Goal: Task Accomplishment & Management: Complete application form

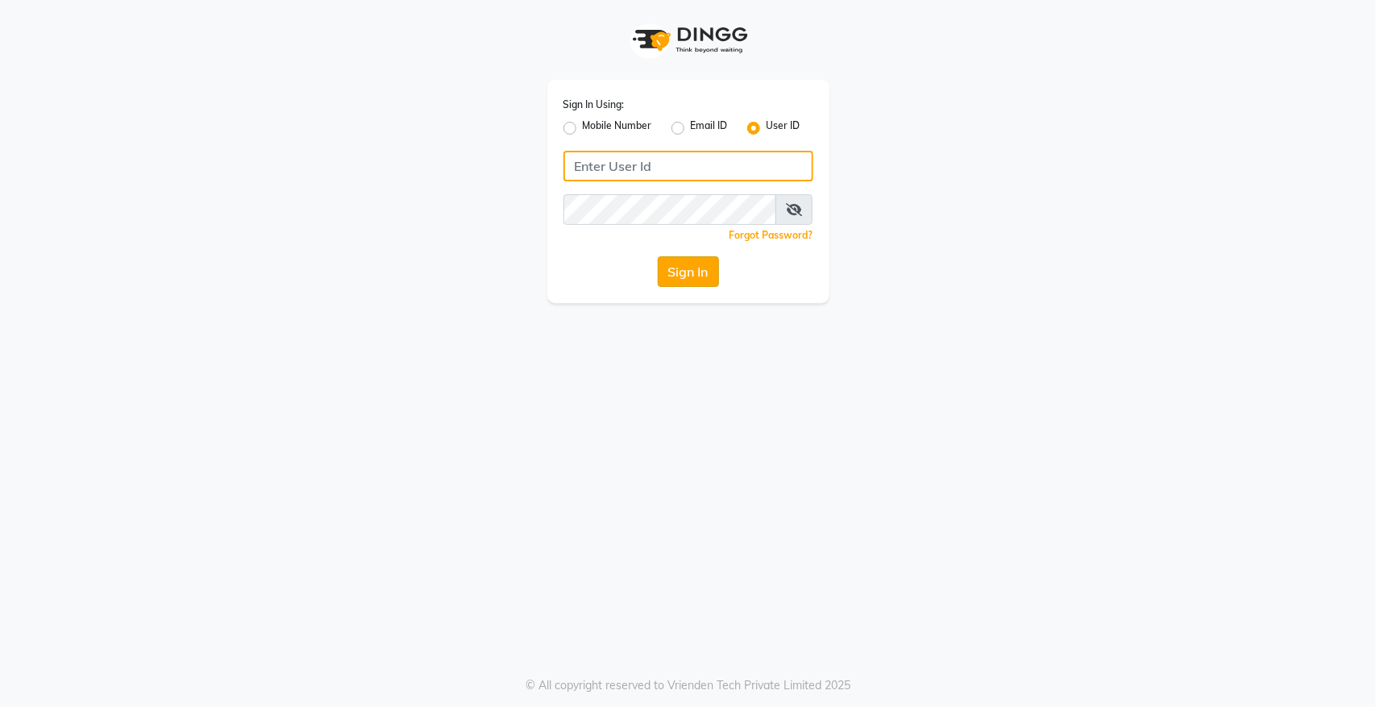
type input "hairempire"
click at [702, 274] on button "Sign In" at bounding box center [688, 271] width 61 height 31
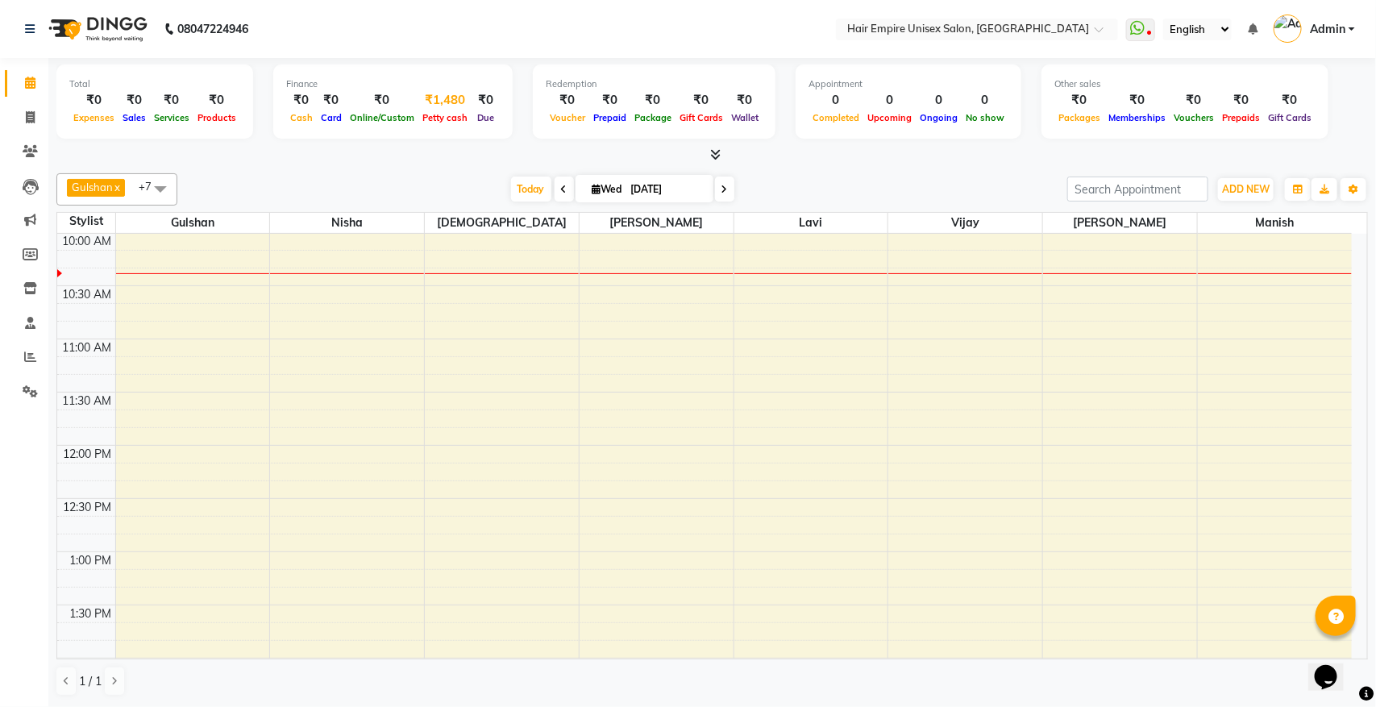
click at [439, 103] on div "₹1,480" at bounding box center [444, 100] width 53 height 19
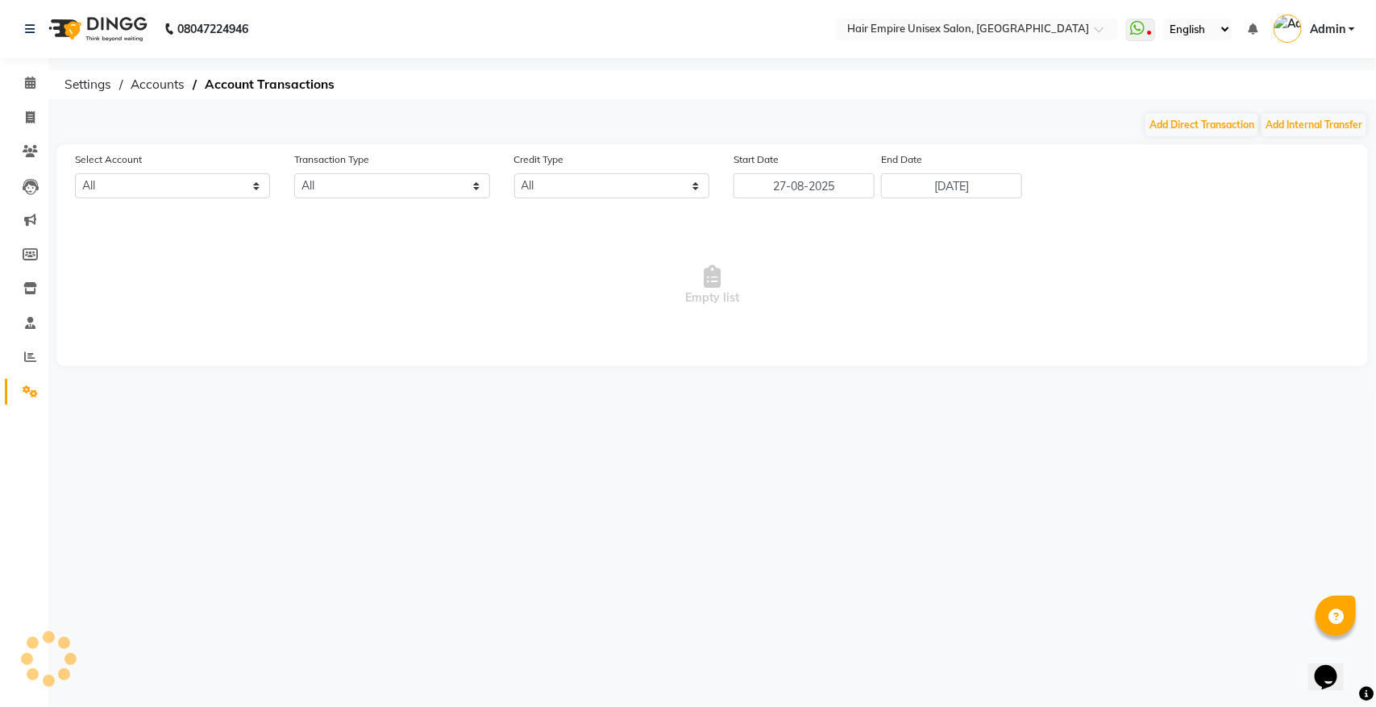
select select "3957"
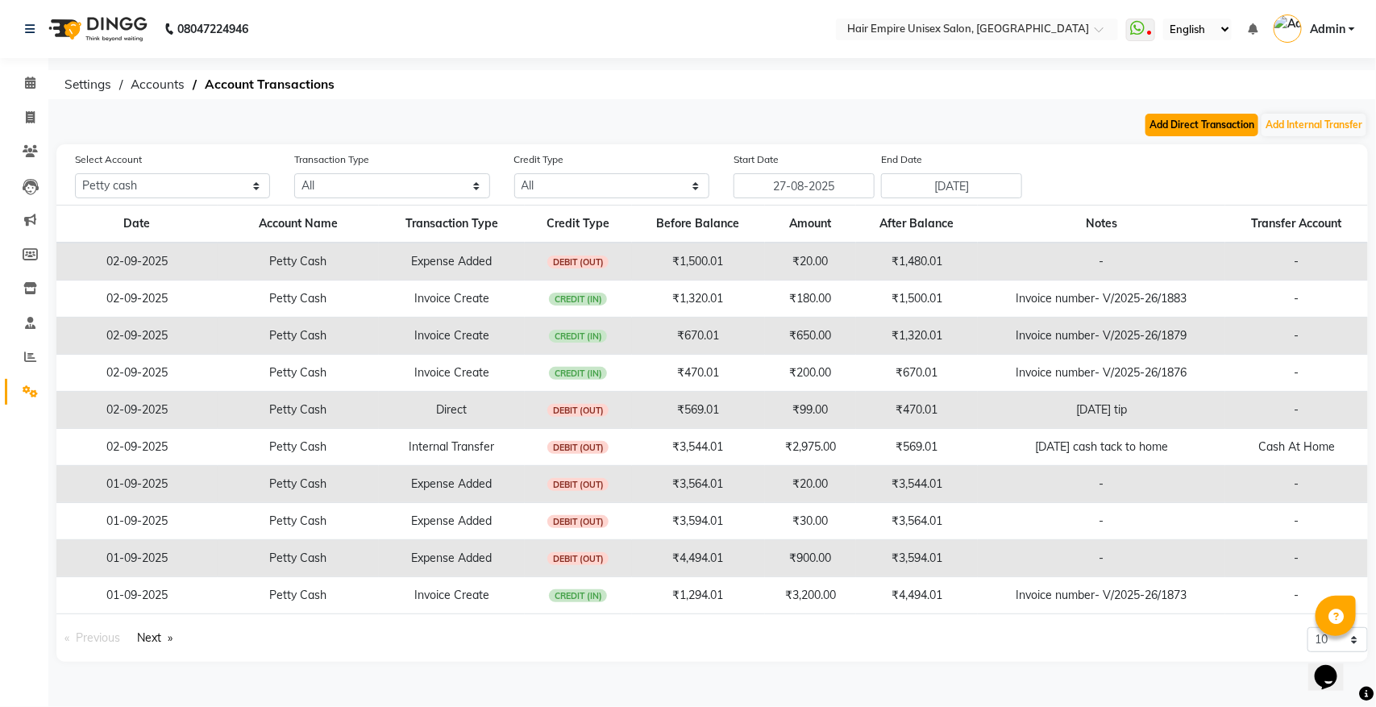
click at [1239, 126] on button "Add Direct Transaction" at bounding box center [1202, 125] width 113 height 23
select select "direct"
select select "3957"
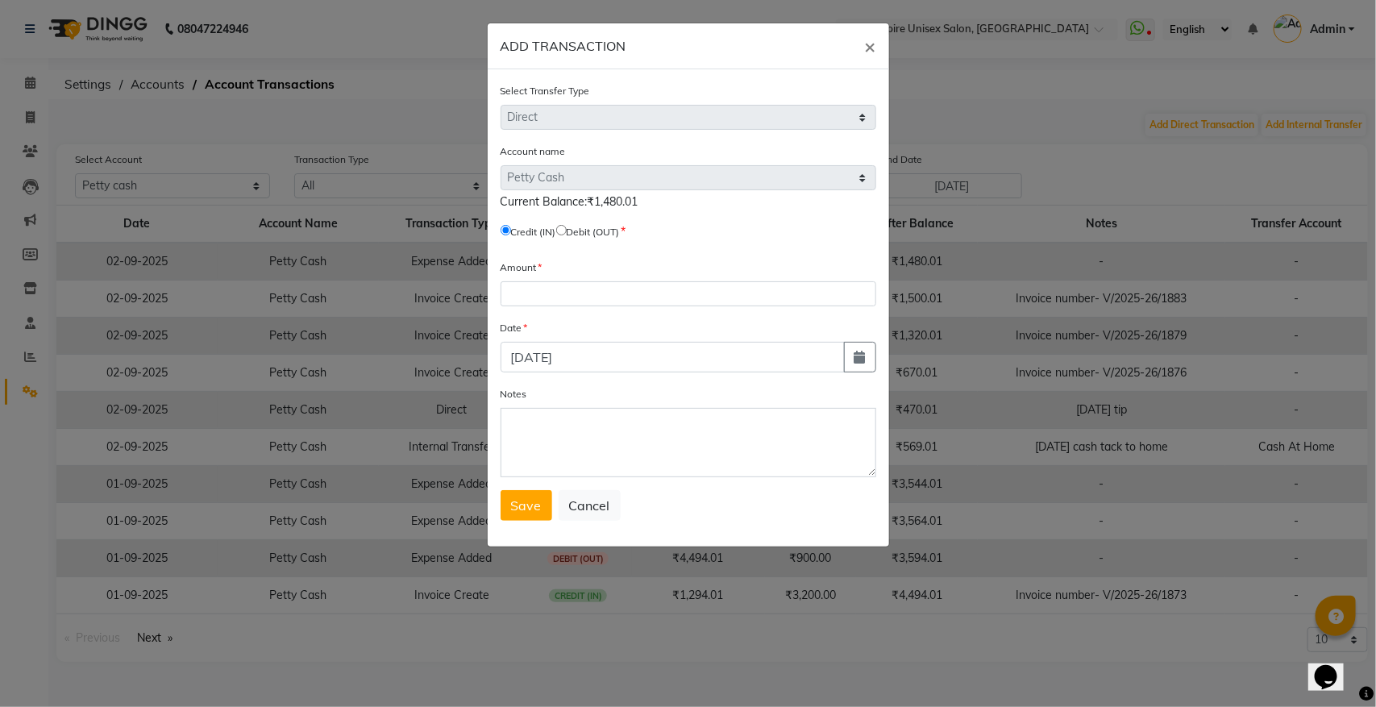
click at [567, 227] on input "radio" at bounding box center [561, 230] width 10 height 10
radio input "true"
click at [564, 287] on input "number" at bounding box center [689, 293] width 376 height 25
type input "50"
click at [582, 425] on textarea "Notes" at bounding box center [689, 442] width 376 height 69
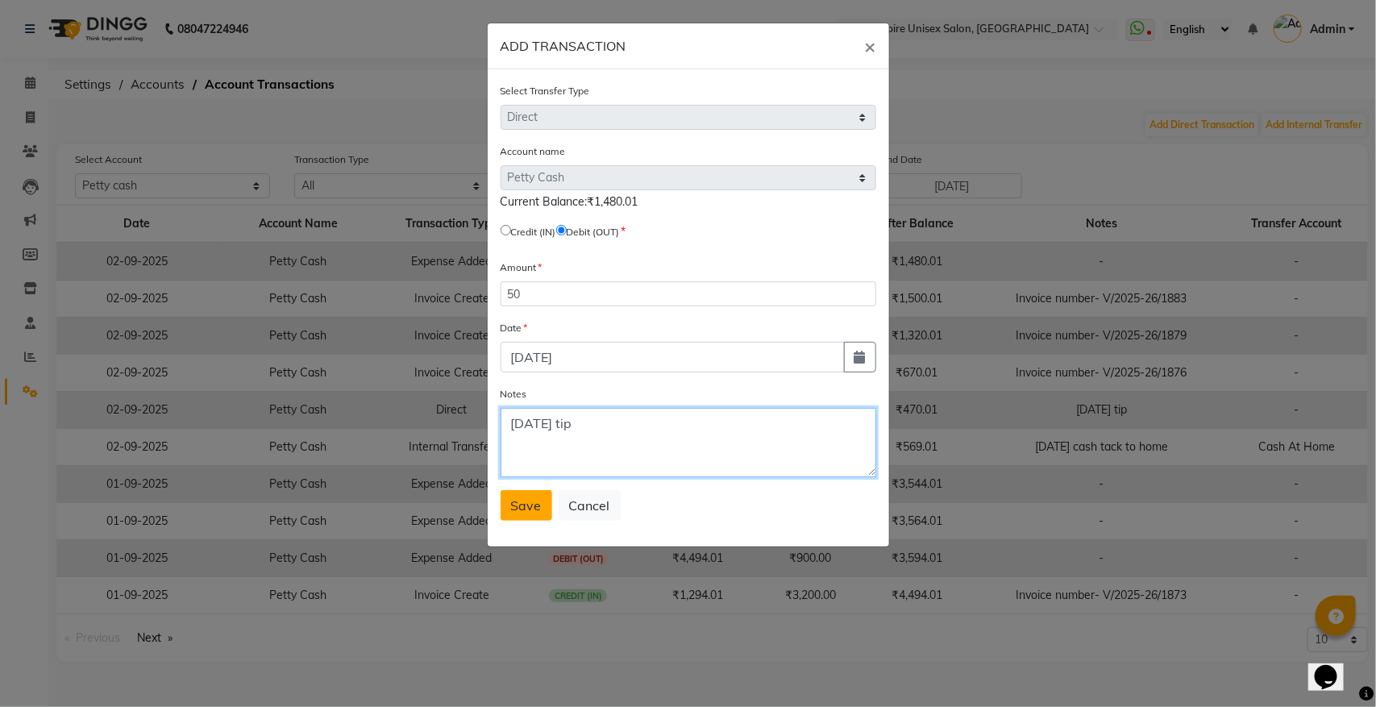
type textarea "2/9/25 tip"
click at [525, 505] on span "Save" at bounding box center [526, 506] width 31 height 16
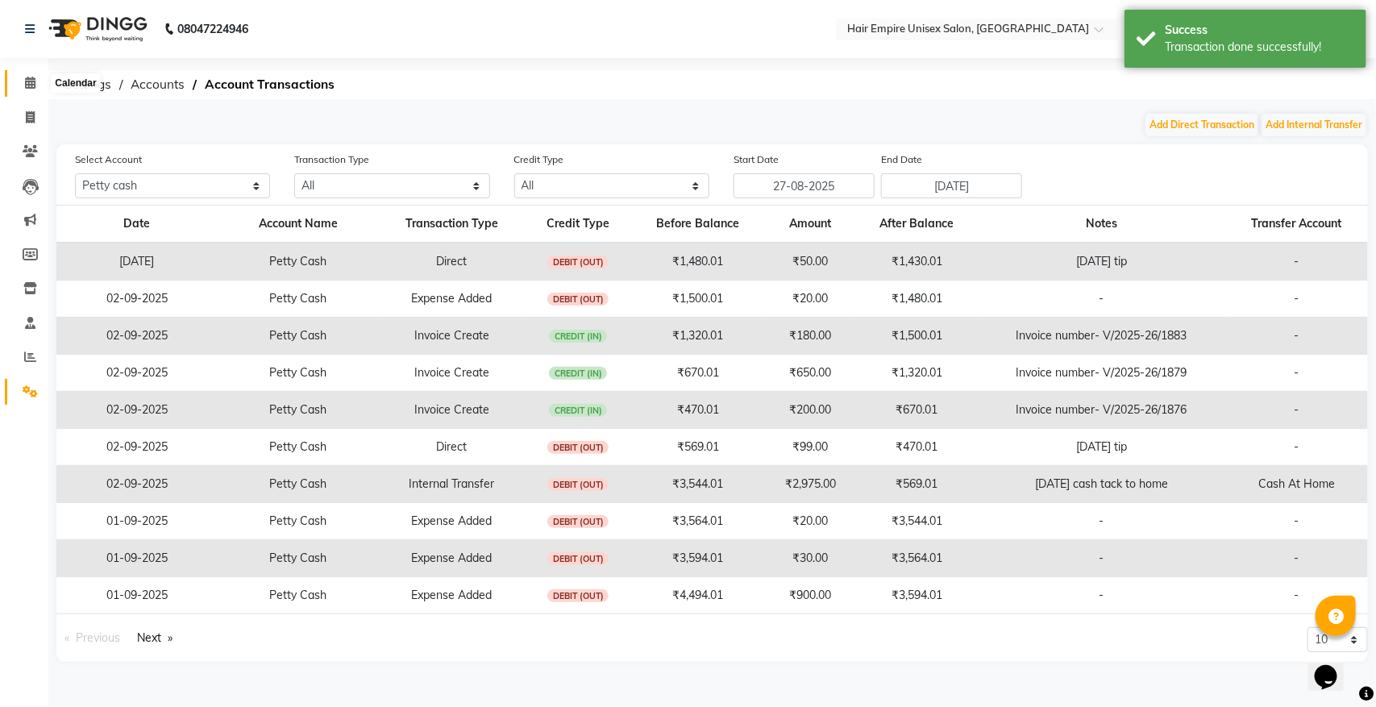
click at [27, 78] on icon at bounding box center [30, 83] width 10 height 12
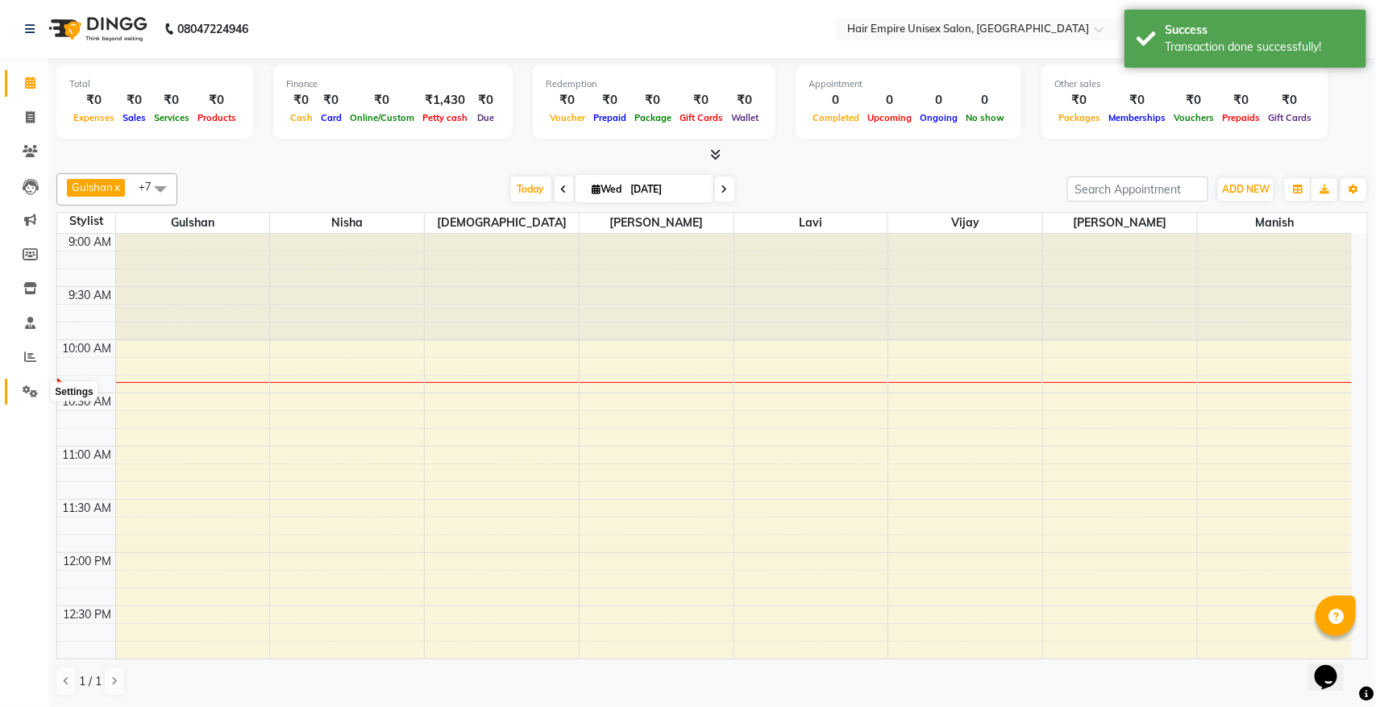
click at [28, 388] on icon at bounding box center [30, 391] width 15 height 12
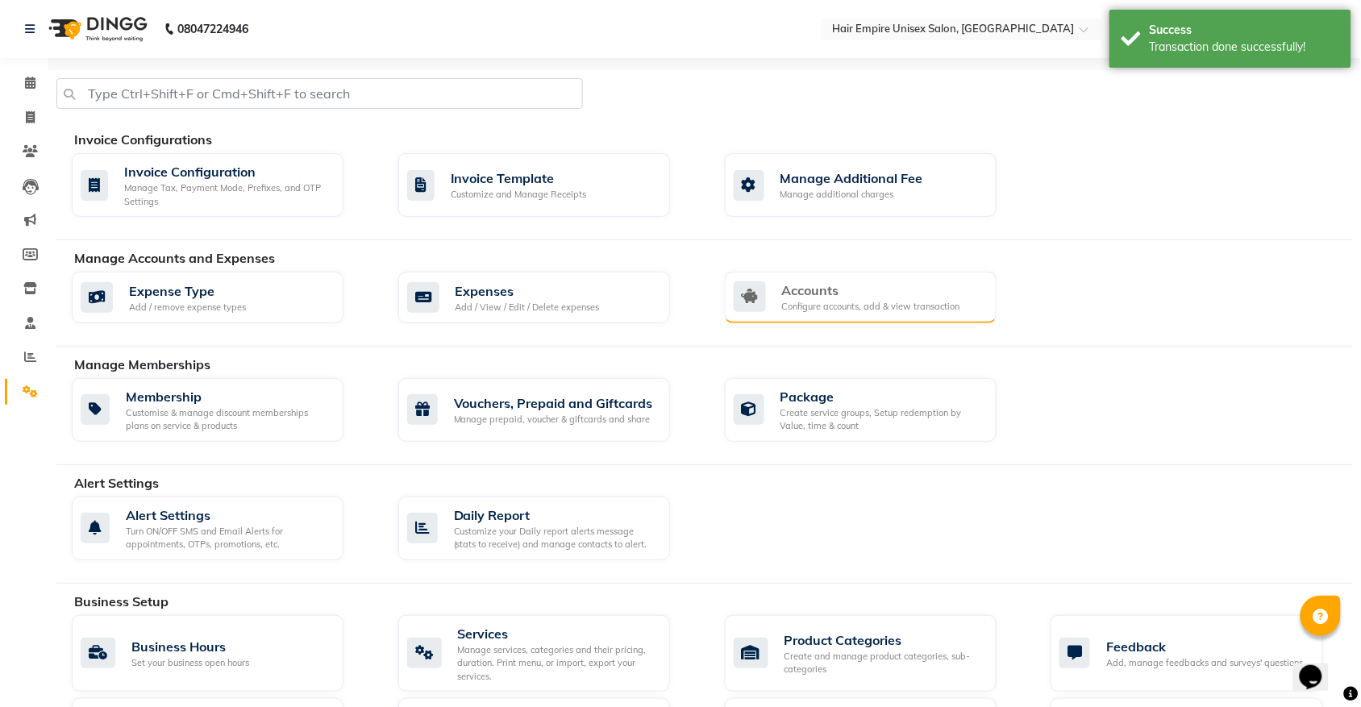
click at [799, 285] on div "Accounts" at bounding box center [871, 290] width 178 height 19
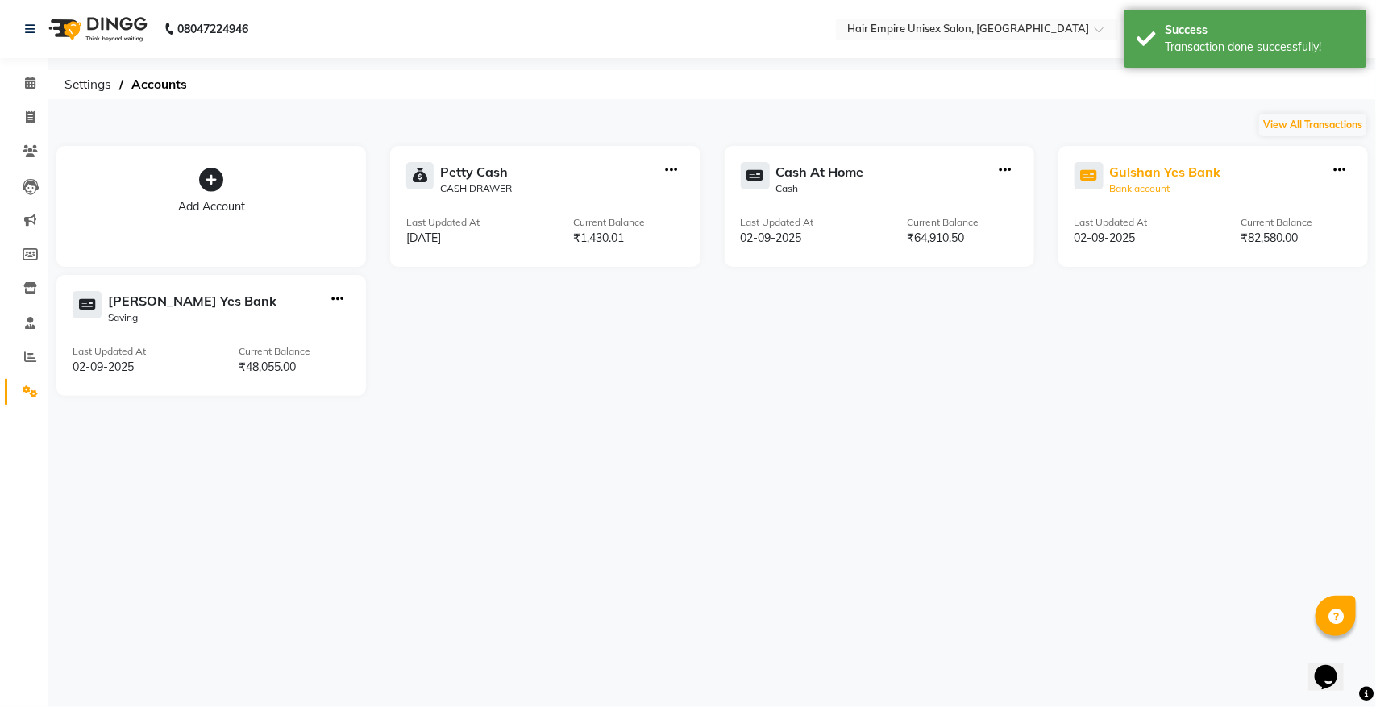
click at [1146, 175] on div "Gulshan Yes Bank" at bounding box center [1165, 171] width 111 height 19
select select "3997"
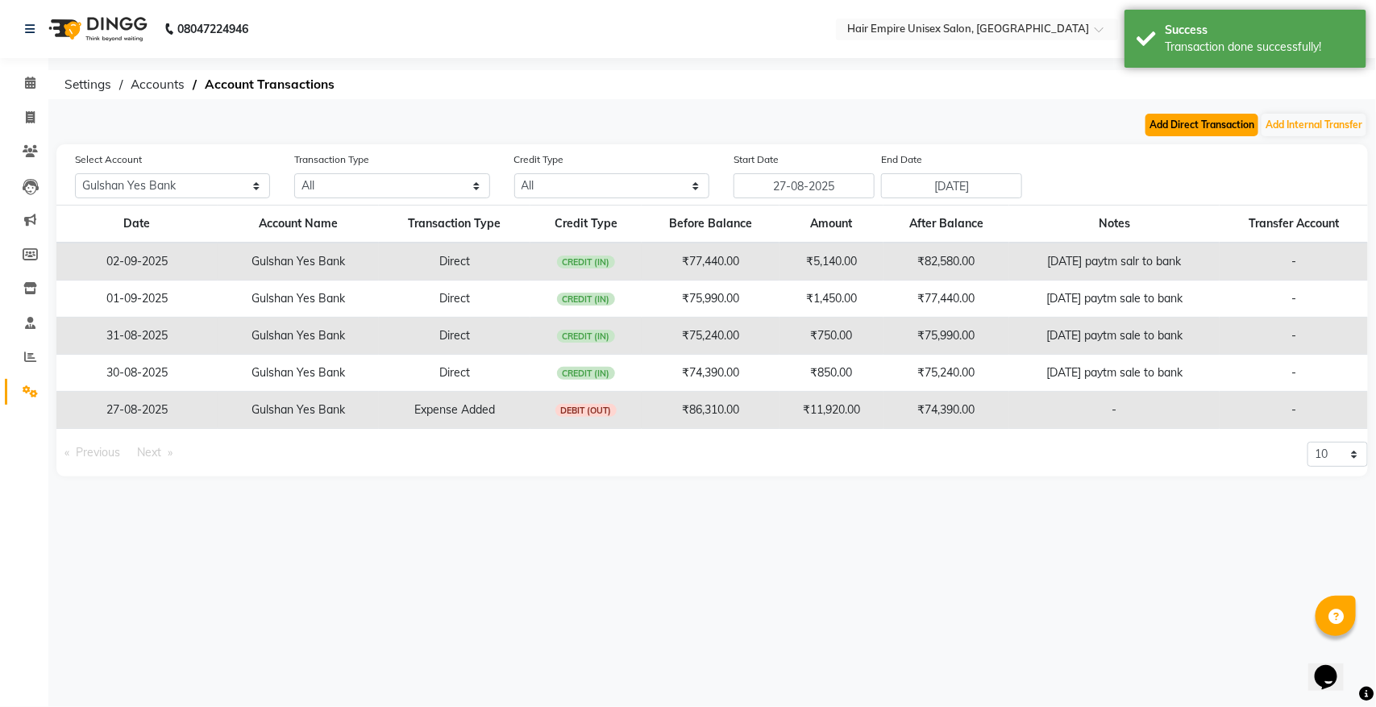
click at [1163, 126] on button "Add Direct Transaction" at bounding box center [1202, 125] width 113 height 23
select select "direct"
select select "3997"
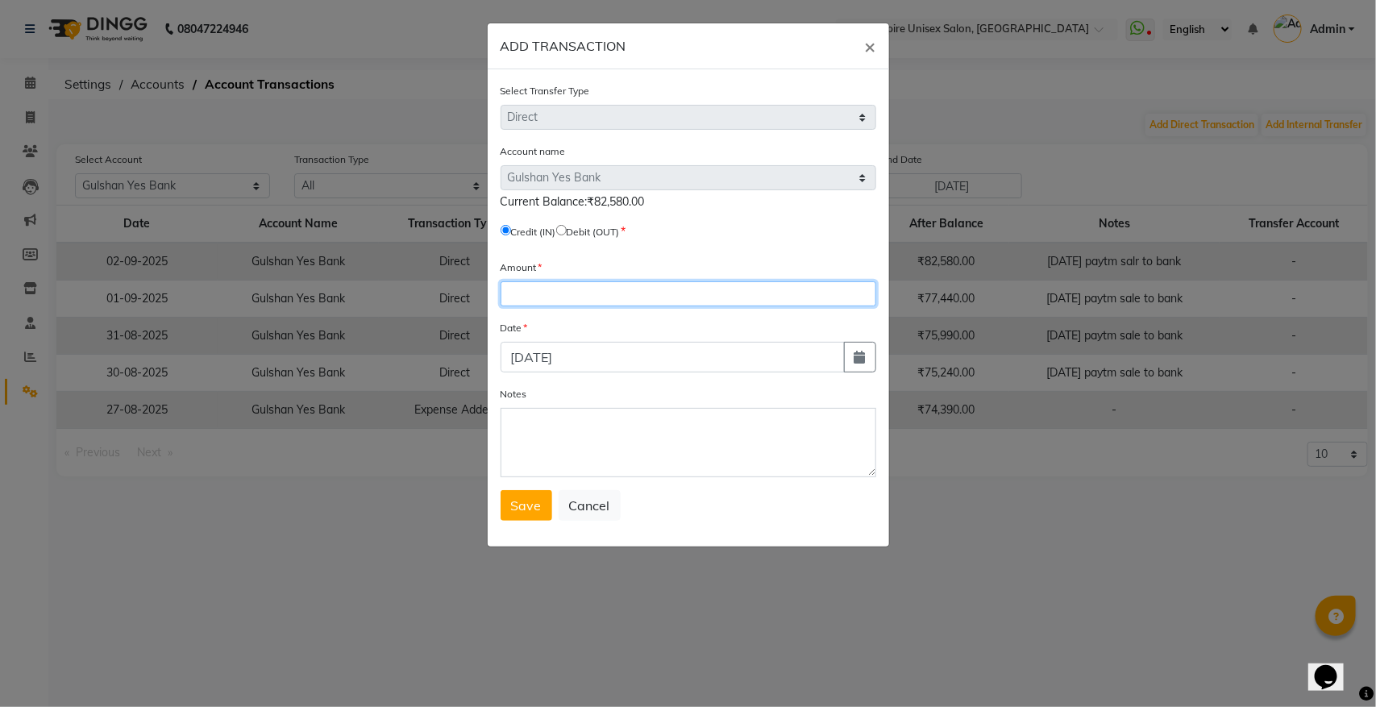
click at [542, 290] on input "number" at bounding box center [689, 293] width 376 height 25
type input "7120"
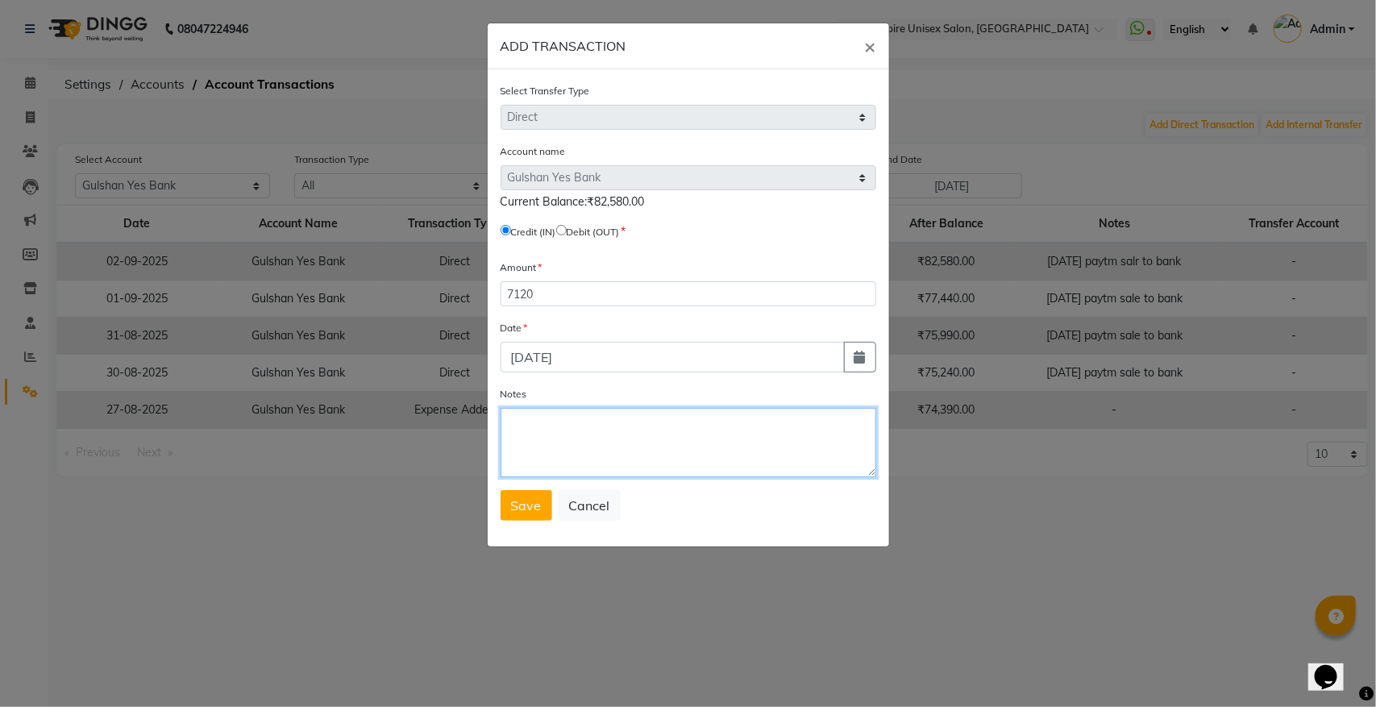
click at [521, 439] on textarea "Notes" at bounding box center [689, 442] width 376 height 69
type textarea "2/9/25 paytm sale to bank"
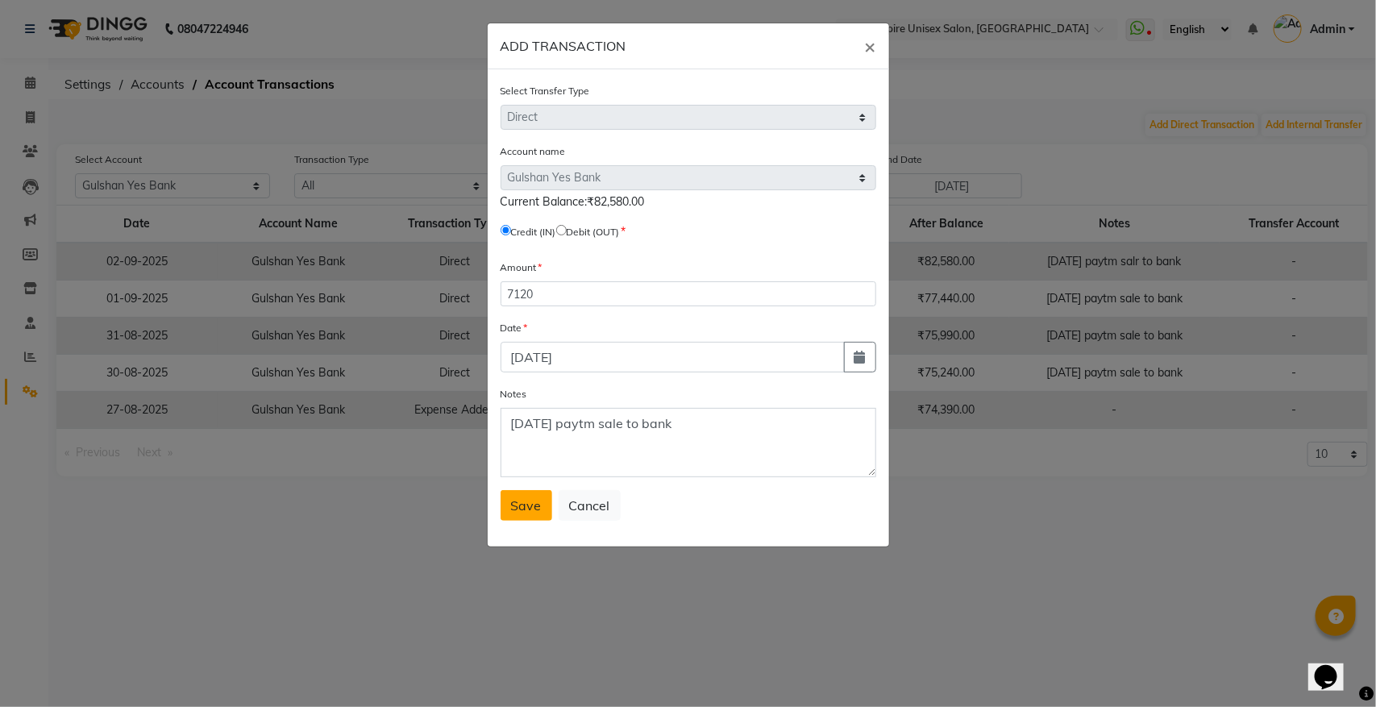
click at [526, 508] on span "Save" at bounding box center [526, 506] width 31 height 16
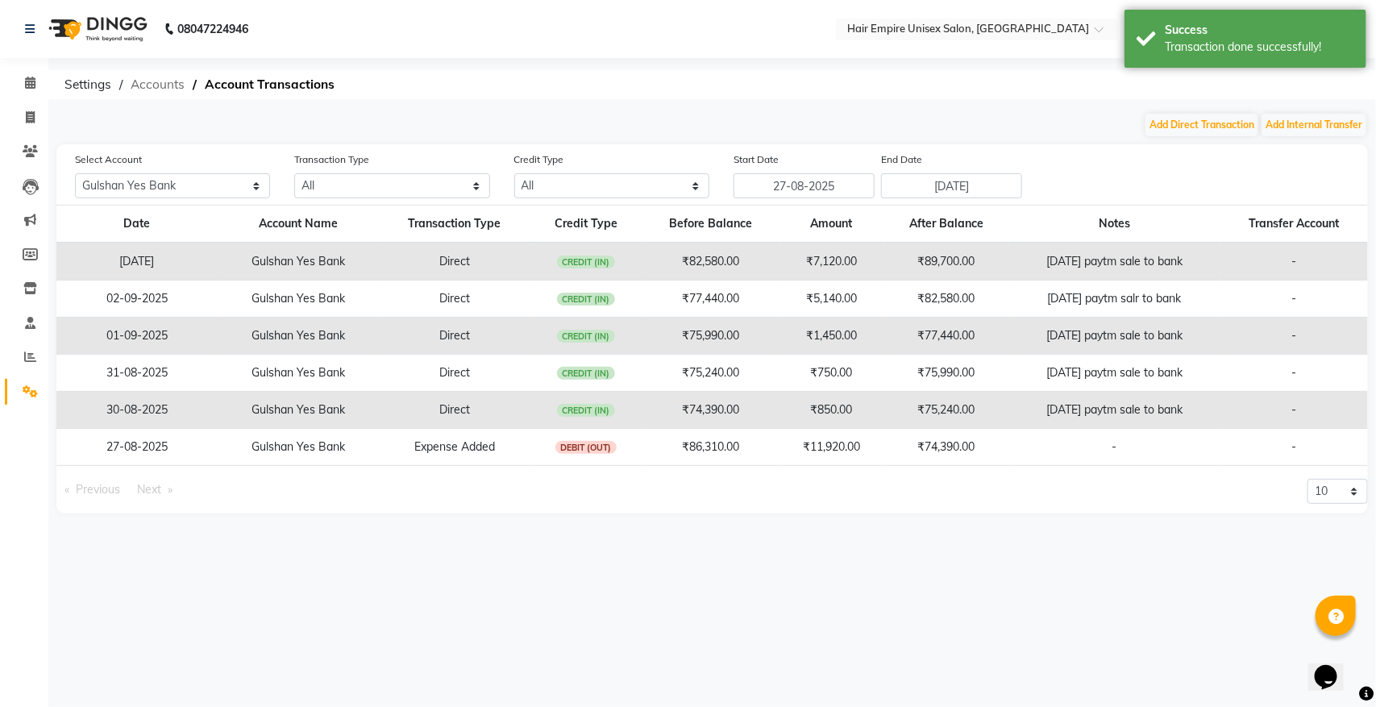
click at [181, 82] on span "Accounts" at bounding box center [158, 84] width 70 height 29
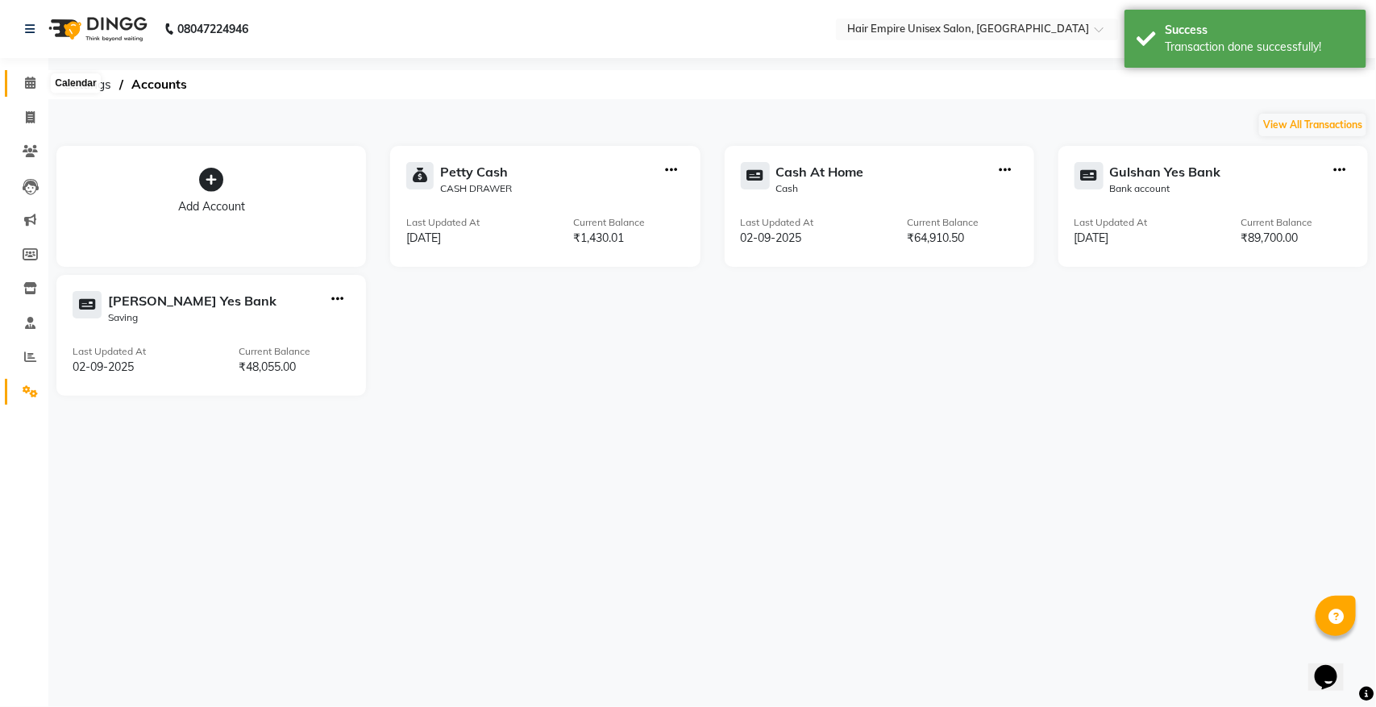
click at [25, 85] on icon at bounding box center [30, 83] width 10 height 12
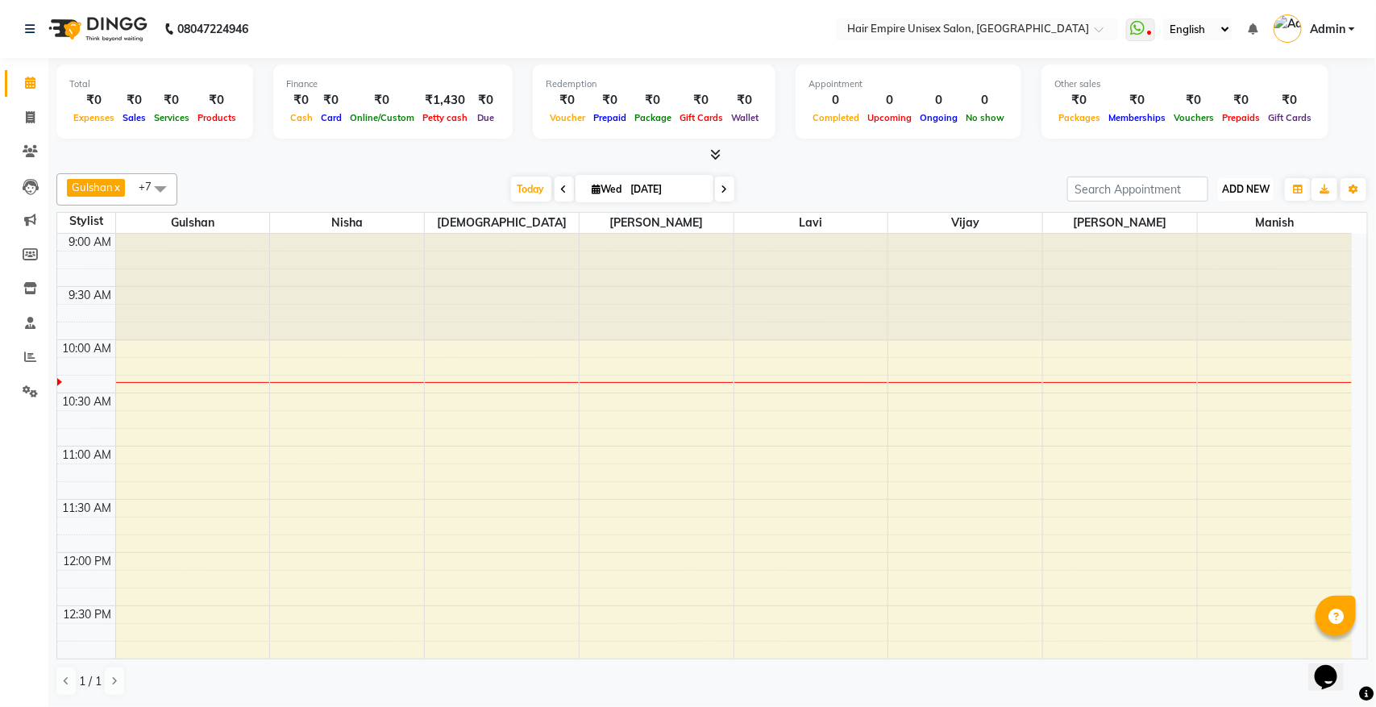
click at [1247, 188] on span "ADD NEW" at bounding box center [1246, 189] width 48 height 12
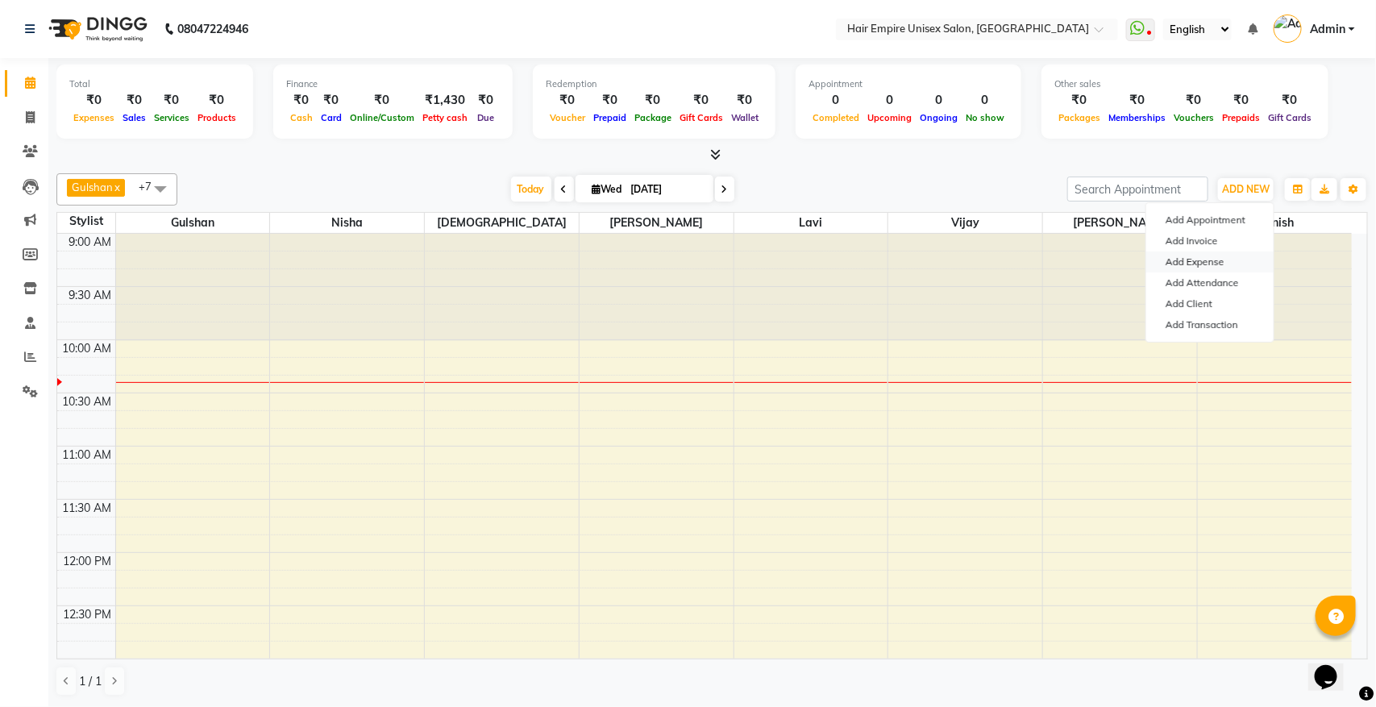
click at [1192, 259] on link "Add Expense" at bounding box center [1210, 262] width 127 height 21
select select "1"
select select "3957"
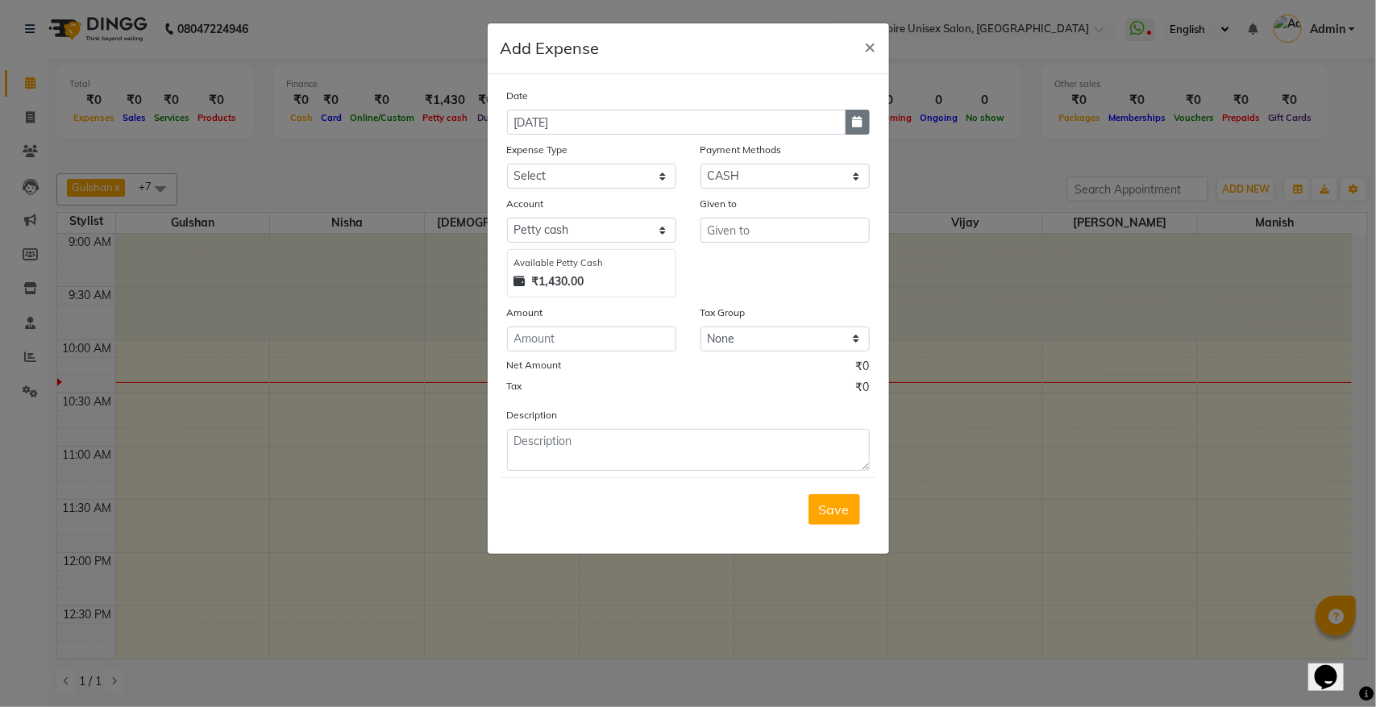
click at [853, 123] on icon "button" at bounding box center [858, 121] width 10 height 11
select select "9"
select select "2025"
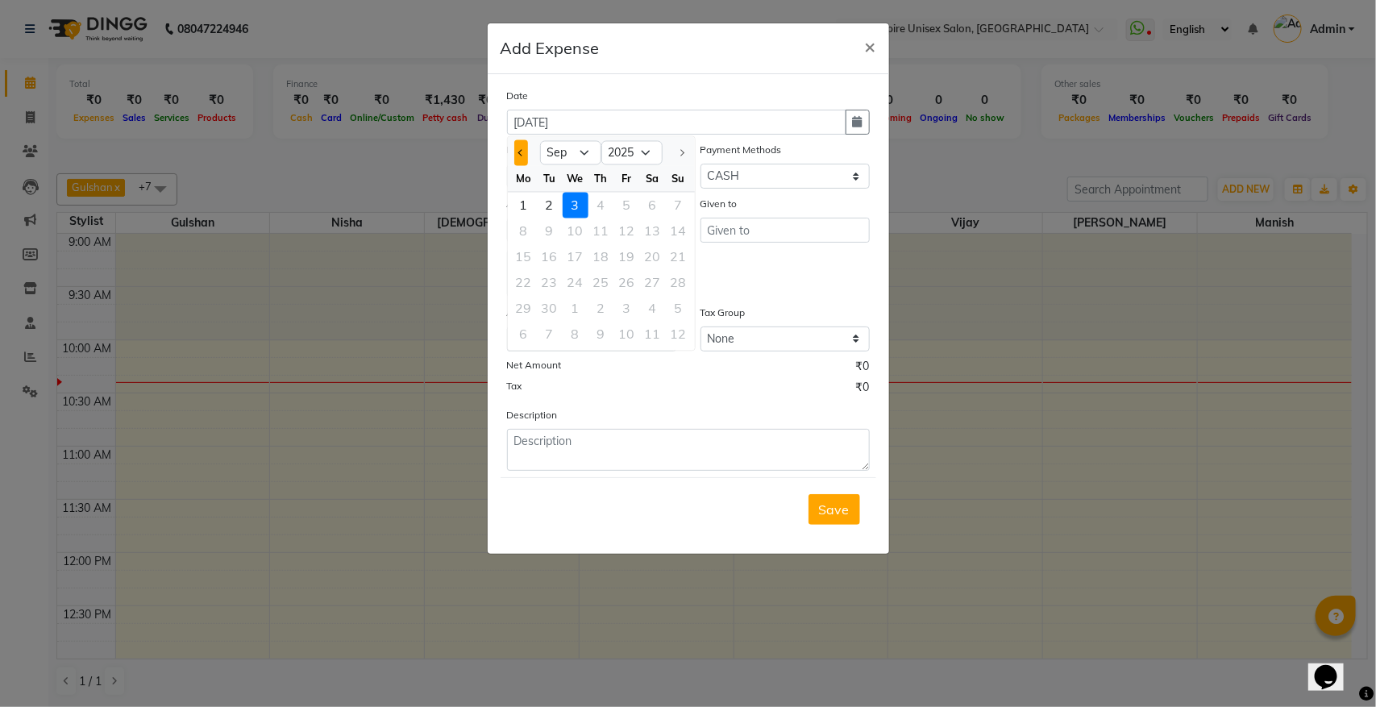
click at [522, 158] on button "Previous month" at bounding box center [521, 153] width 14 height 26
select select "8"
click at [687, 306] on div "31" at bounding box center [679, 309] width 26 height 26
type input "31-08-2025"
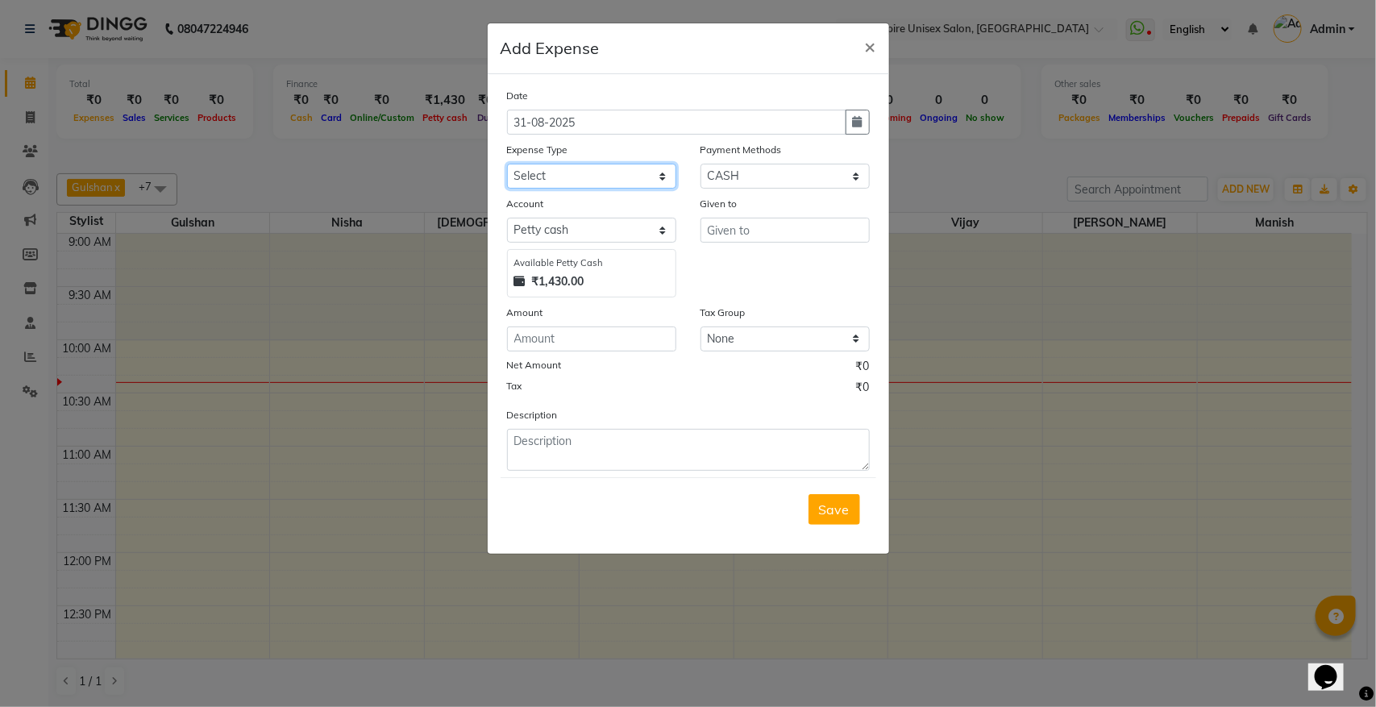
click at [586, 176] on select "Select Advance Salary Bank charges Cash transfer to bank donation Electricity B…" at bounding box center [591, 176] width 169 height 25
select select "8815"
click at [507, 164] on select "Select Advance Salary Bank charges Cash transfer to bank donation Electricity B…" at bounding box center [591, 176] width 169 height 25
click at [837, 177] on select "Select PayTM CASH PhonePe Wallet" at bounding box center [785, 176] width 169 height 25
select select "7"
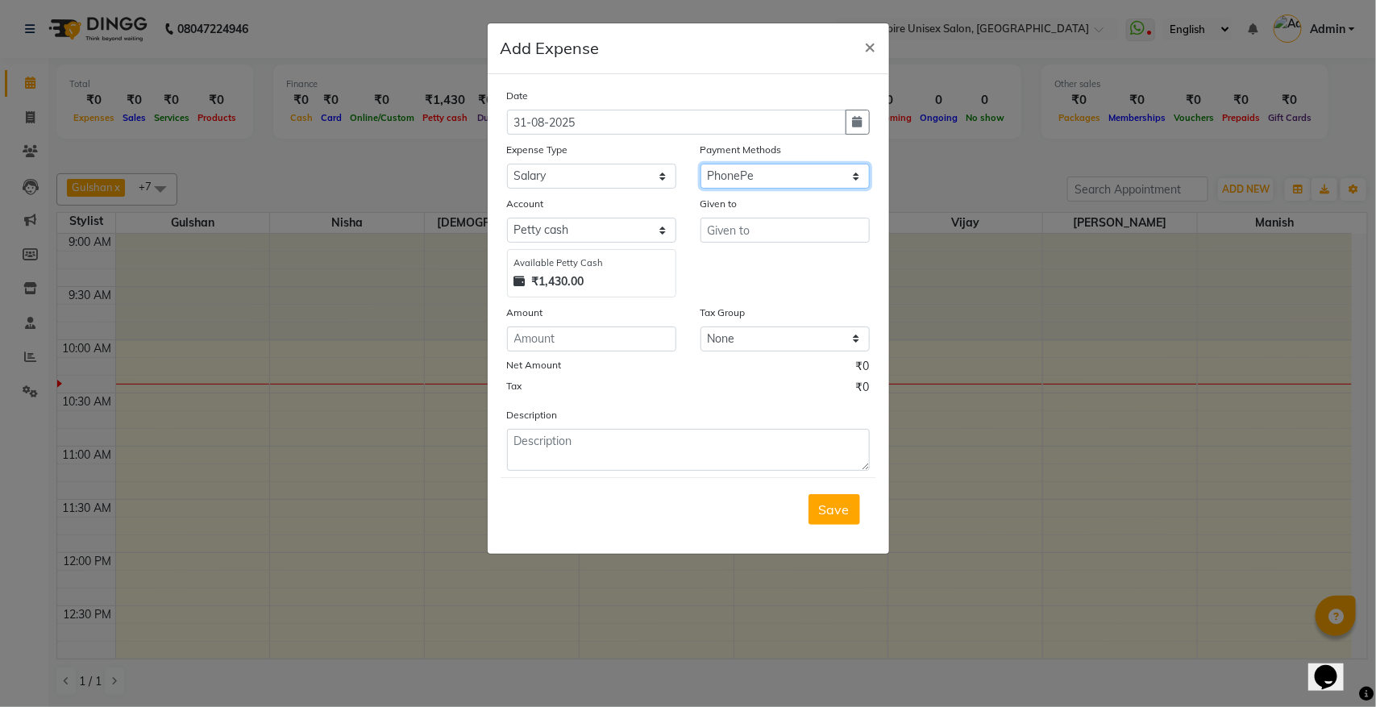
click at [701, 164] on select "Select PayTM CASH PhonePe Wallet" at bounding box center [785, 176] width 169 height 25
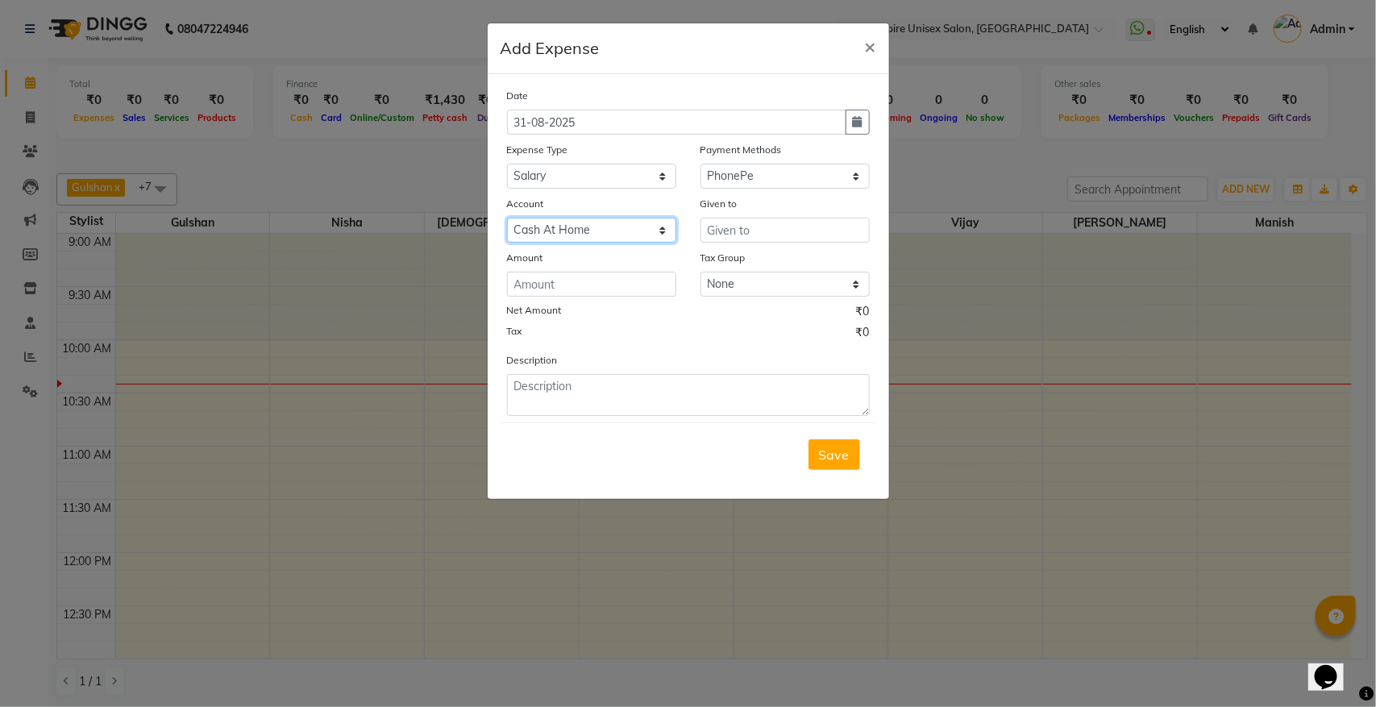
click at [606, 231] on select "Select Cash At Home Gulshan Yes Bank Ashu Yes Bank" at bounding box center [591, 230] width 169 height 25
select select "6132"
click at [507, 218] on select "Select Cash At Home Gulshan Yes Bank Ashu Yes Bank" at bounding box center [591, 230] width 169 height 25
click at [795, 234] on input "text" at bounding box center [785, 230] width 169 height 25
type input "ashu augsalary"
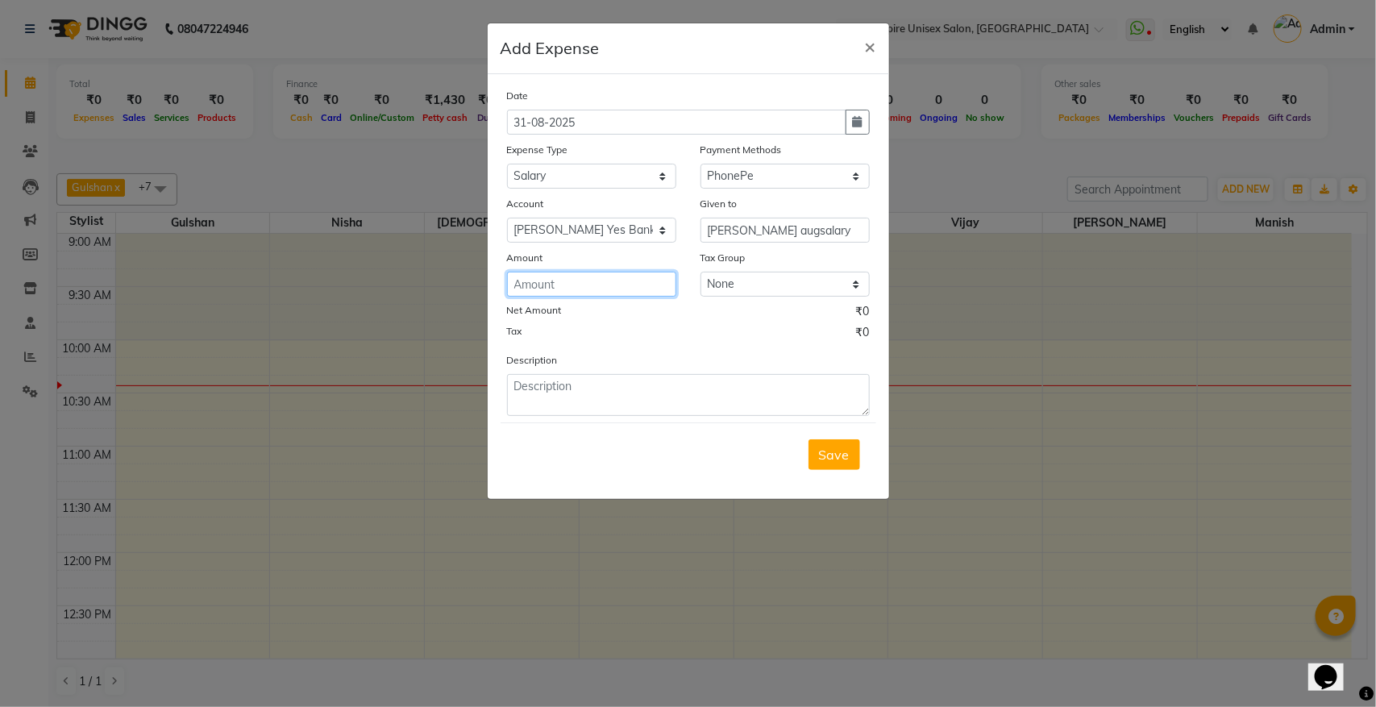
click at [593, 289] on input "number" at bounding box center [591, 284] width 169 height 25
type input "29000"
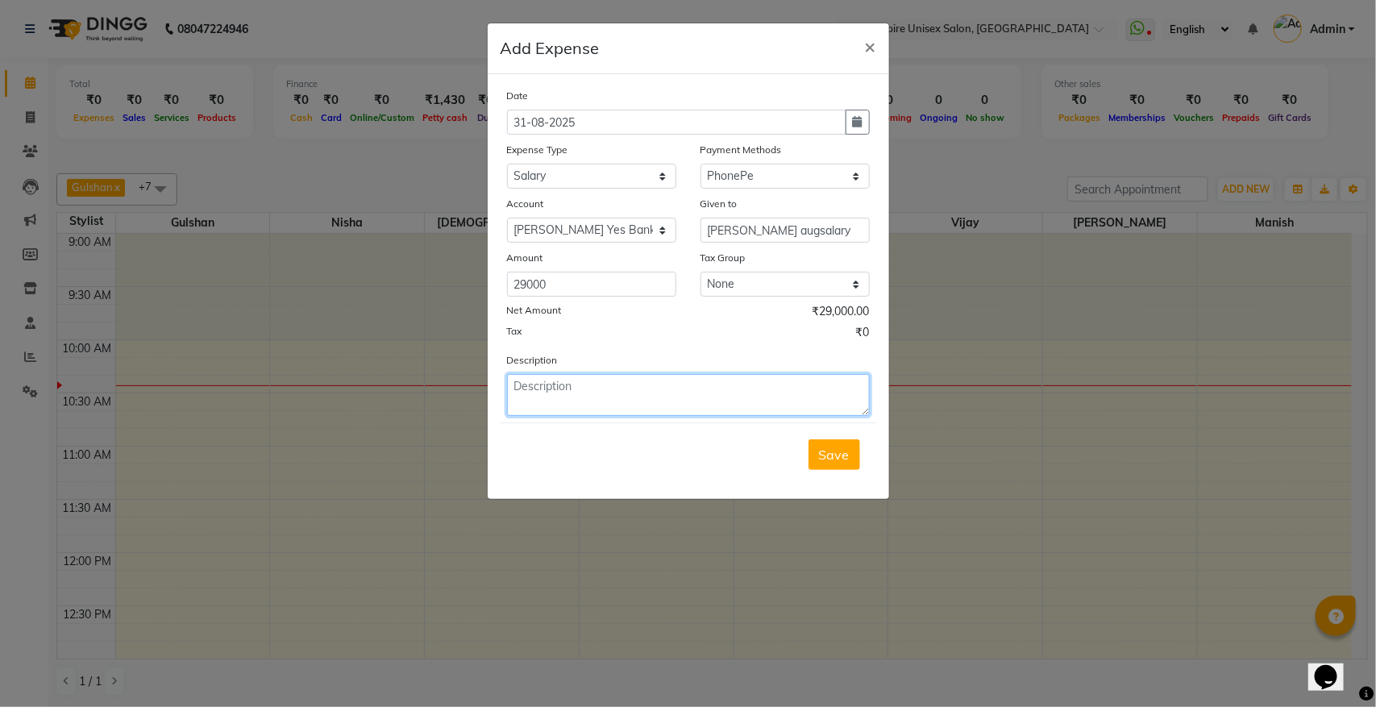
click at [572, 388] on textarea at bounding box center [688, 395] width 363 height 42
type textarea "ashu aug salary"
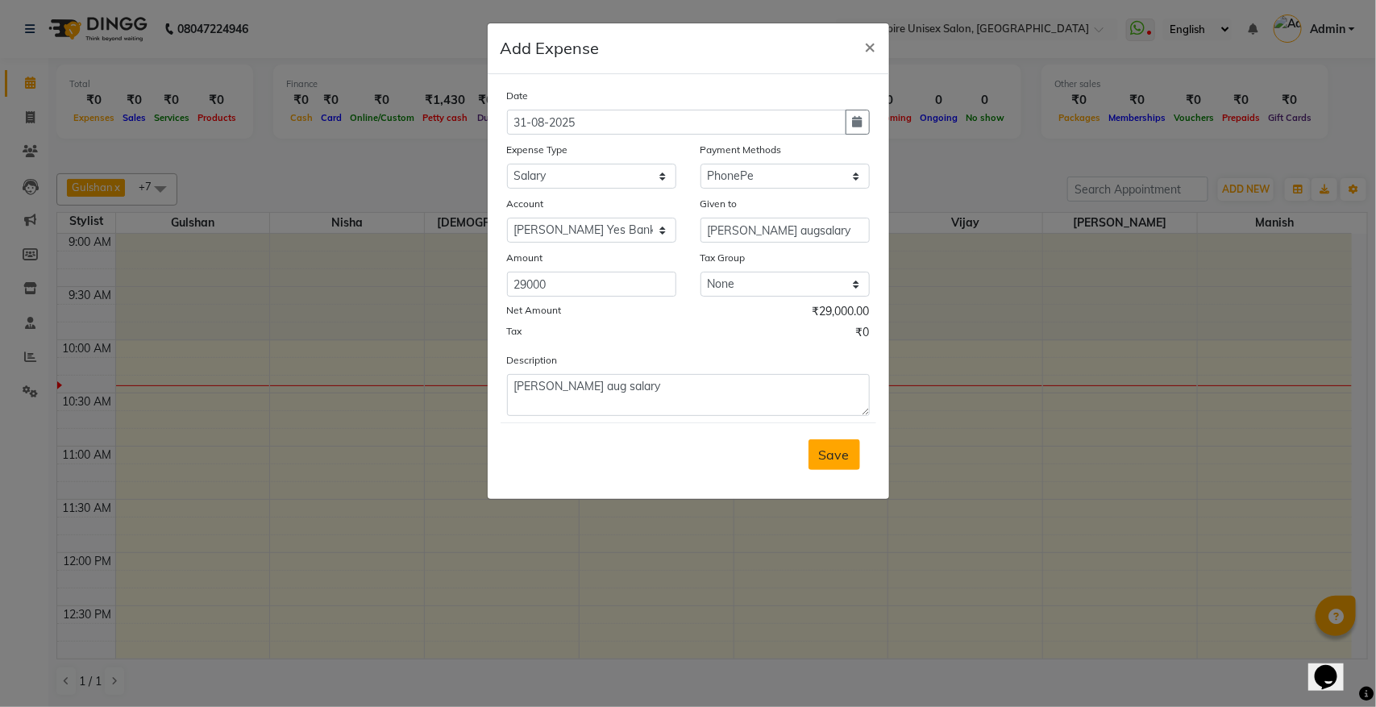
click at [817, 449] on button "Save" at bounding box center [835, 454] width 52 height 31
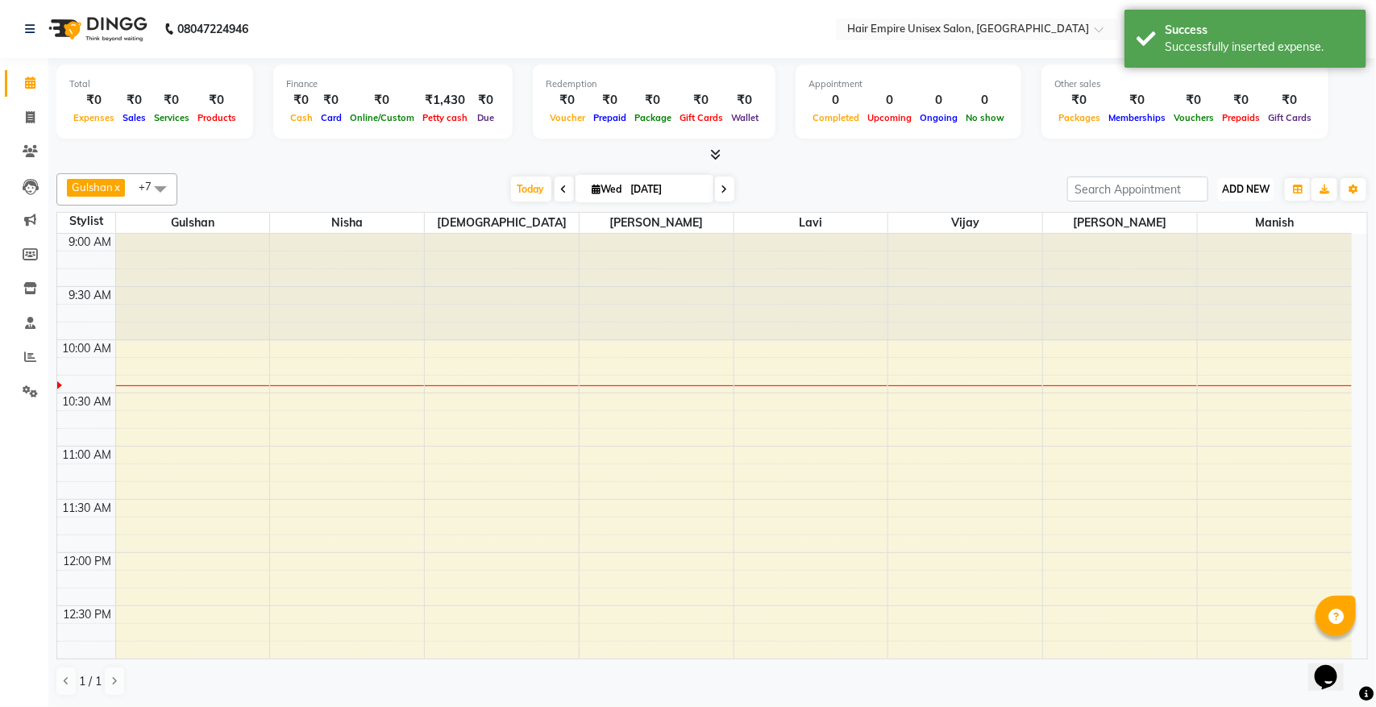
click at [1250, 190] on span "ADD NEW" at bounding box center [1246, 189] width 48 height 12
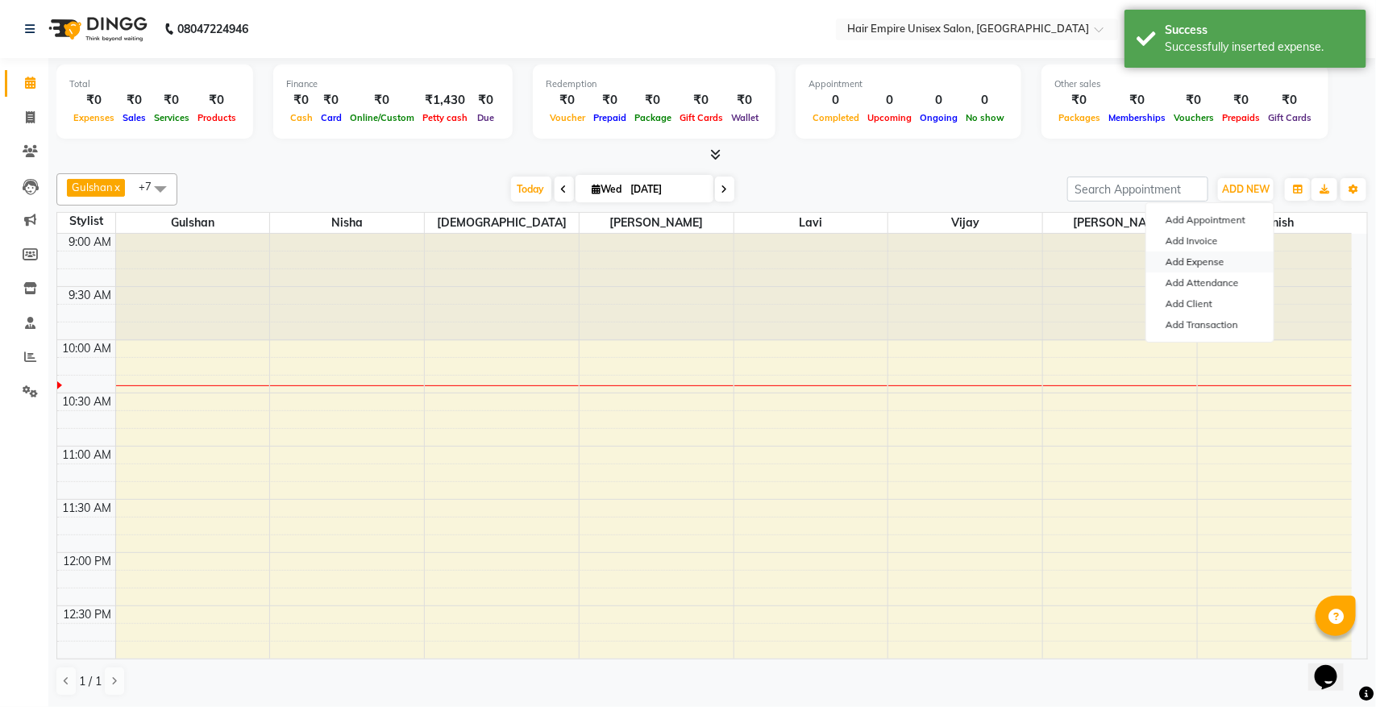
click at [1182, 262] on link "Add Expense" at bounding box center [1210, 262] width 127 height 21
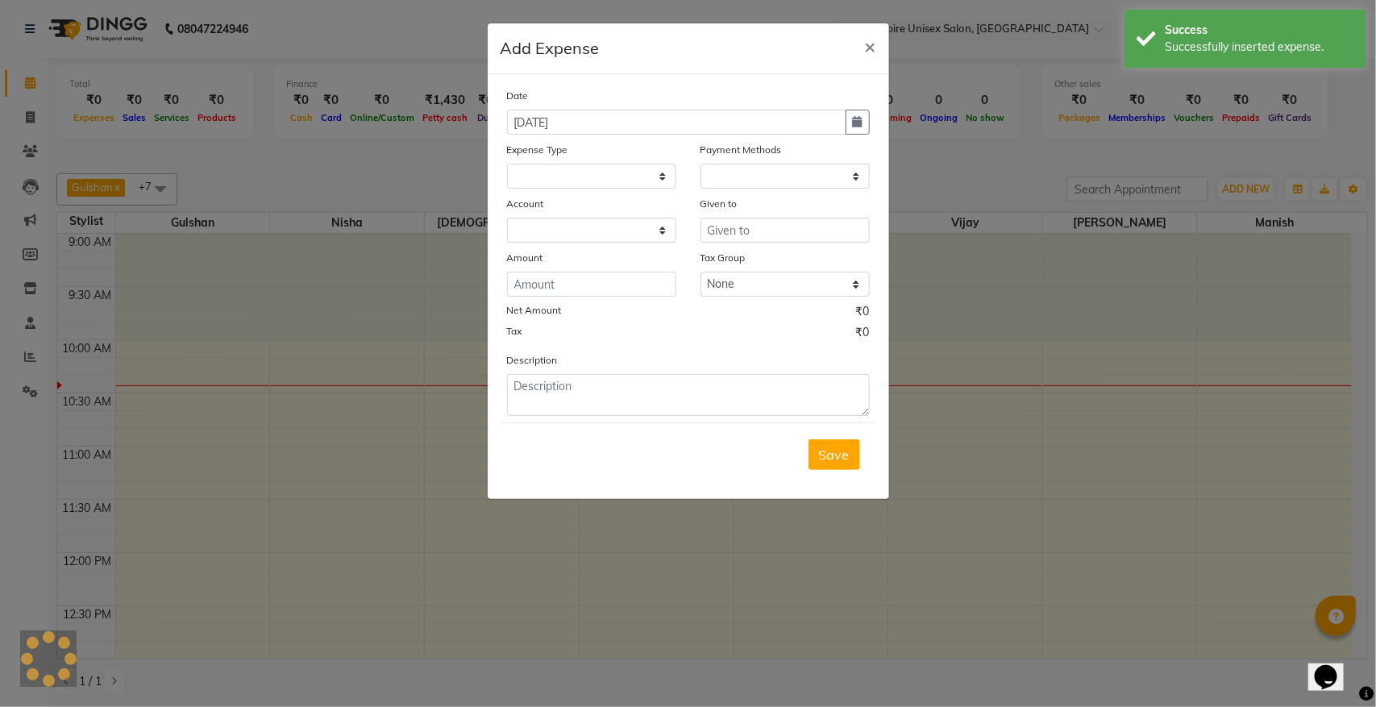
select select "1"
select select "3957"
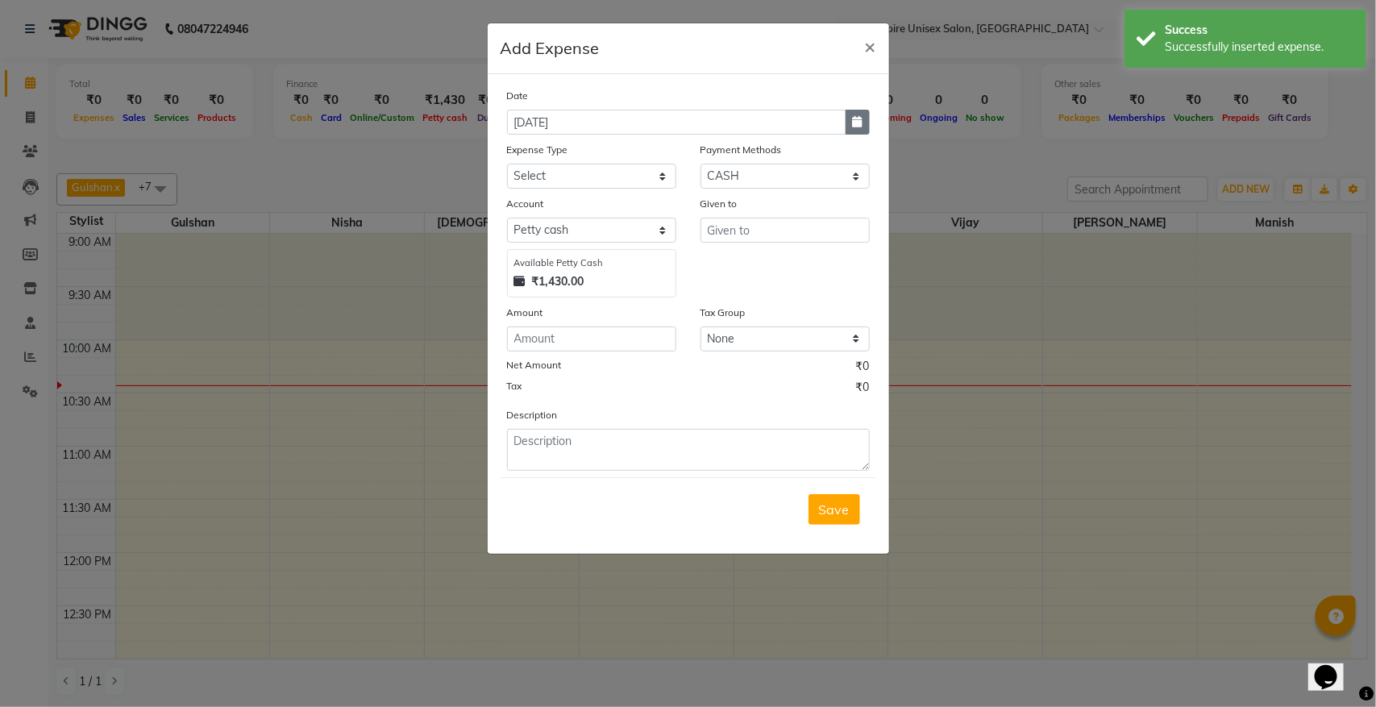
click at [859, 113] on button "button" at bounding box center [858, 122] width 24 height 25
select select "9"
select select "2025"
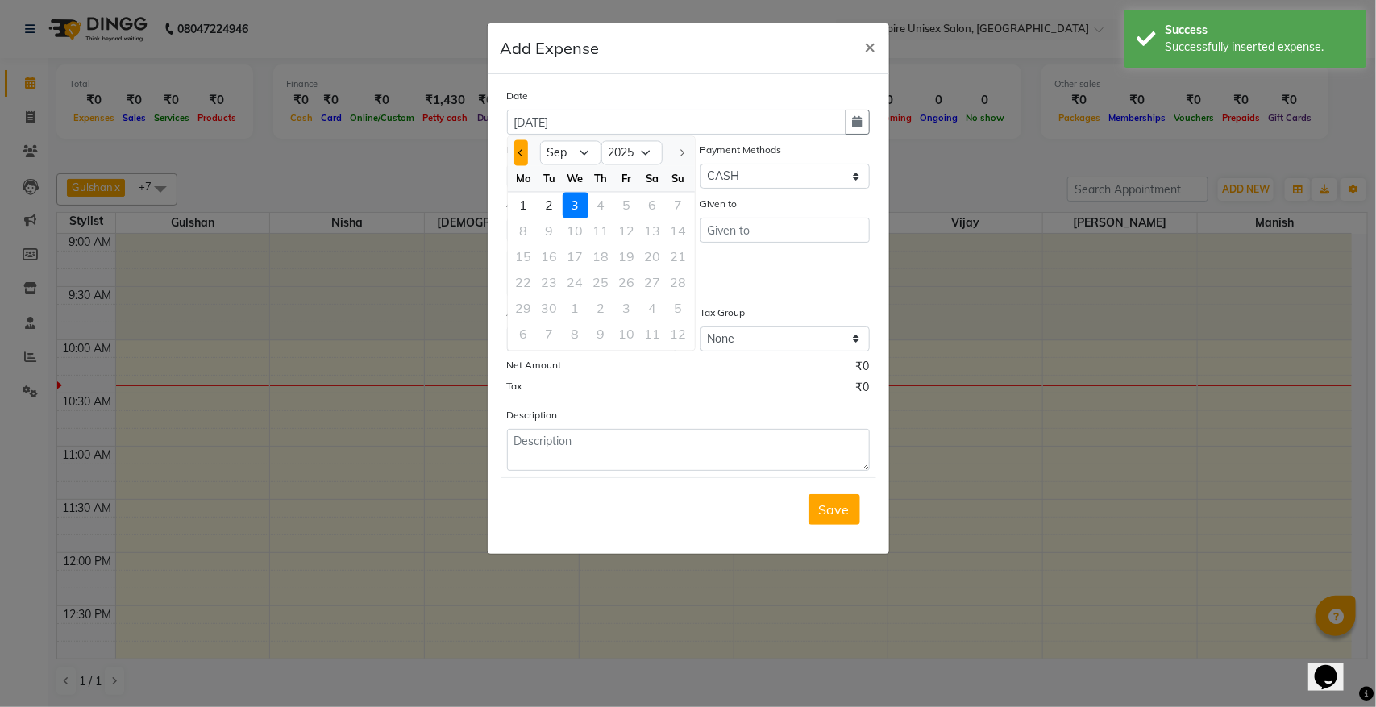
click at [517, 153] on button "Previous month" at bounding box center [521, 153] width 14 height 26
select select "8"
click at [682, 303] on div "31" at bounding box center [679, 309] width 26 height 26
type input "31-08-2025"
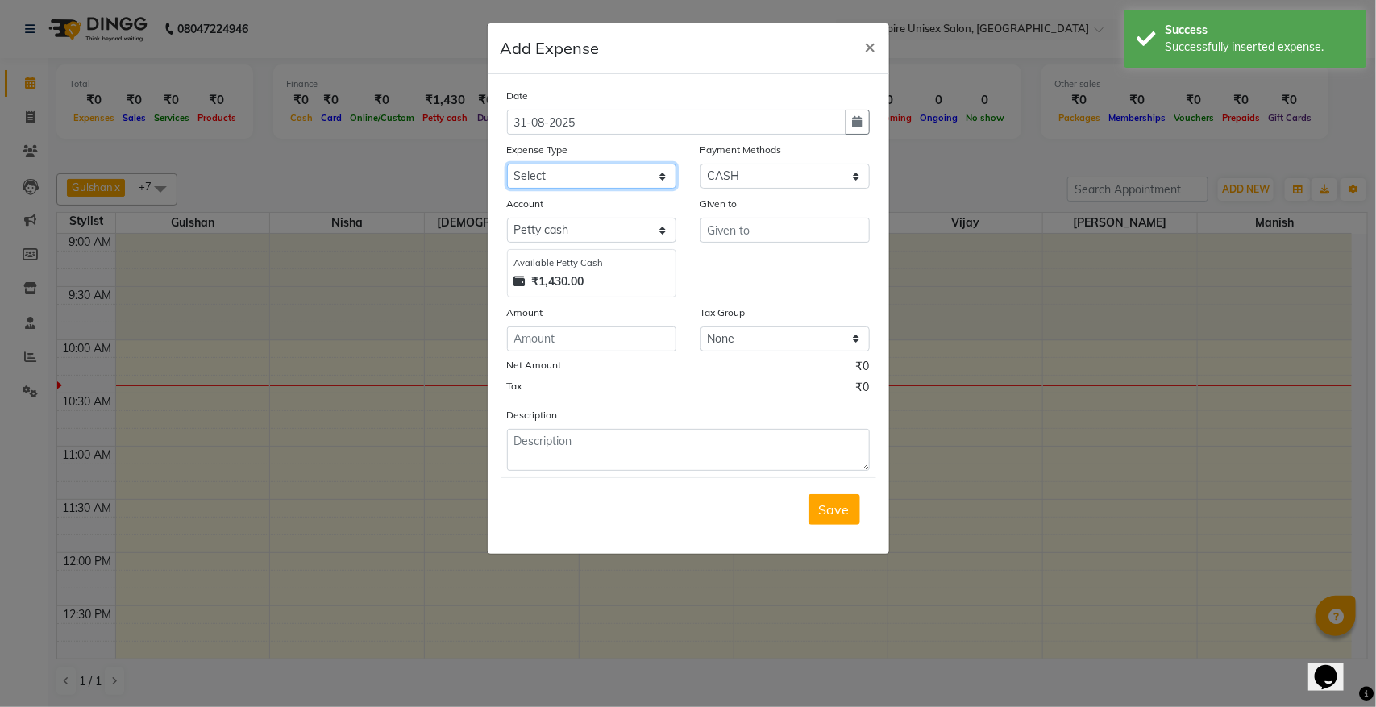
click at [602, 170] on select "Select Advance Salary Bank charges Cash transfer to bank donation Electricity B…" at bounding box center [591, 176] width 169 height 25
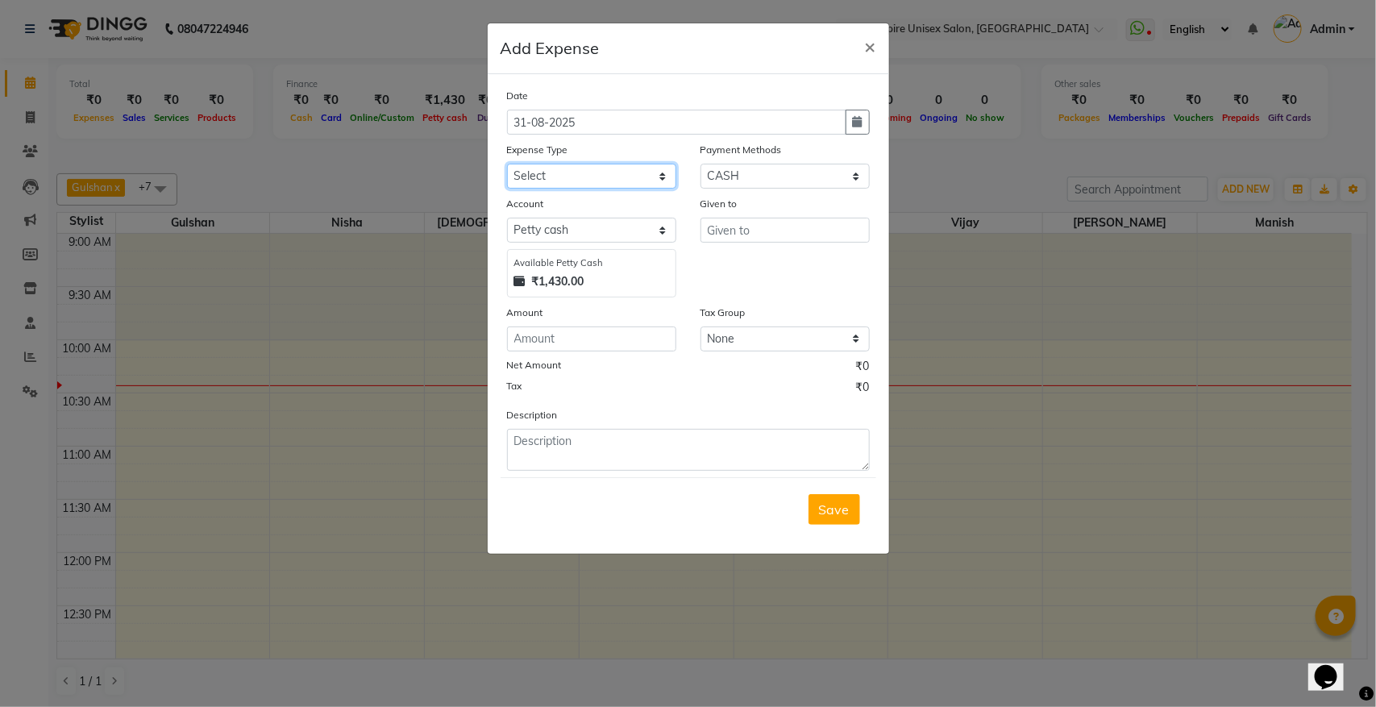
select select "8815"
click at [507, 164] on select "Select Advance Salary Bank charges Cash transfer to bank donation Electricity B…" at bounding box center [591, 176] width 169 height 25
click at [815, 176] on select "Select PayTM CASH PhonePe Wallet" at bounding box center [785, 176] width 169 height 25
select select "6"
click at [701, 164] on select "Select PayTM CASH PhonePe Wallet" at bounding box center [785, 176] width 169 height 25
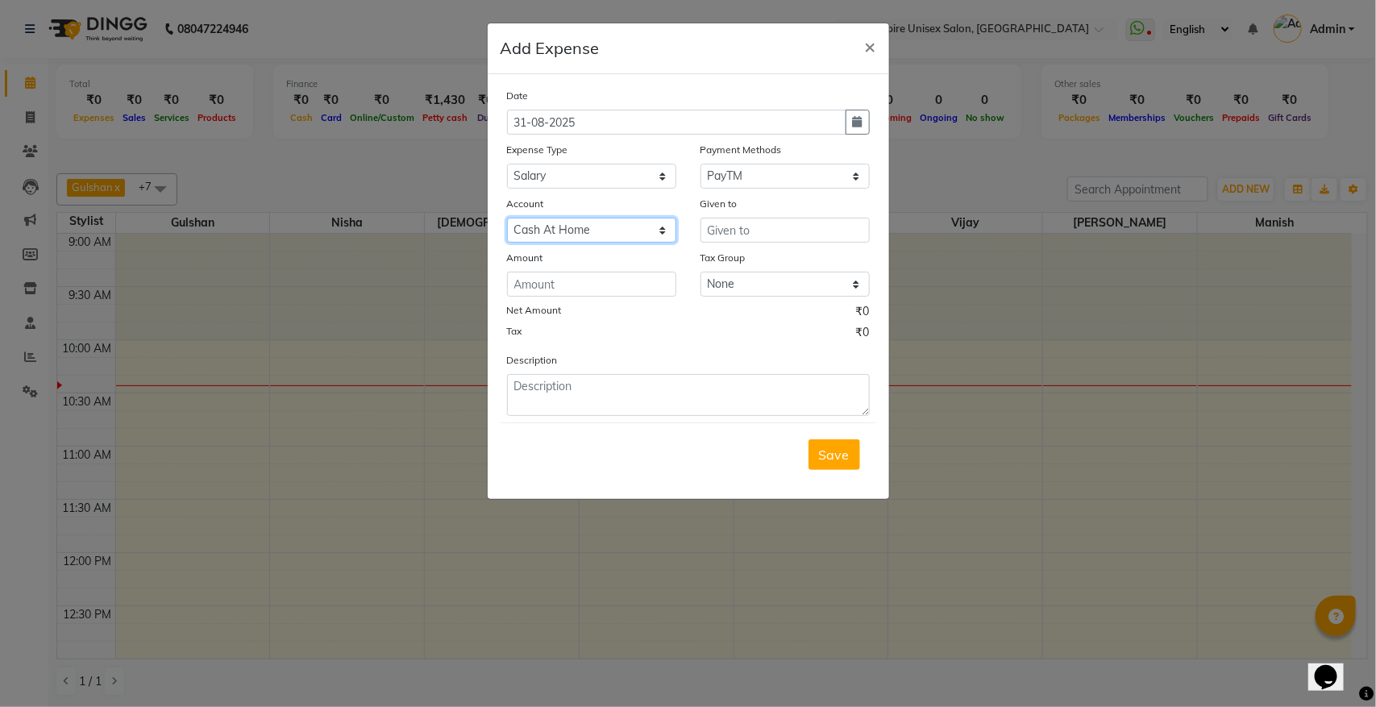
click at [623, 231] on select "Select Cash At Home Gulshan Yes Bank Ashu Yes Bank" at bounding box center [591, 230] width 169 height 25
select select "3997"
click at [507, 218] on select "Select Cash At Home Gulshan Yes Bank Ashu Yes Bank" at bounding box center [591, 230] width 169 height 25
click at [813, 227] on input "text" at bounding box center [785, 230] width 169 height 25
type input "gulsahn aug salaey"
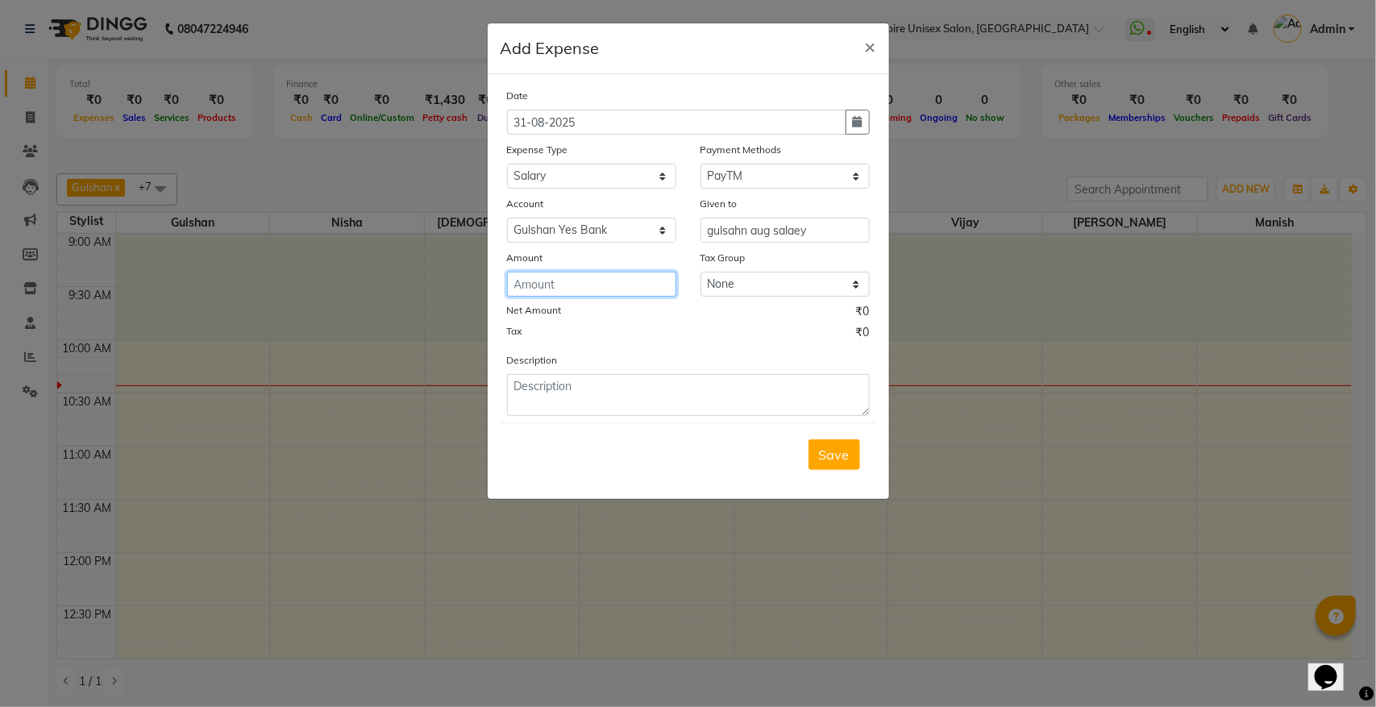
click at [645, 278] on input "number" at bounding box center [591, 284] width 169 height 25
type input "41000"
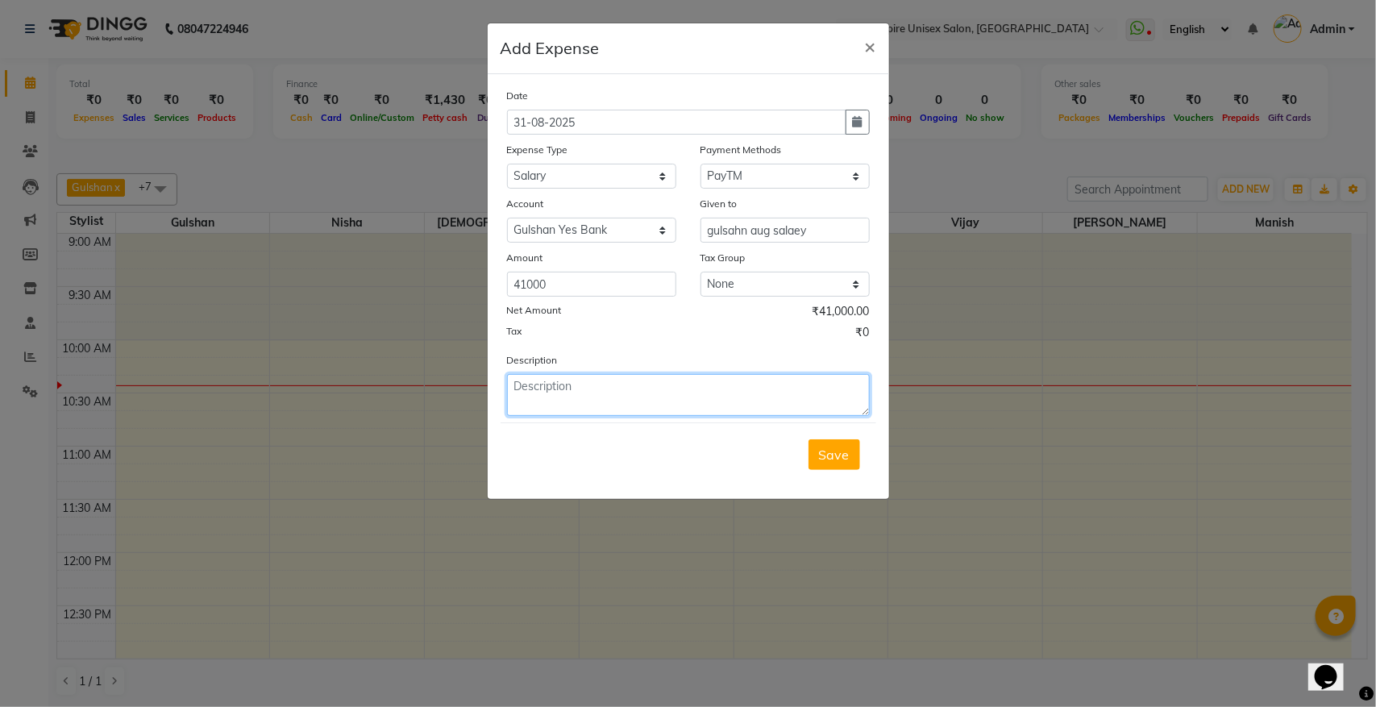
click at [590, 385] on textarea at bounding box center [688, 395] width 363 height 42
type textarea "gulshan aug salary"
click at [825, 449] on span "Save" at bounding box center [834, 455] width 31 height 16
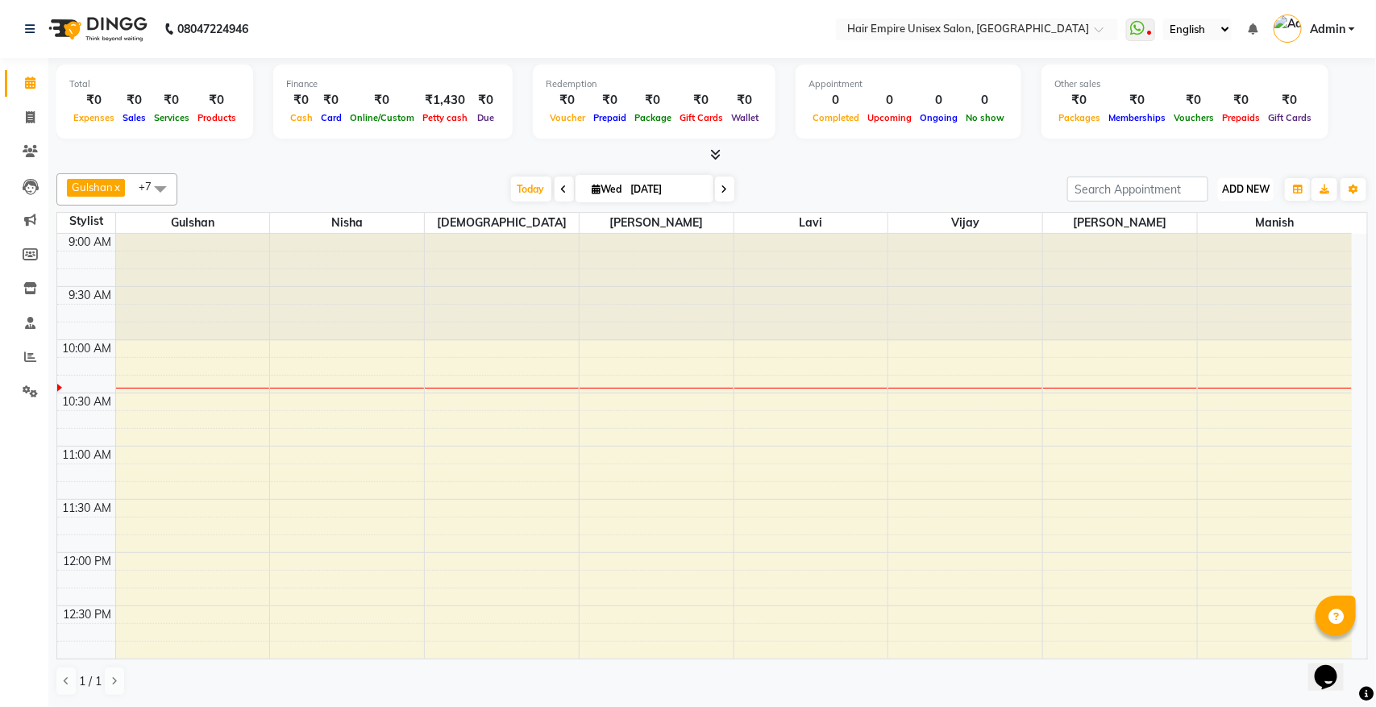
click at [1246, 189] on span "ADD NEW" at bounding box center [1246, 189] width 48 height 12
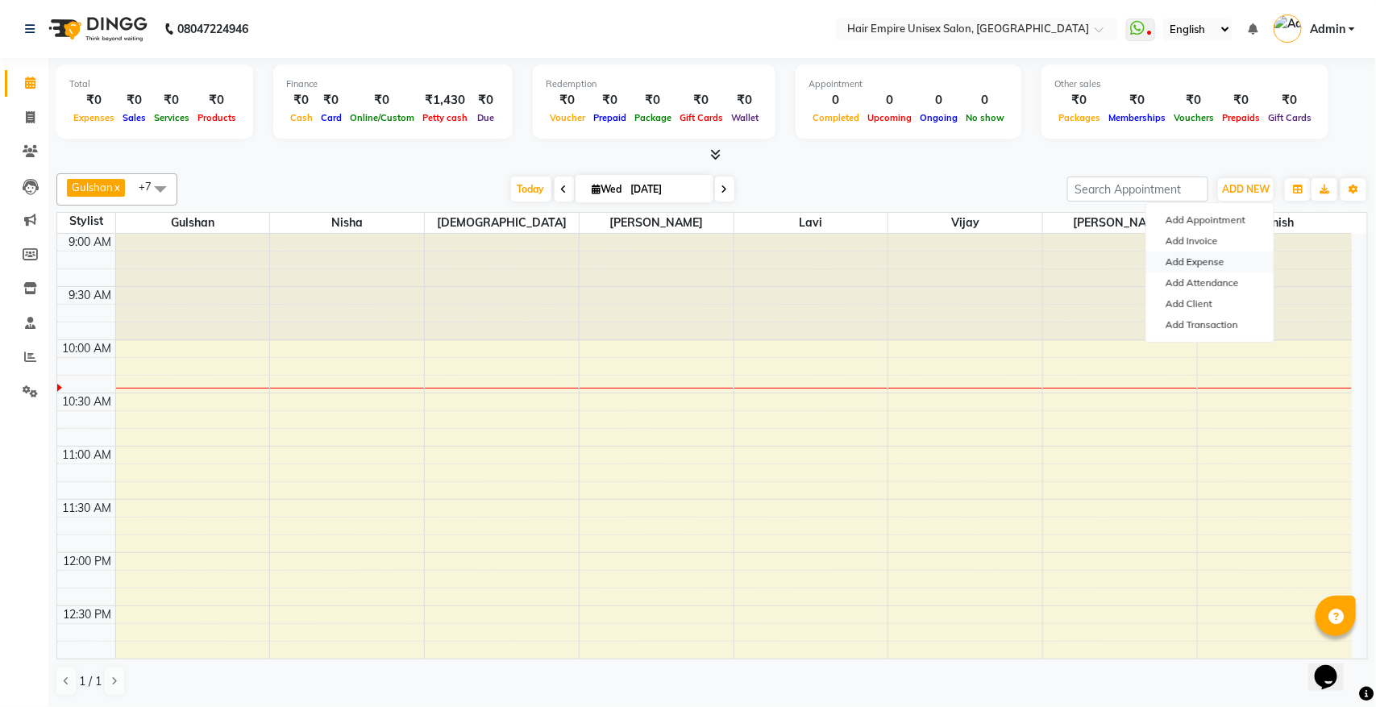
click at [1222, 260] on link "Add Expense" at bounding box center [1210, 262] width 127 height 21
select select "1"
select select "3957"
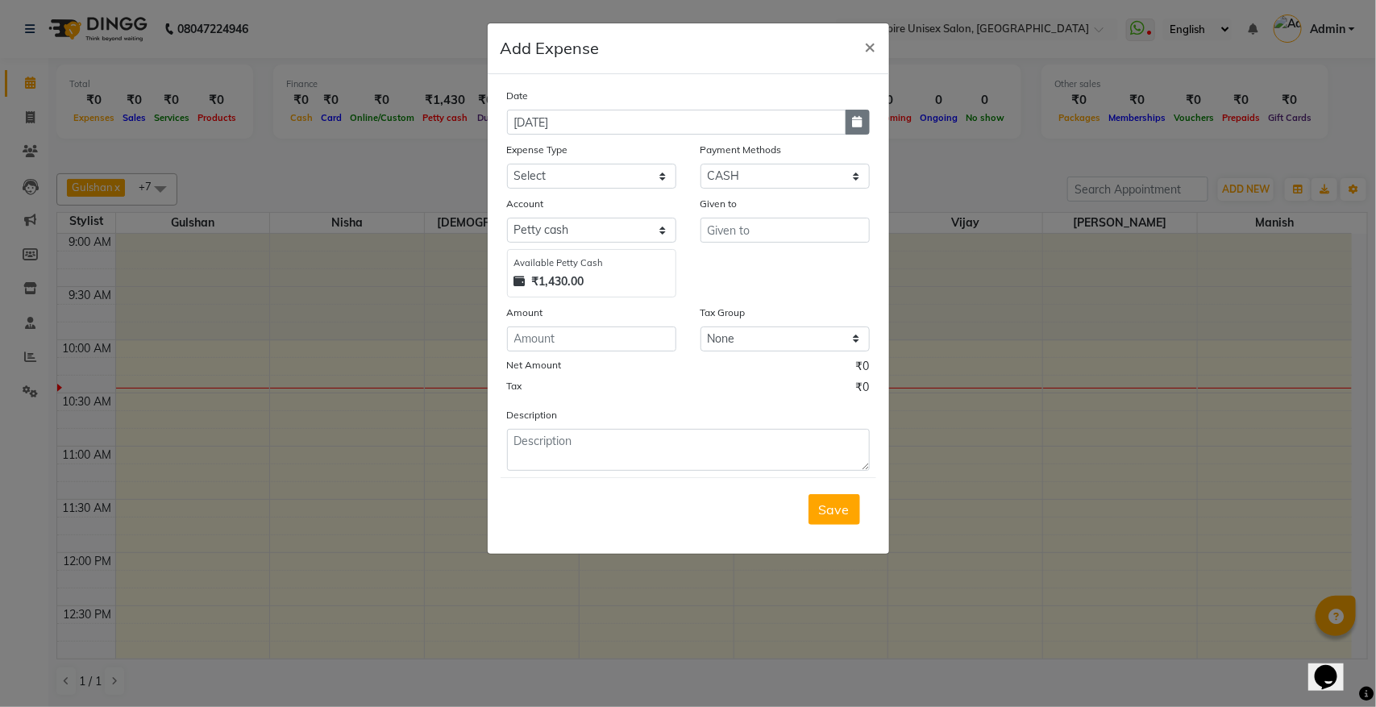
click at [849, 117] on button "button" at bounding box center [858, 122] width 24 height 25
select select "9"
select select "2025"
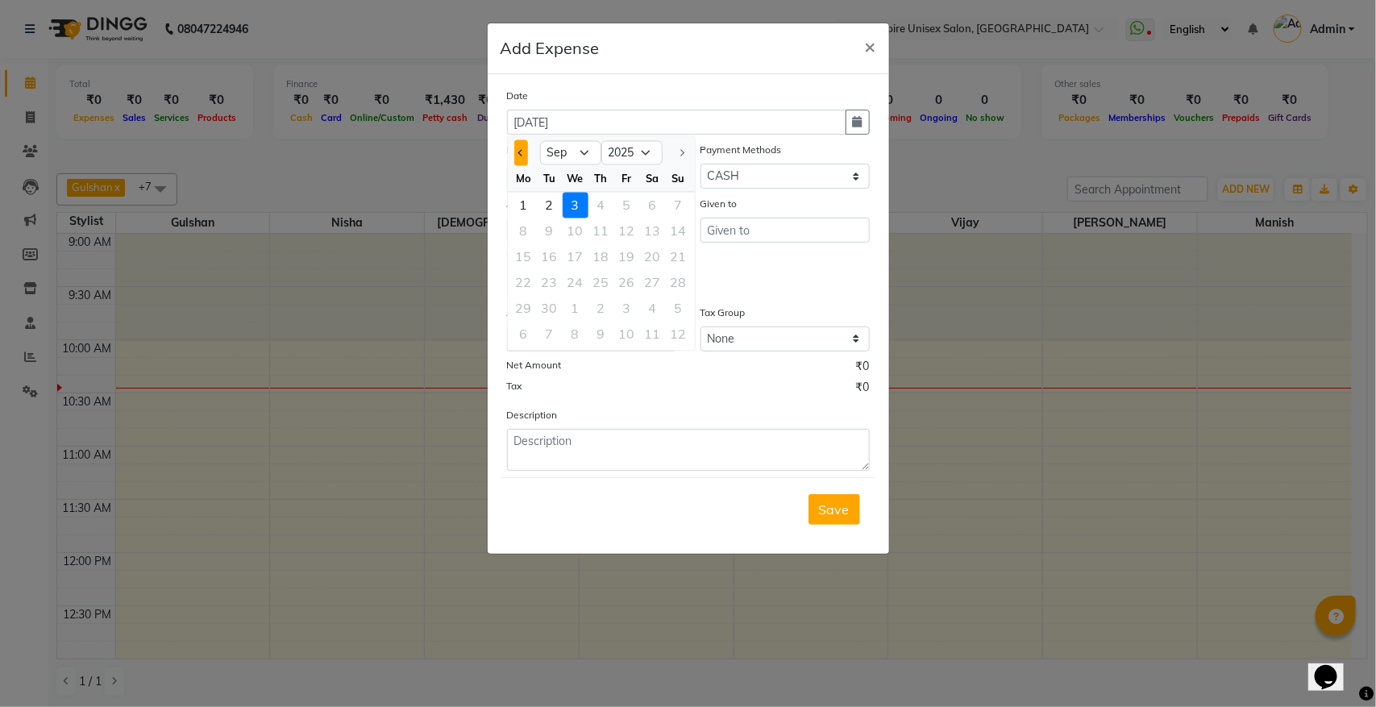
click at [522, 157] on button "Previous month" at bounding box center [521, 153] width 14 height 26
select select "8"
click at [675, 303] on div "31" at bounding box center [679, 309] width 26 height 26
type input "31-08-2025"
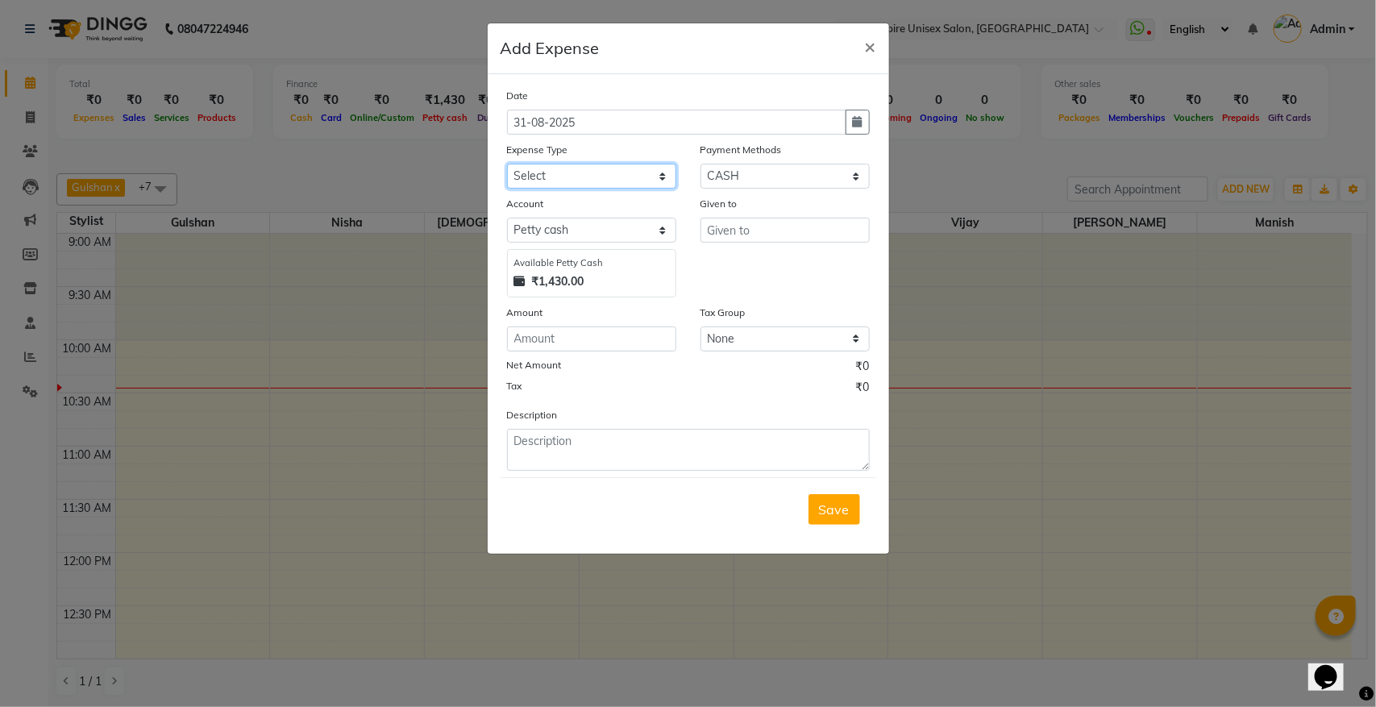
click at [581, 180] on select "Select Advance Salary Bank charges Cash transfer to bank donation Electricity B…" at bounding box center [591, 176] width 169 height 25
select select "8832"
click at [507, 164] on select "Select Advance Salary Bank charges Cash transfer to bank donation Electricity B…" at bounding box center [591, 176] width 169 height 25
click at [779, 179] on select "Select PayTM CASH PhonePe Wallet" at bounding box center [785, 176] width 169 height 25
select select "7"
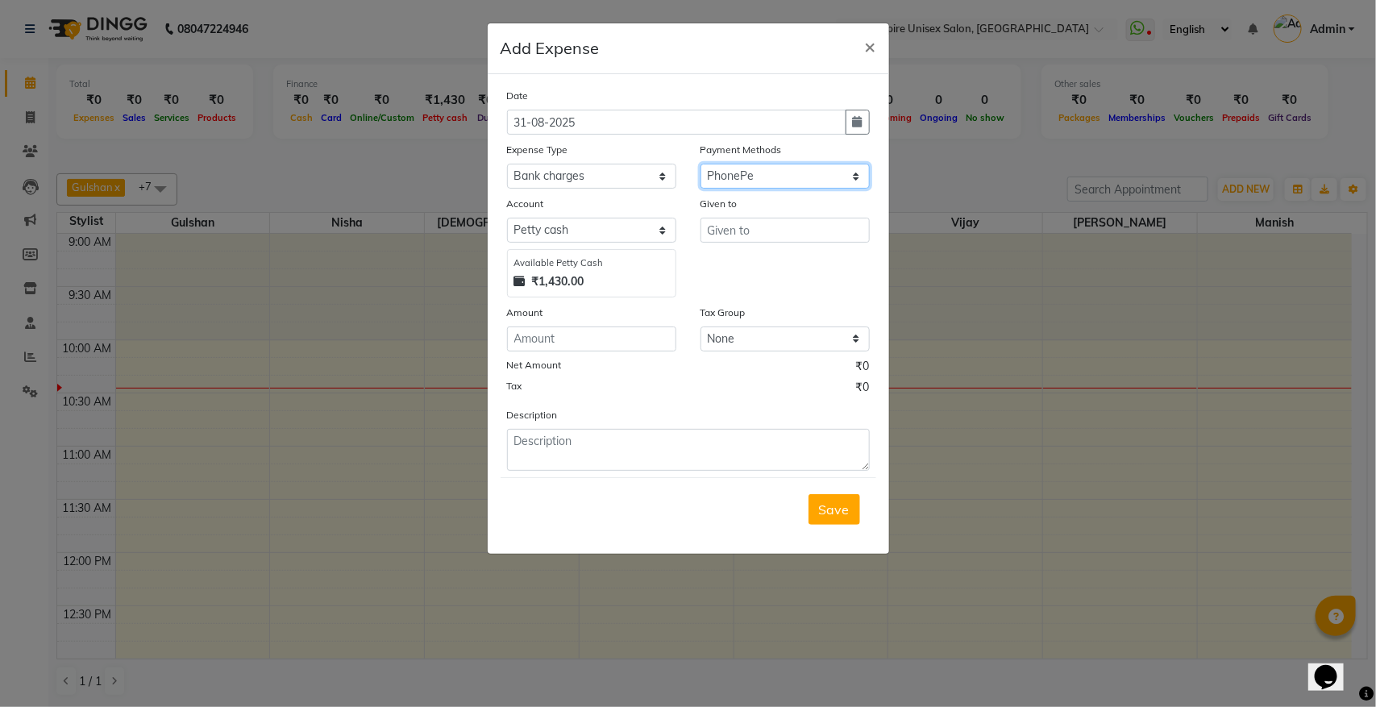
click at [701, 164] on select "Select PayTM CASH PhonePe Wallet" at bounding box center [785, 176] width 169 height 25
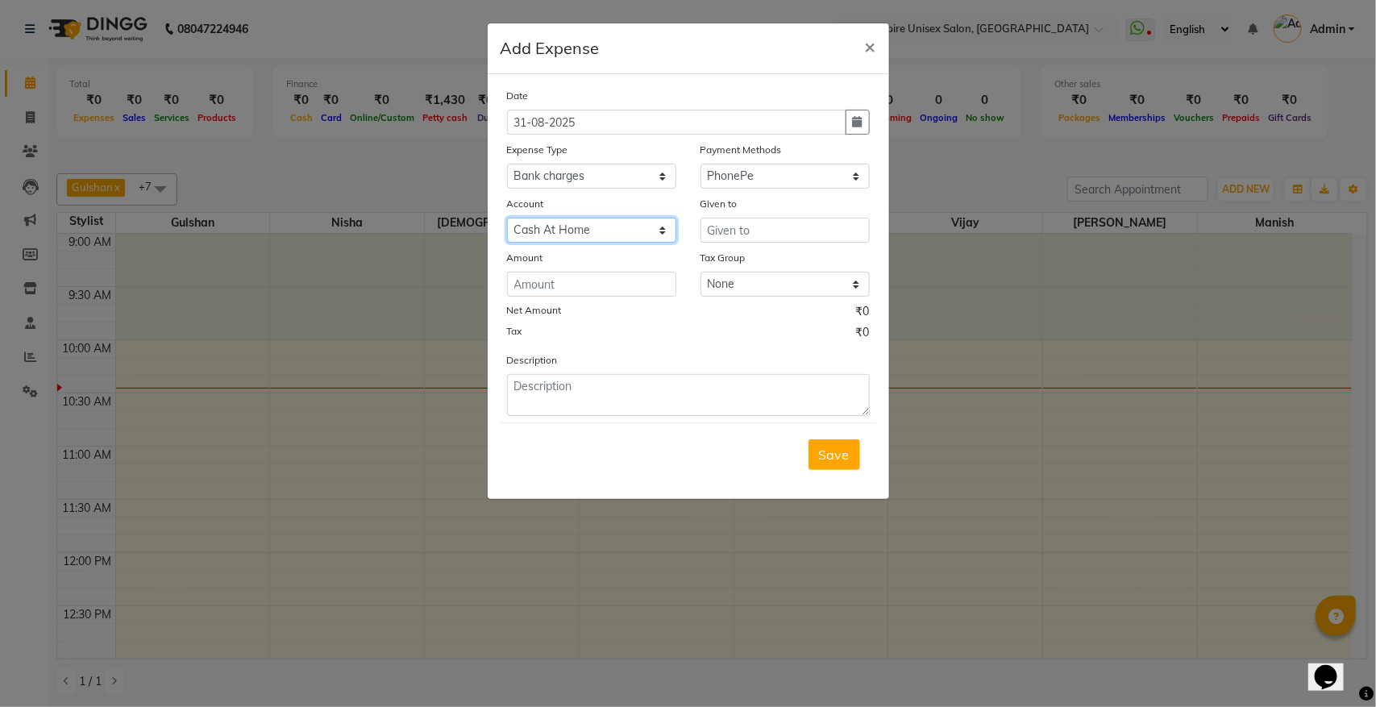
click at [598, 227] on select "Select Cash At Home Gulshan Yes Bank Ashu Yes Bank" at bounding box center [591, 230] width 169 height 25
select select "6132"
click at [507, 218] on select "Select Cash At Home Gulshan Yes Bank Ashu Yes Bank" at bounding box center [591, 230] width 169 height 25
click at [793, 224] on input "text" at bounding box center [785, 230] width 169 height 25
type input "ashu bank MDR"
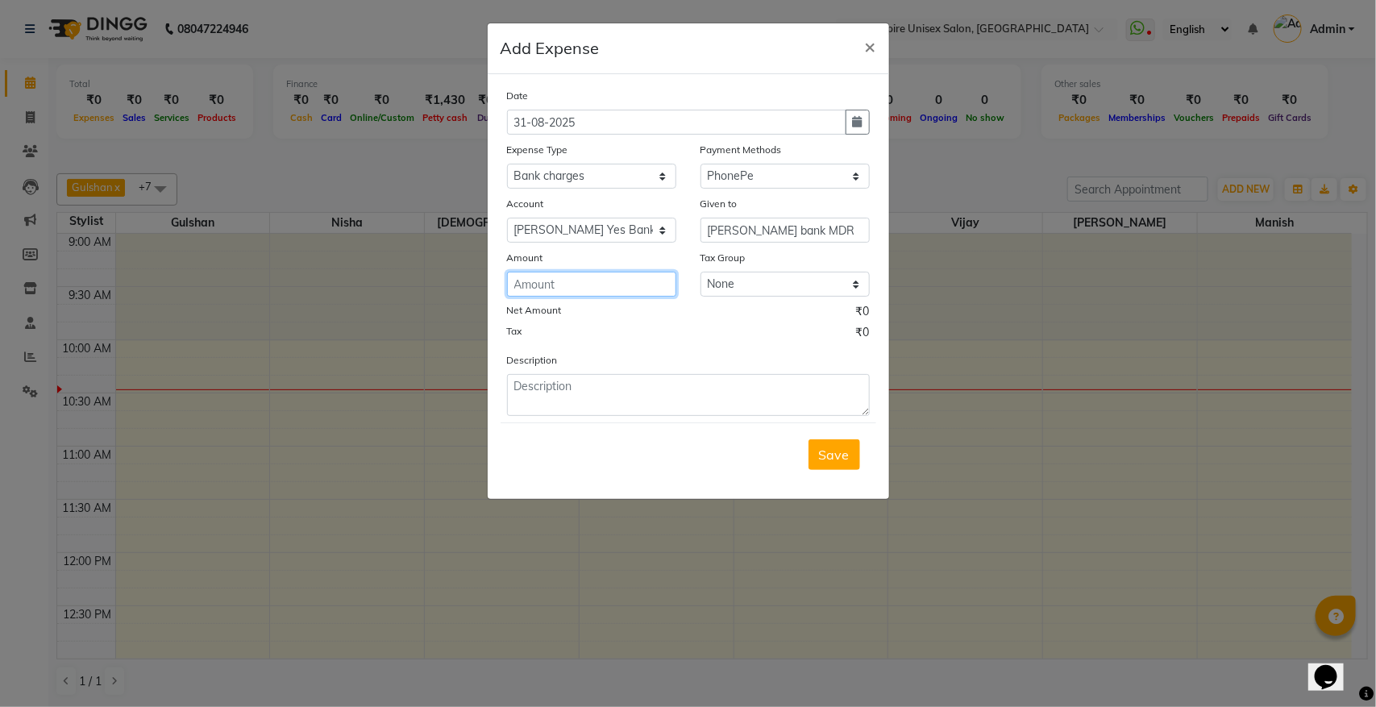
click at [641, 283] on input "number" at bounding box center [591, 284] width 169 height 25
type input "125"
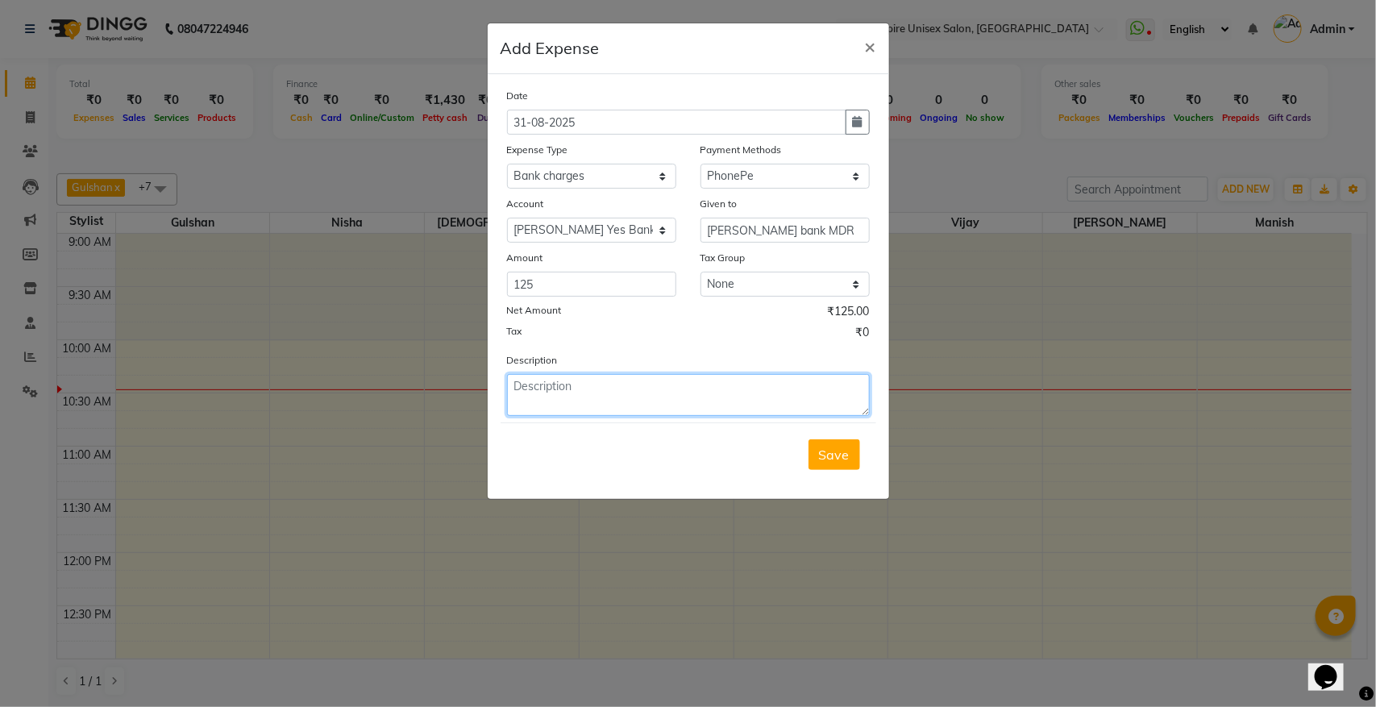
click at [607, 388] on textarea at bounding box center [688, 395] width 363 height 42
type textarea "ashu bank MDR"
click at [837, 460] on button "Save" at bounding box center [835, 454] width 52 height 31
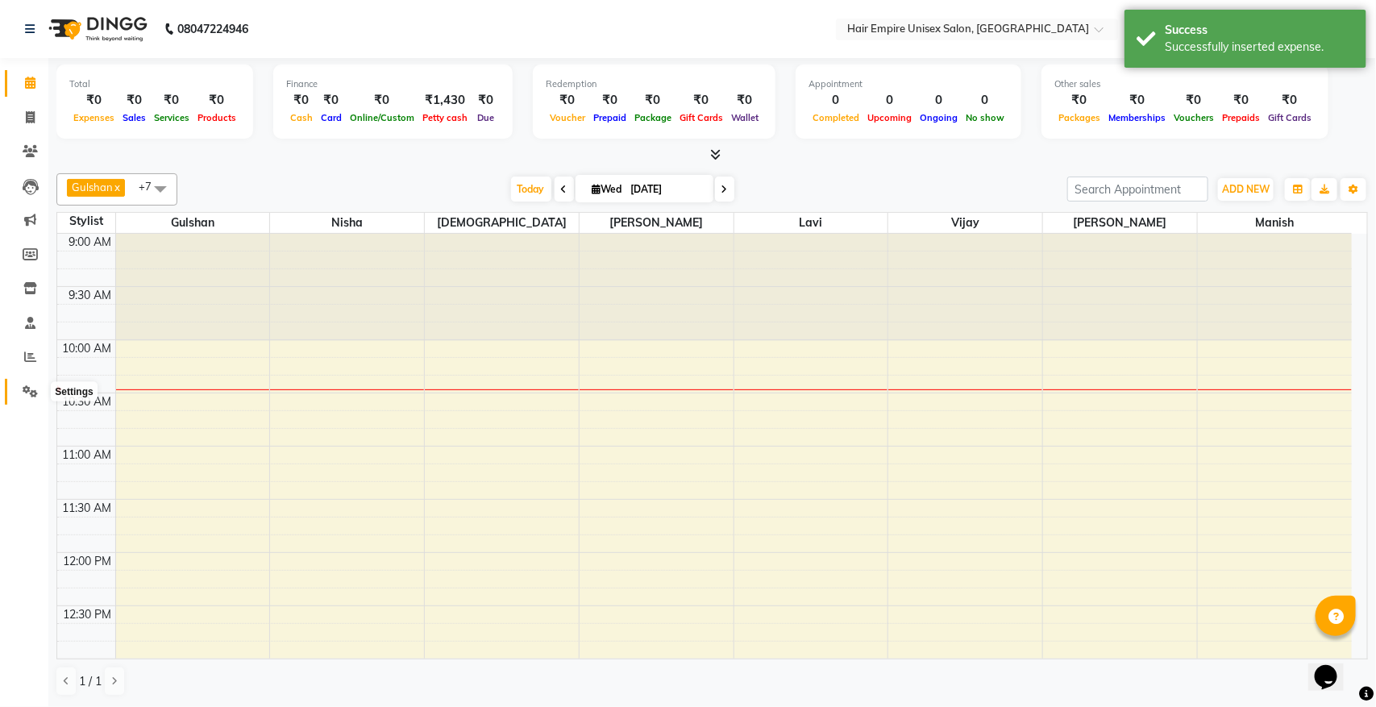
click at [24, 387] on icon at bounding box center [30, 391] width 15 height 12
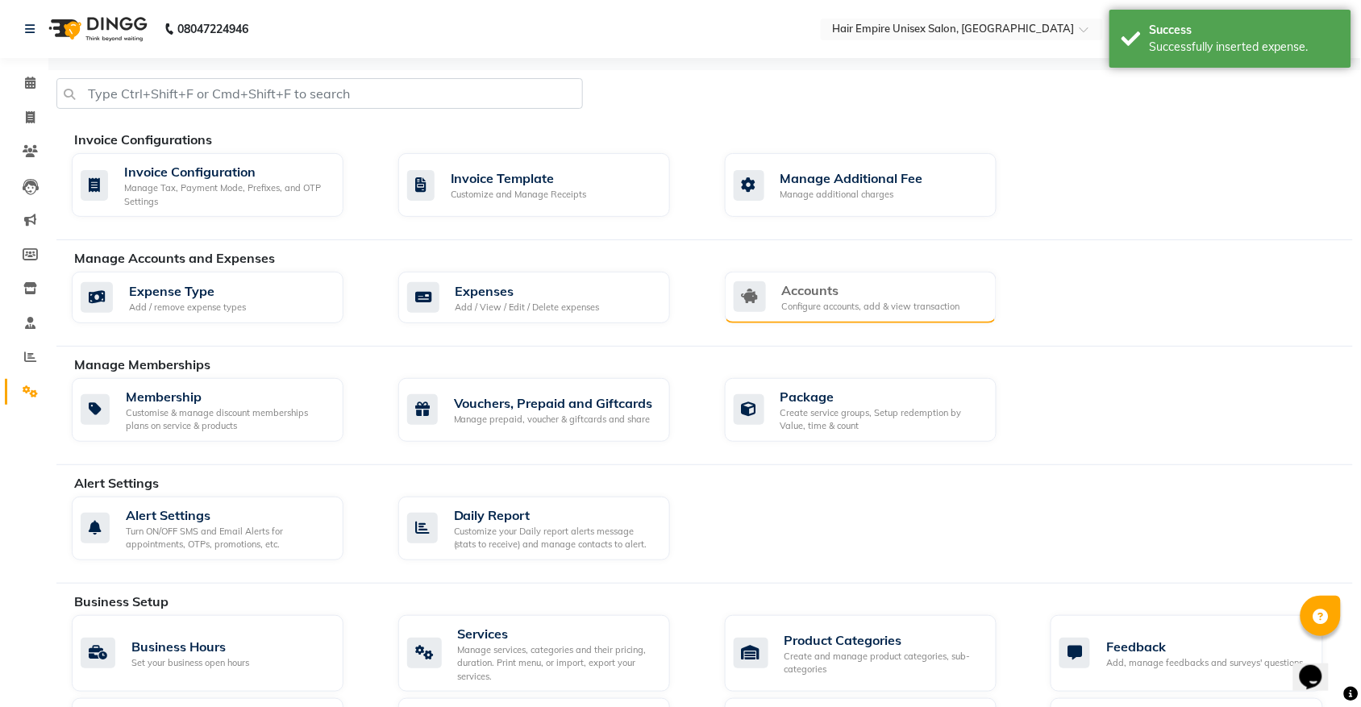
click at [918, 296] on div "Accounts" at bounding box center [871, 290] width 178 height 19
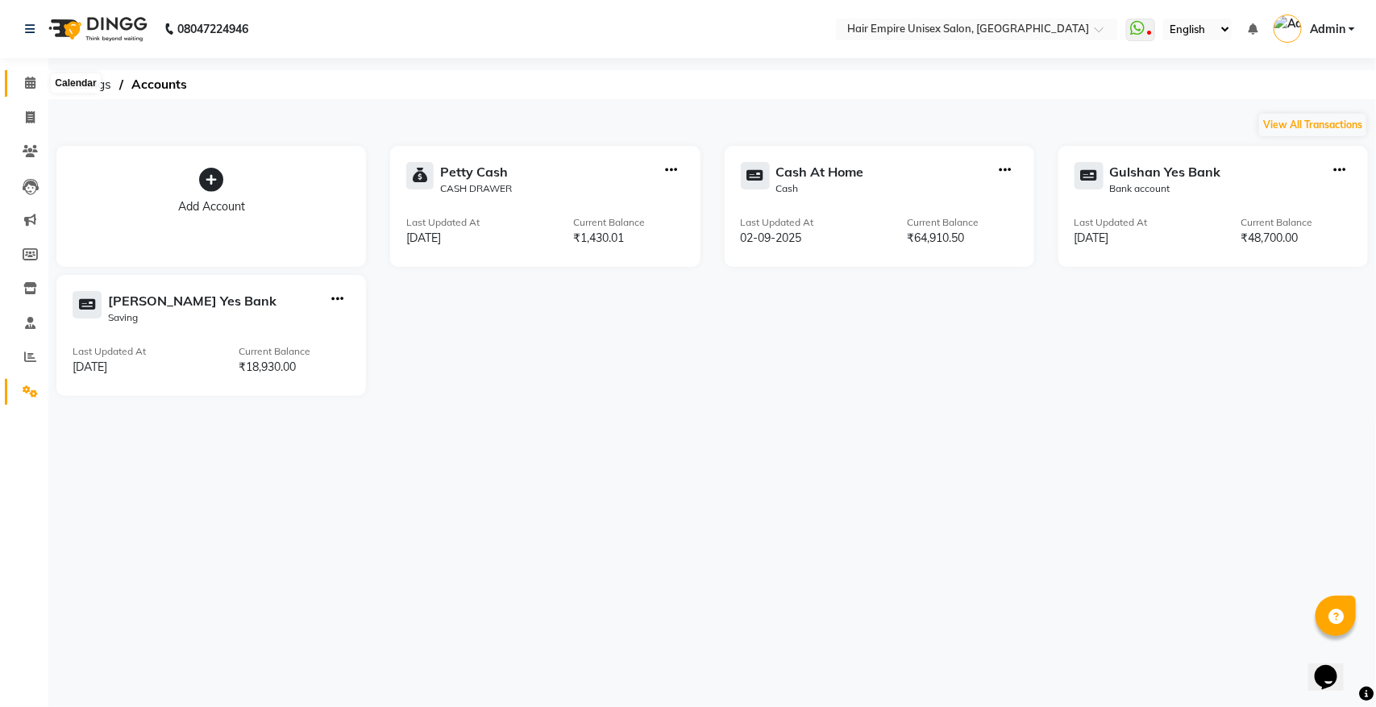
click at [29, 86] on icon at bounding box center [30, 83] width 10 height 12
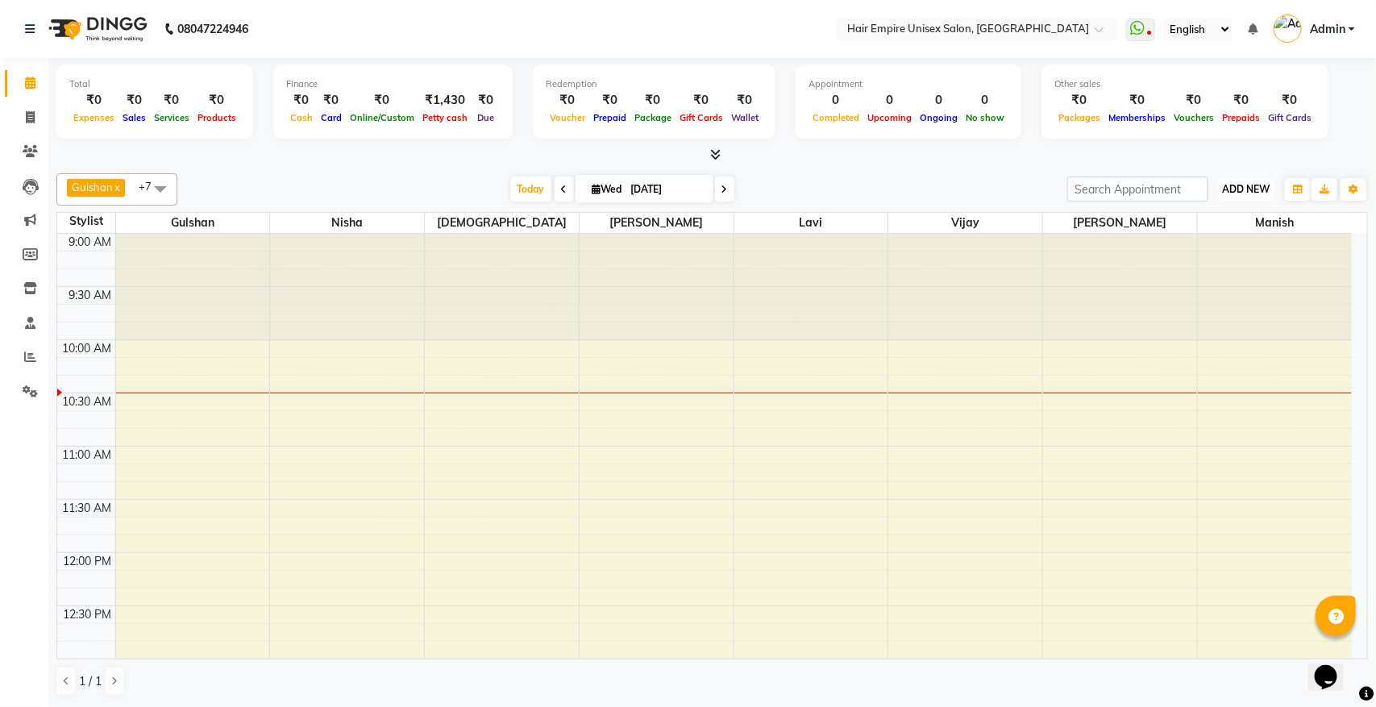
click at [1268, 180] on button "ADD NEW Toggle Dropdown" at bounding box center [1246, 189] width 56 height 23
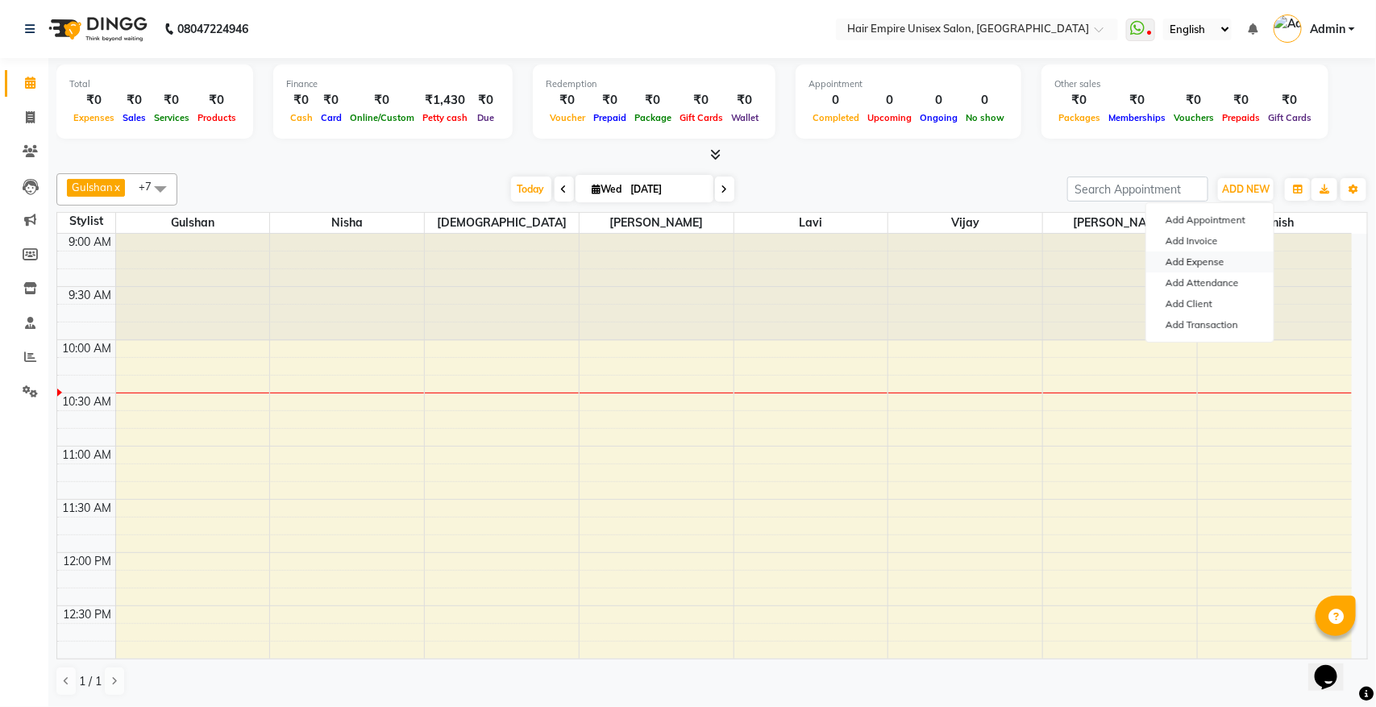
click at [1192, 264] on link "Add Expense" at bounding box center [1210, 262] width 127 height 21
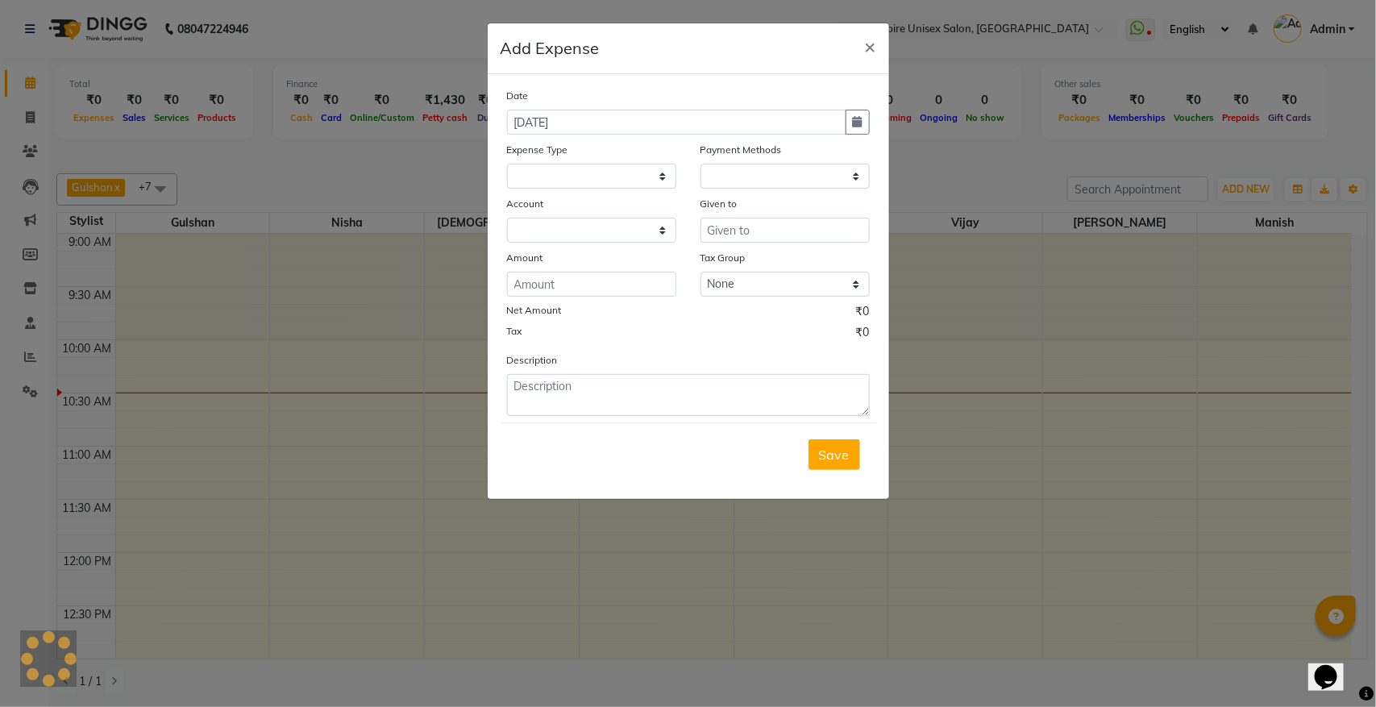
select select "1"
select select "3957"
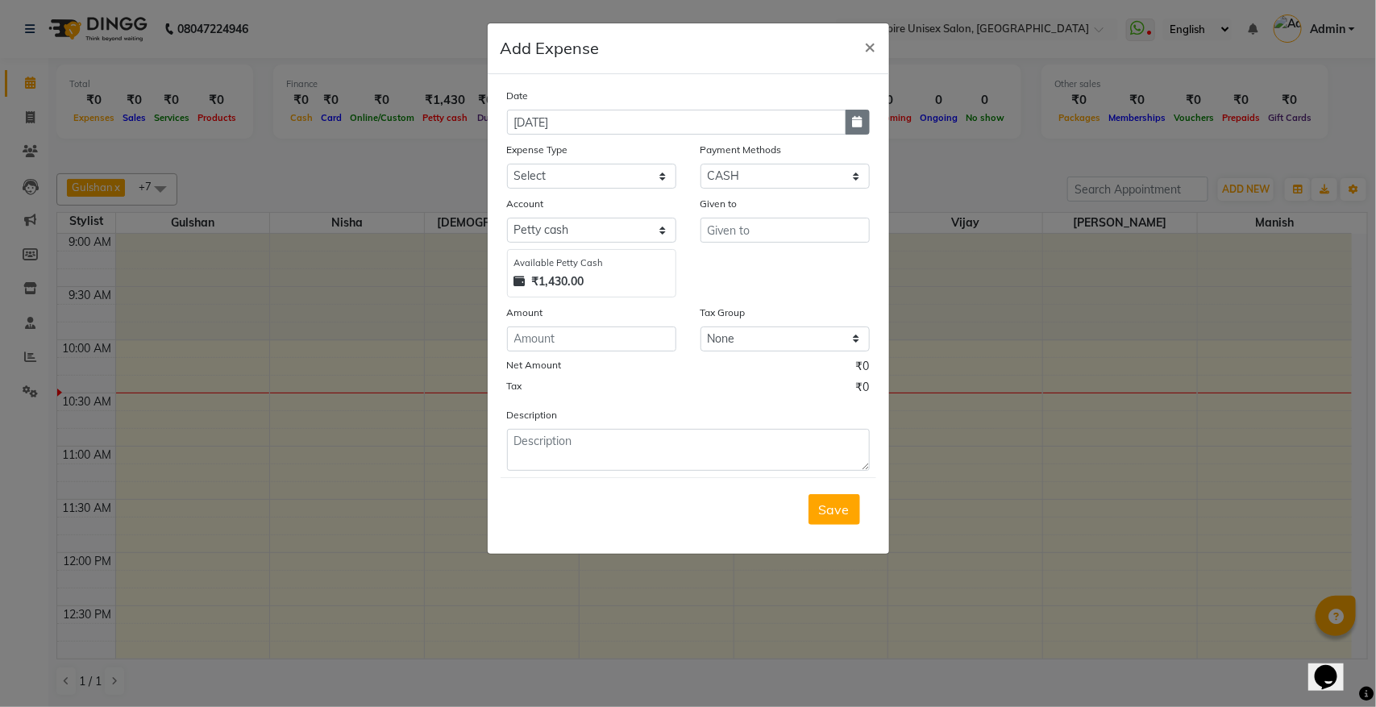
click at [857, 125] on icon "button" at bounding box center [858, 121] width 10 height 11
select select "9"
select select "2025"
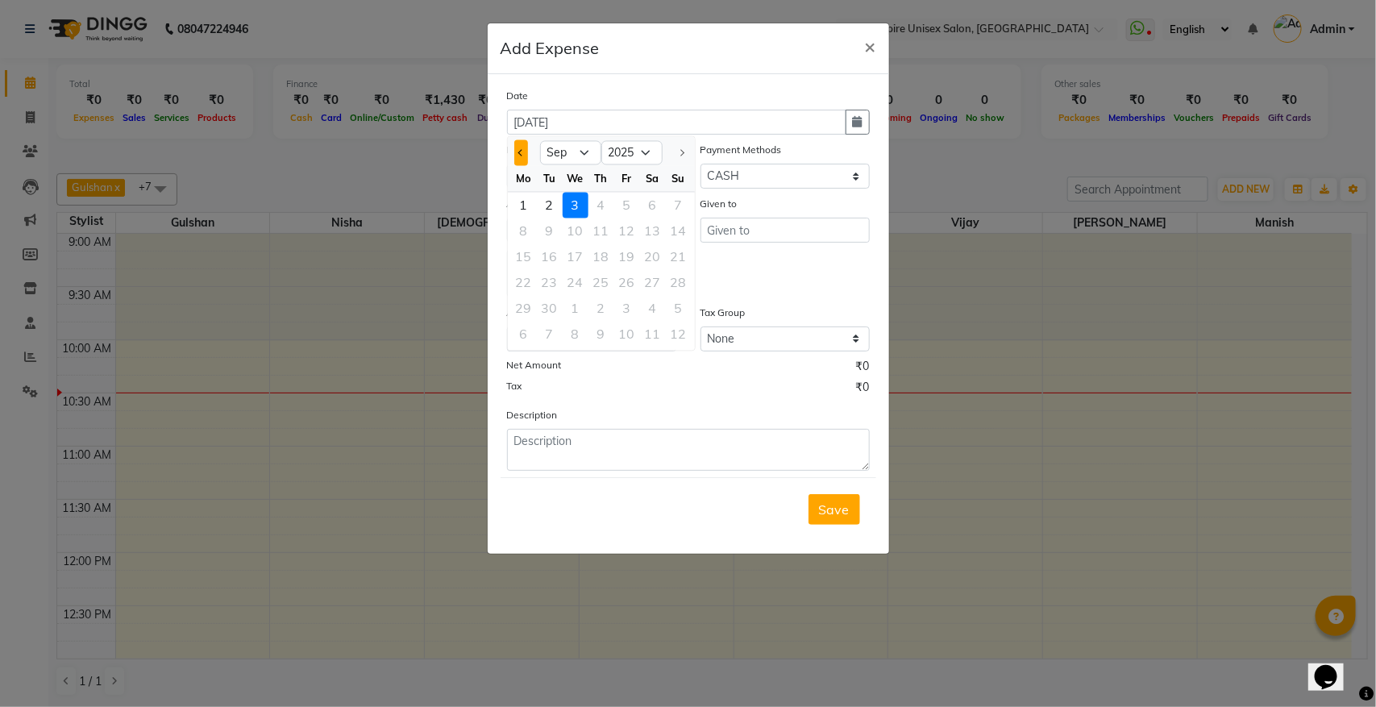
click at [522, 151] on span "Previous month" at bounding box center [521, 152] width 6 height 6
select select "8"
click at [682, 302] on div "31" at bounding box center [679, 309] width 26 height 26
type input "31-08-2025"
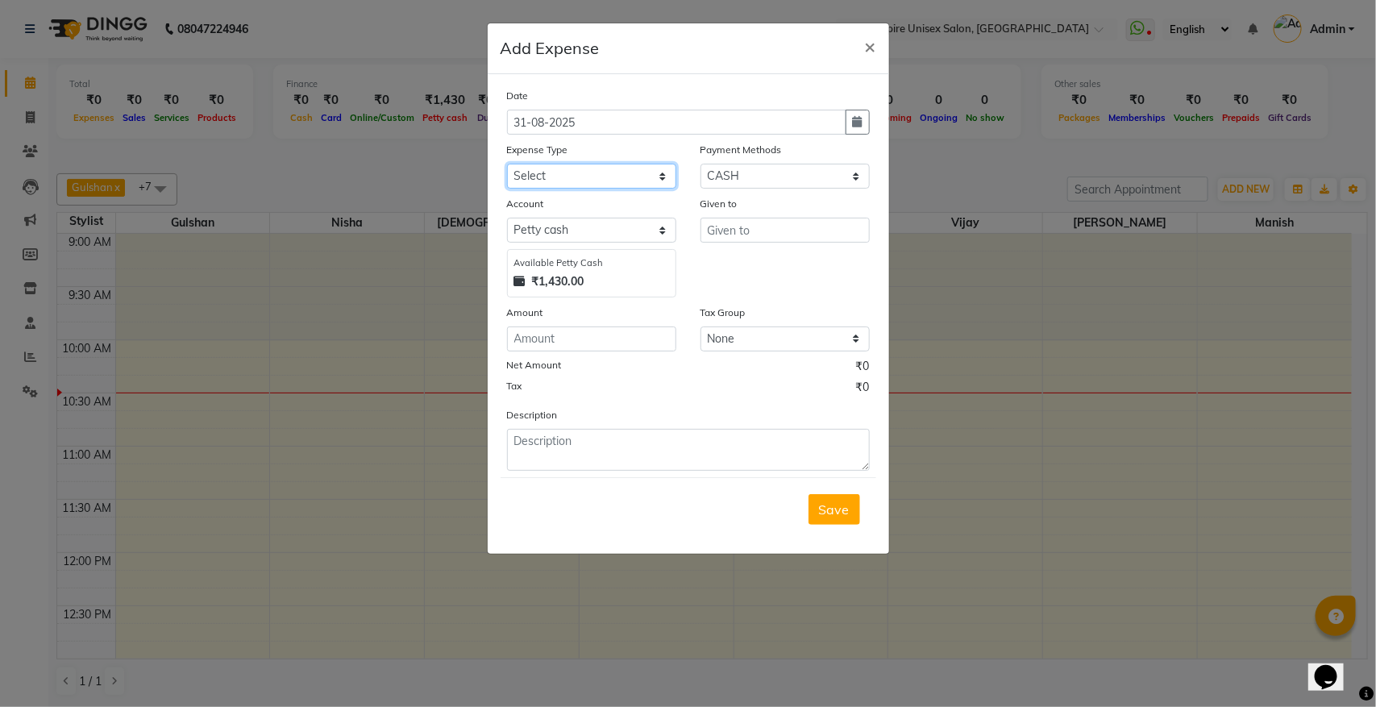
click at [595, 181] on select "Select Advance Salary Bank charges Cash transfer to bank donation Electricity B…" at bounding box center [591, 176] width 169 height 25
select select "8832"
click at [507, 164] on select "Select Advance Salary Bank charges Cash transfer to bank donation Electricity B…" at bounding box center [591, 176] width 169 height 25
click at [760, 181] on select "Select PayTM CASH PhonePe Wallet" at bounding box center [785, 176] width 169 height 25
select select "6"
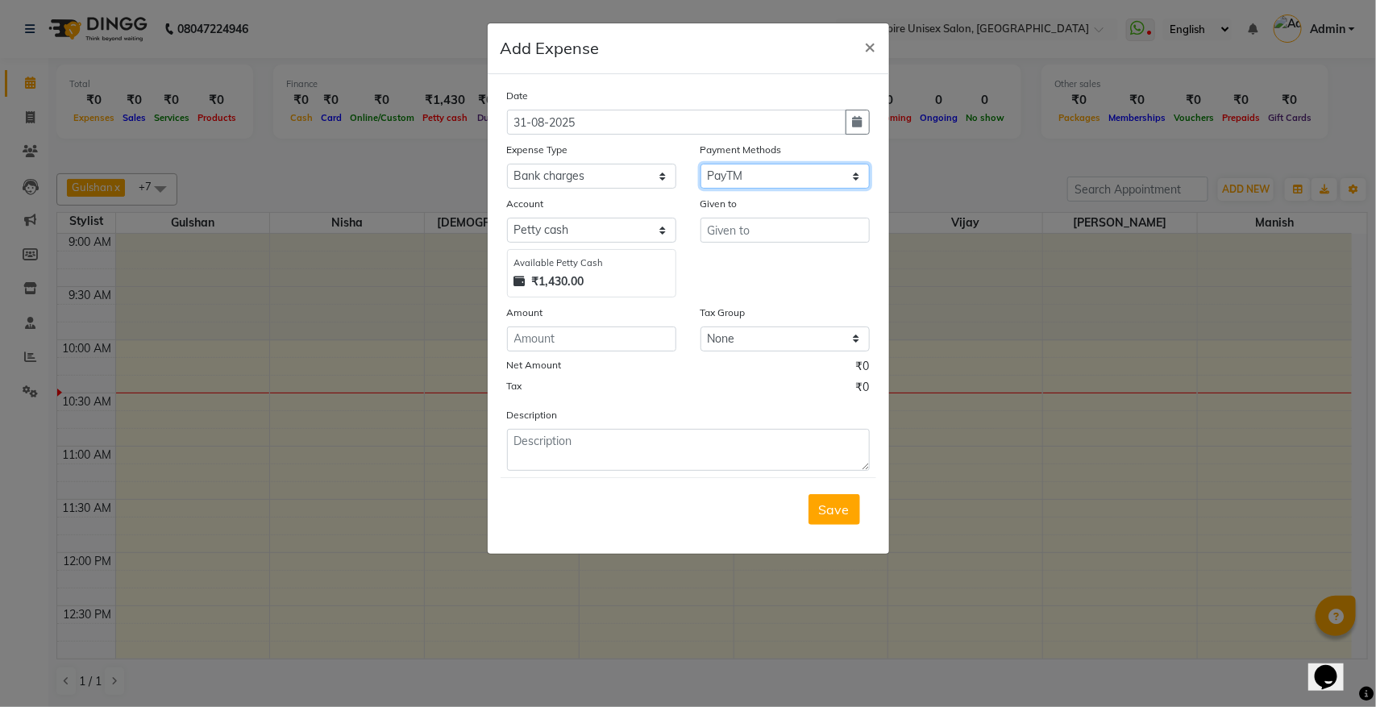
click at [701, 164] on select "Select PayTM CASH PhonePe Wallet" at bounding box center [785, 176] width 169 height 25
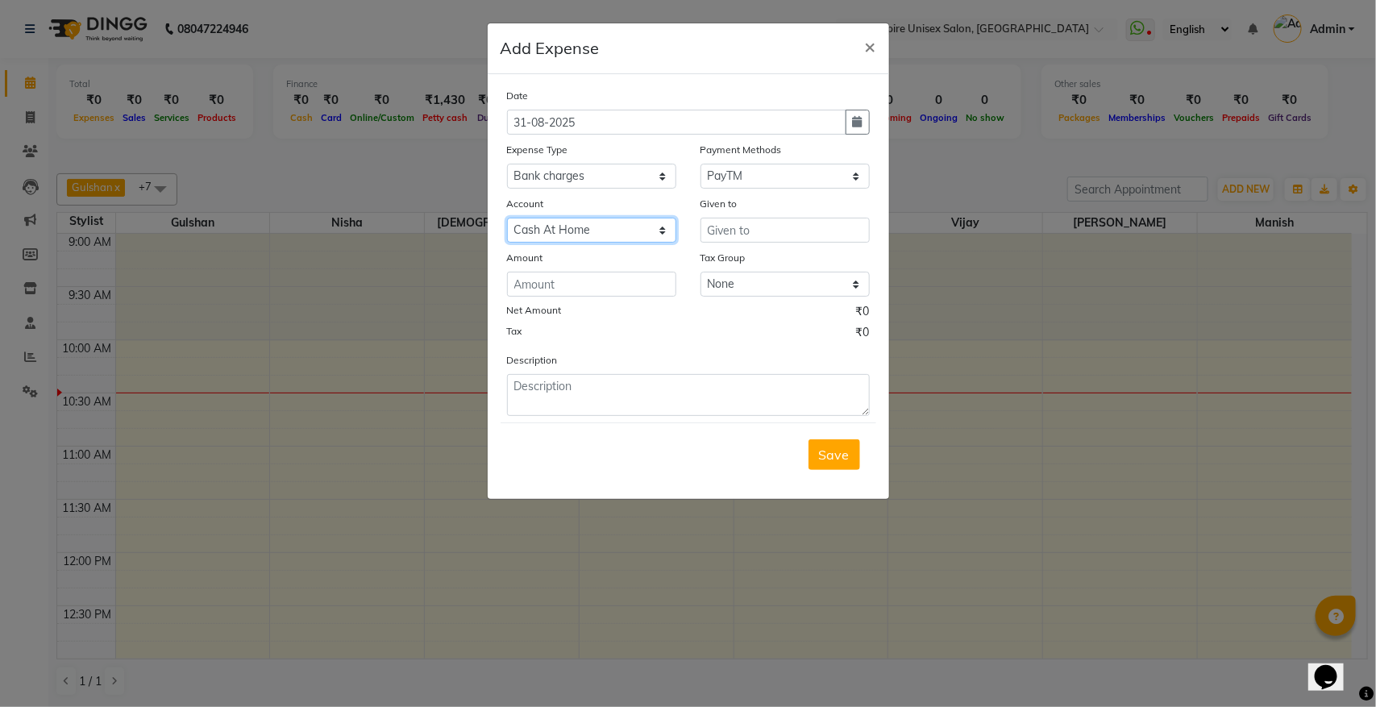
click at [629, 232] on select "Select Cash At Home Gulshan Yes Bank Ashu Yes Bank" at bounding box center [591, 230] width 169 height 25
select select "3997"
click at [507, 218] on select "Select Cash At Home Gulshan Yes Bank Ashu Yes Bank" at bounding box center [591, 230] width 169 height 25
click at [813, 227] on input "text" at bounding box center [785, 230] width 169 height 25
type input "gulshan bank MDR"
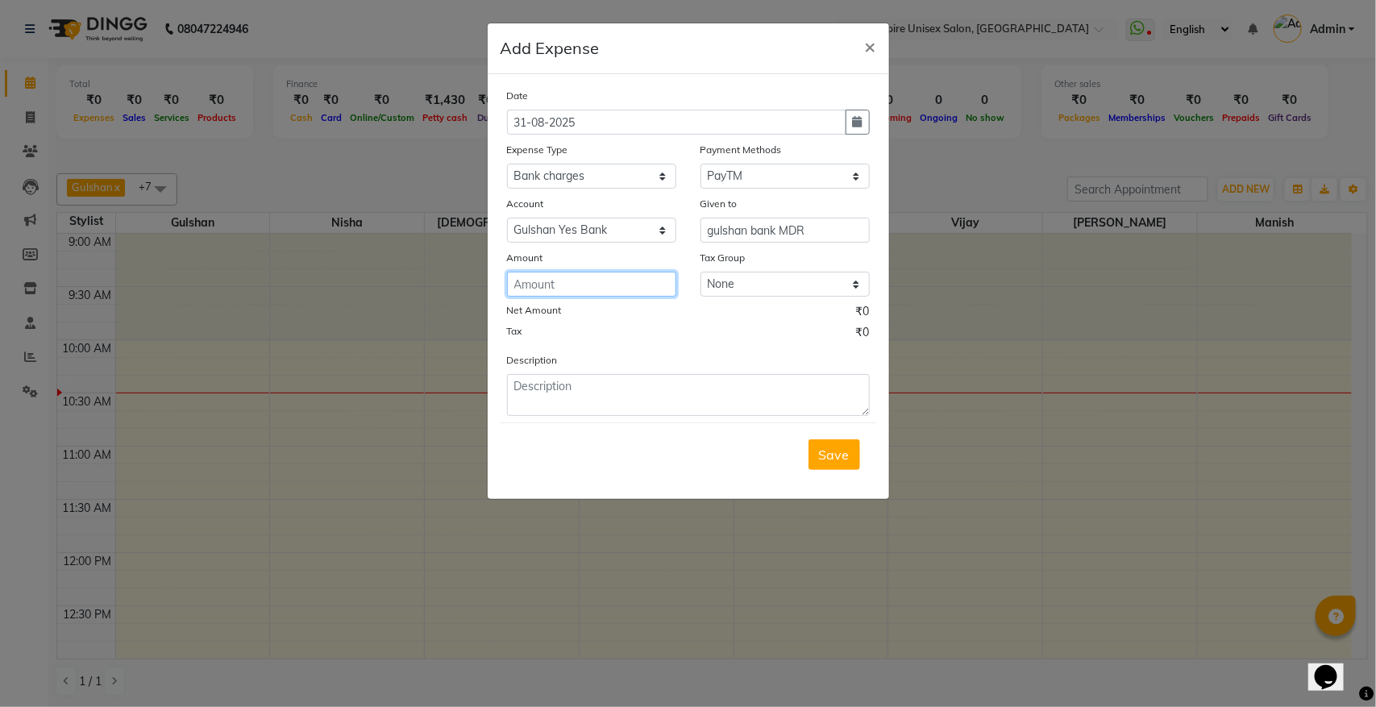
click at [626, 278] on input "number" at bounding box center [591, 284] width 169 height 25
type input "600"
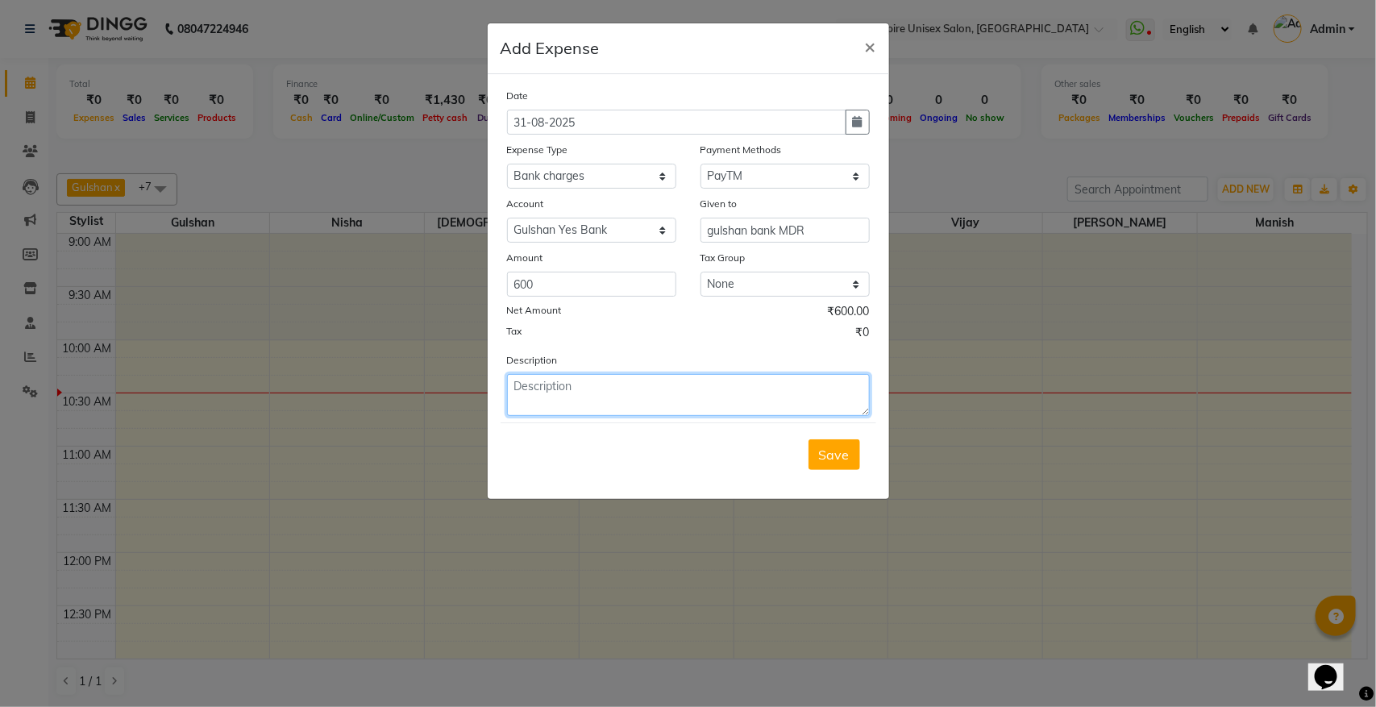
click at [589, 387] on textarea at bounding box center [688, 395] width 363 height 42
type textarea "Gulshan bank MDR"
click at [820, 448] on span "Save" at bounding box center [834, 455] width 31 height 16
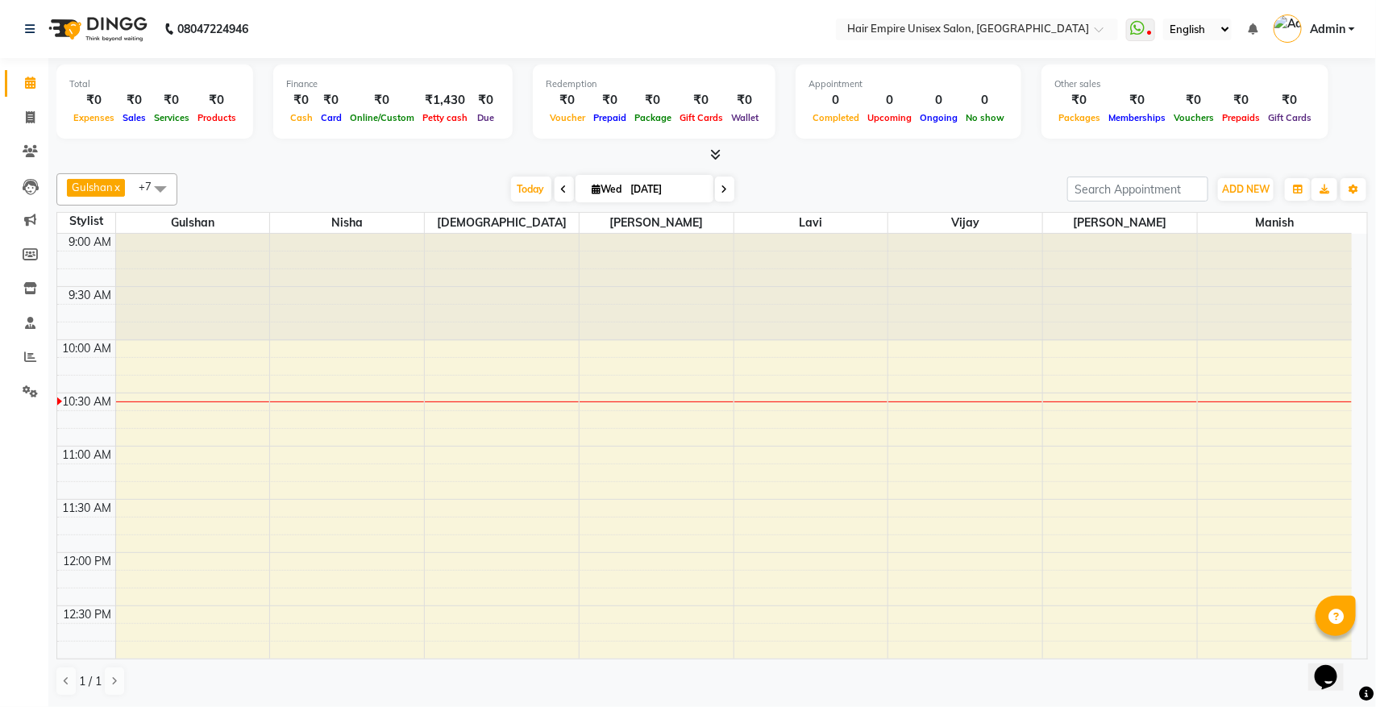
click at [712, 158] on icon at bounding box center [715, 154] width 10 height 12
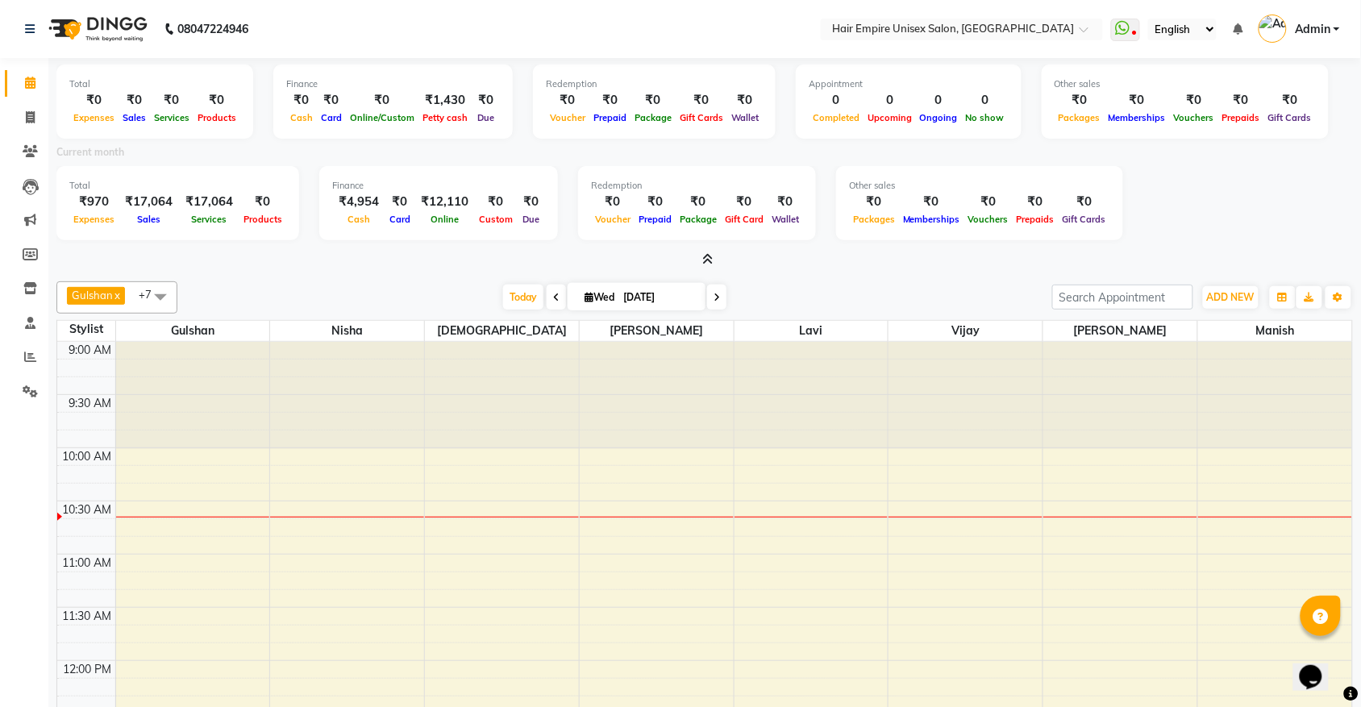
click at [712, 260] on icon at bounding box center [708, 259] width 10 height 12
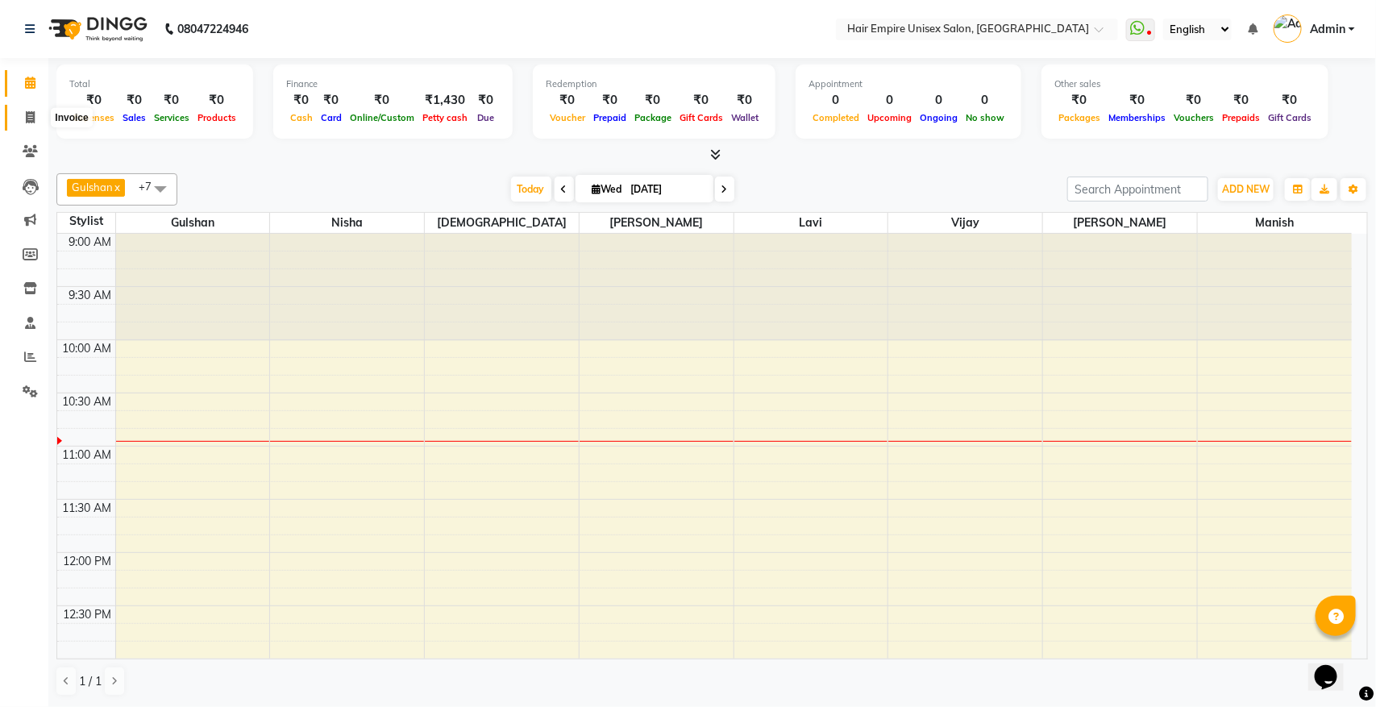
click at [34, 111] on icon at bounding box center [30, 117] width 9 height 12
select select "service"
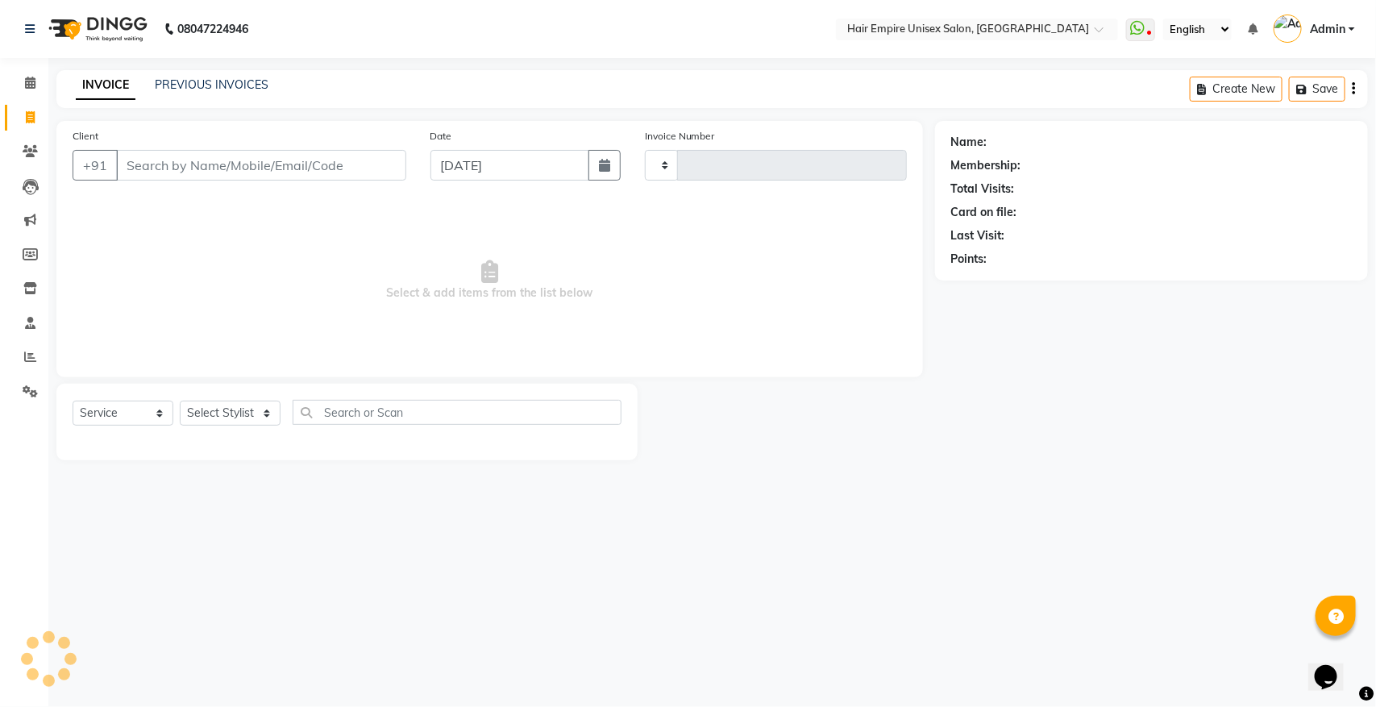
type input "1885"
select select "5055"
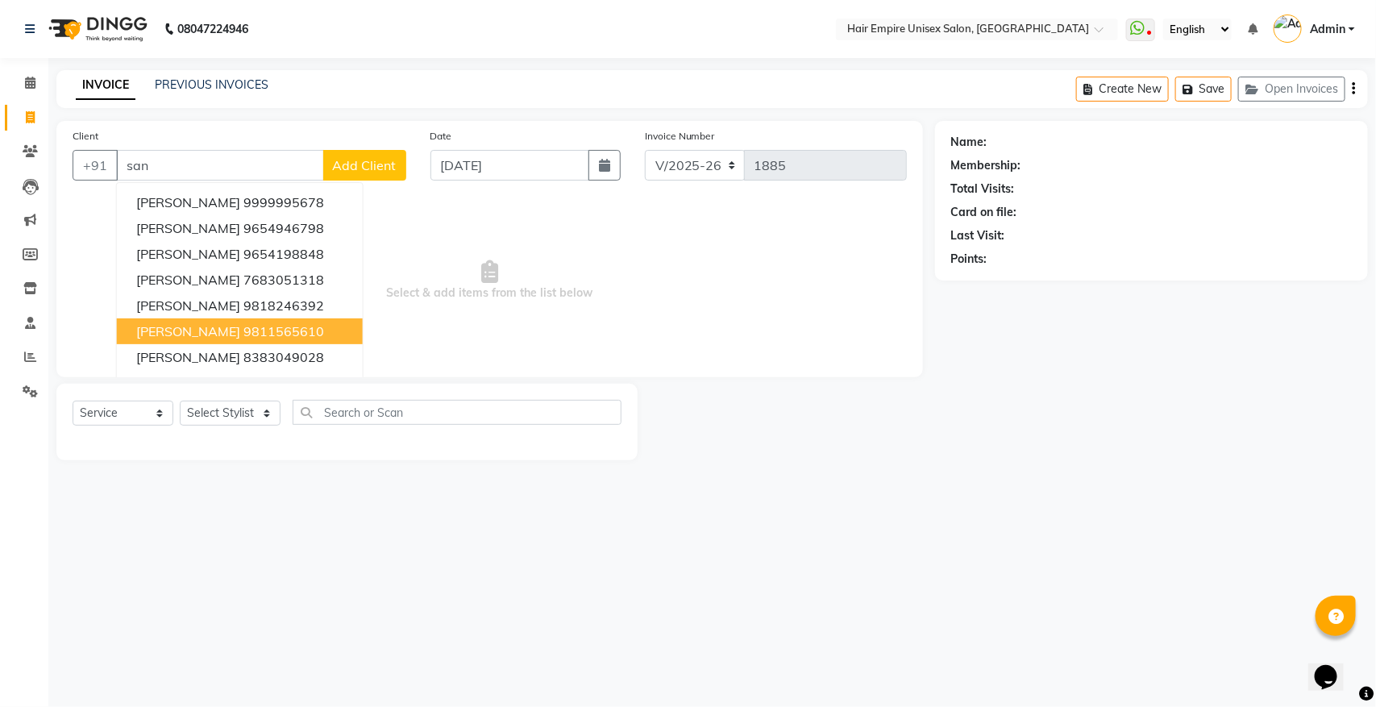
click at [214, 325] on span "Mr Sandip Malik" at bounding box center [188, 331] width 104 height 16
type input "9811565610"
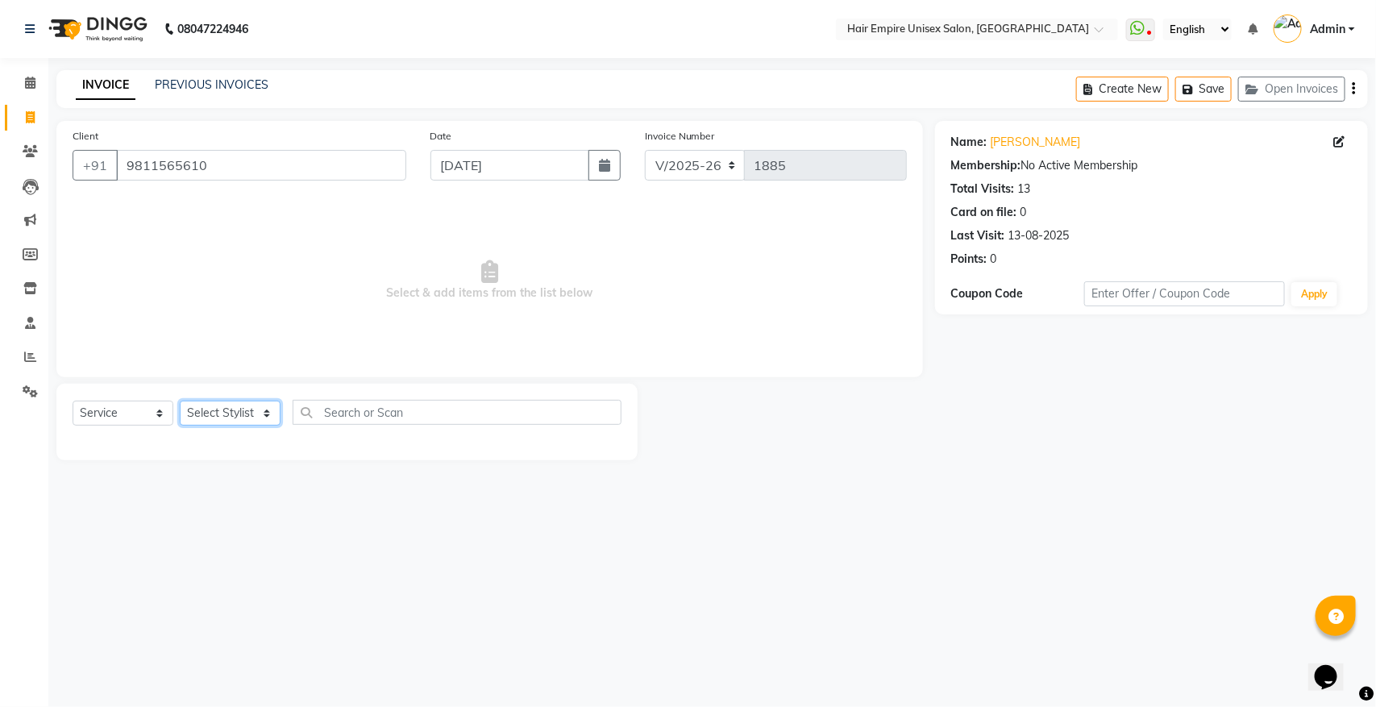
click at [250, 408] on select "Select Stylist anas Ashu bobby Gulshan lavi Manish Nisha Tanya vijay" at bounding box center [230, 413] width 101 height 25
select select "45386"
click at [180, 401] on select "Select Stylist anas Ashu bobby Gulshan lavi Manish Nisha Tanya vijay" at bounding box center [230, 413] width 101 height 25
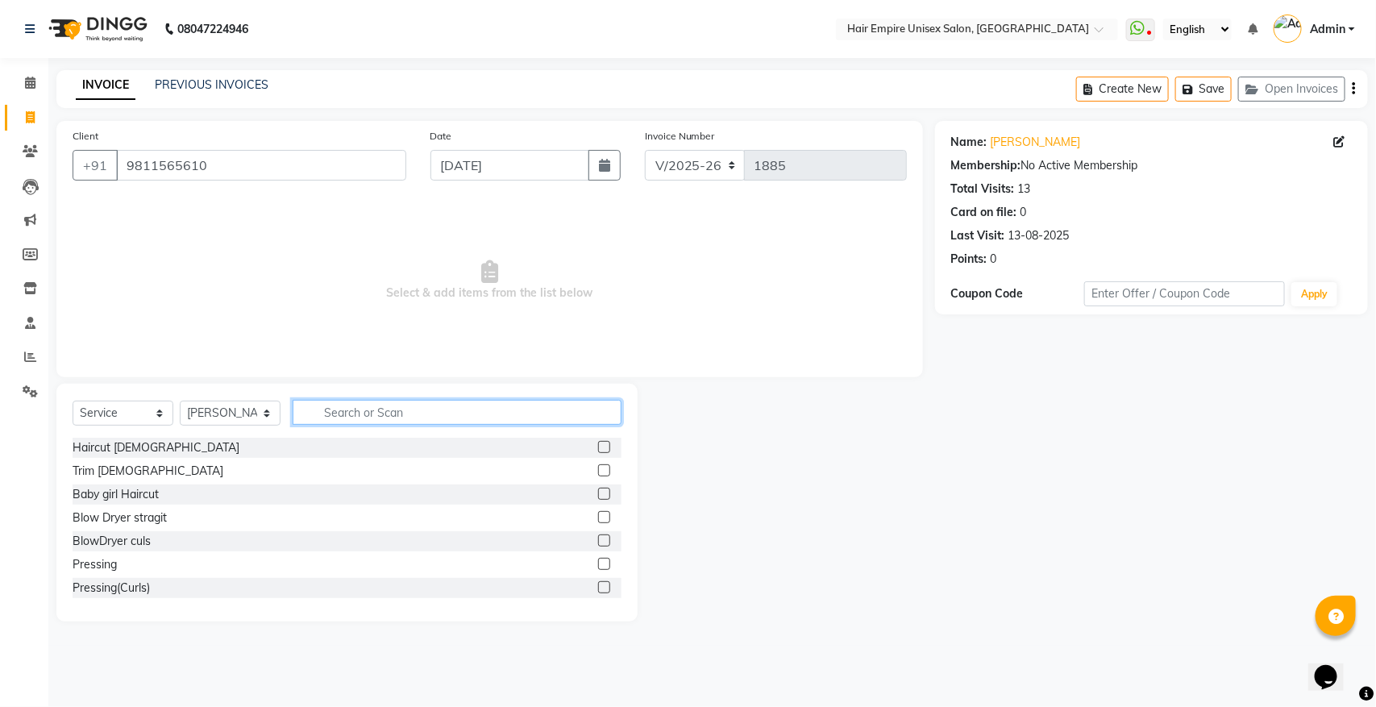
click at [381, 415] on input "text" at bounding box center [457, 412] width 329 height 25
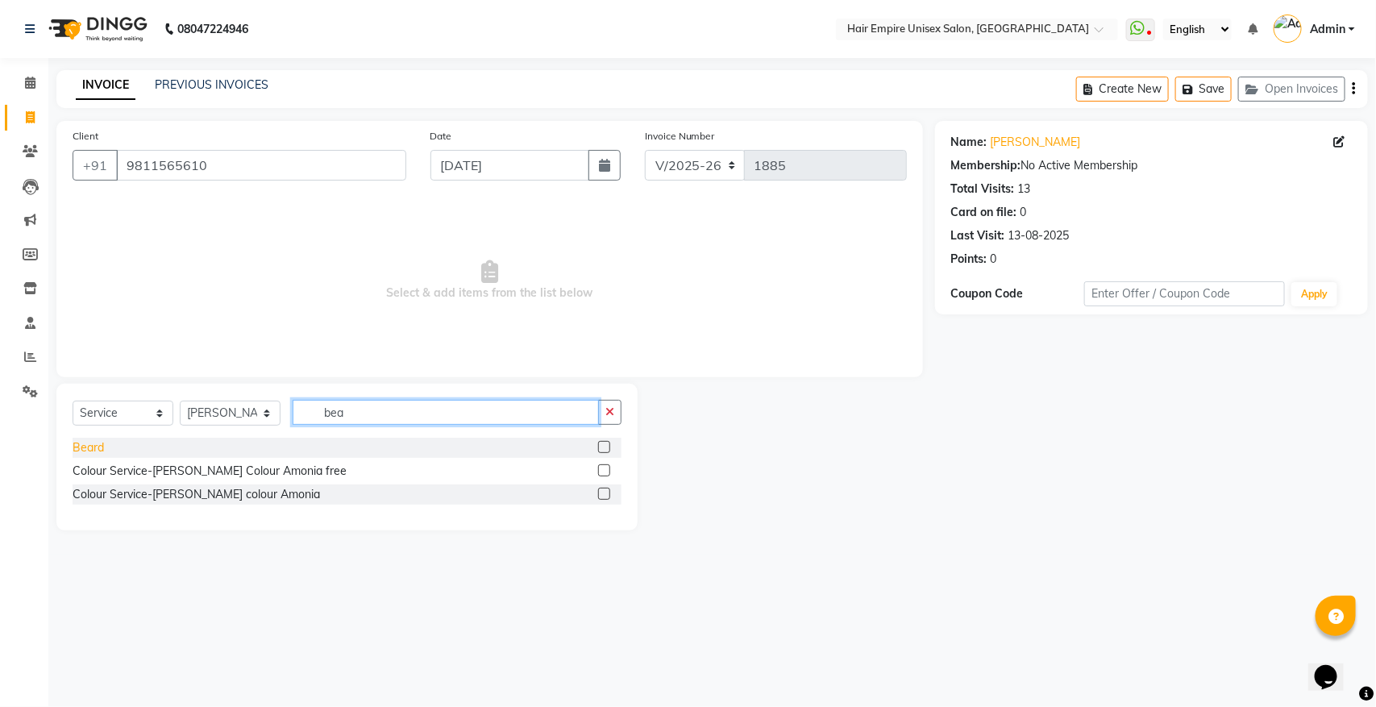
type input "bea"
click at [89, 452] on div "Beard" at bounding box center [88, 447] width 31 height 17
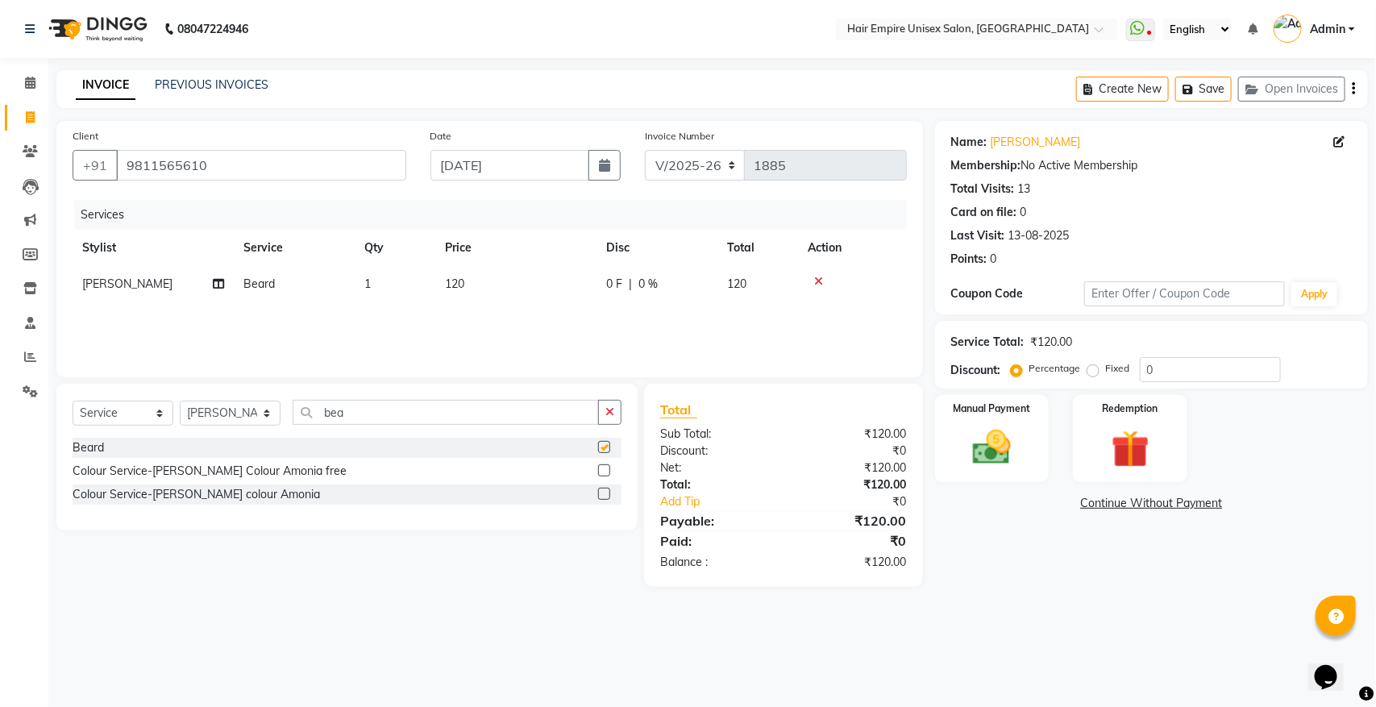
checkbox input "false"
click at [953, 439] on div "Manual Payment" at bounding box center [992, 438] width 119 height 91
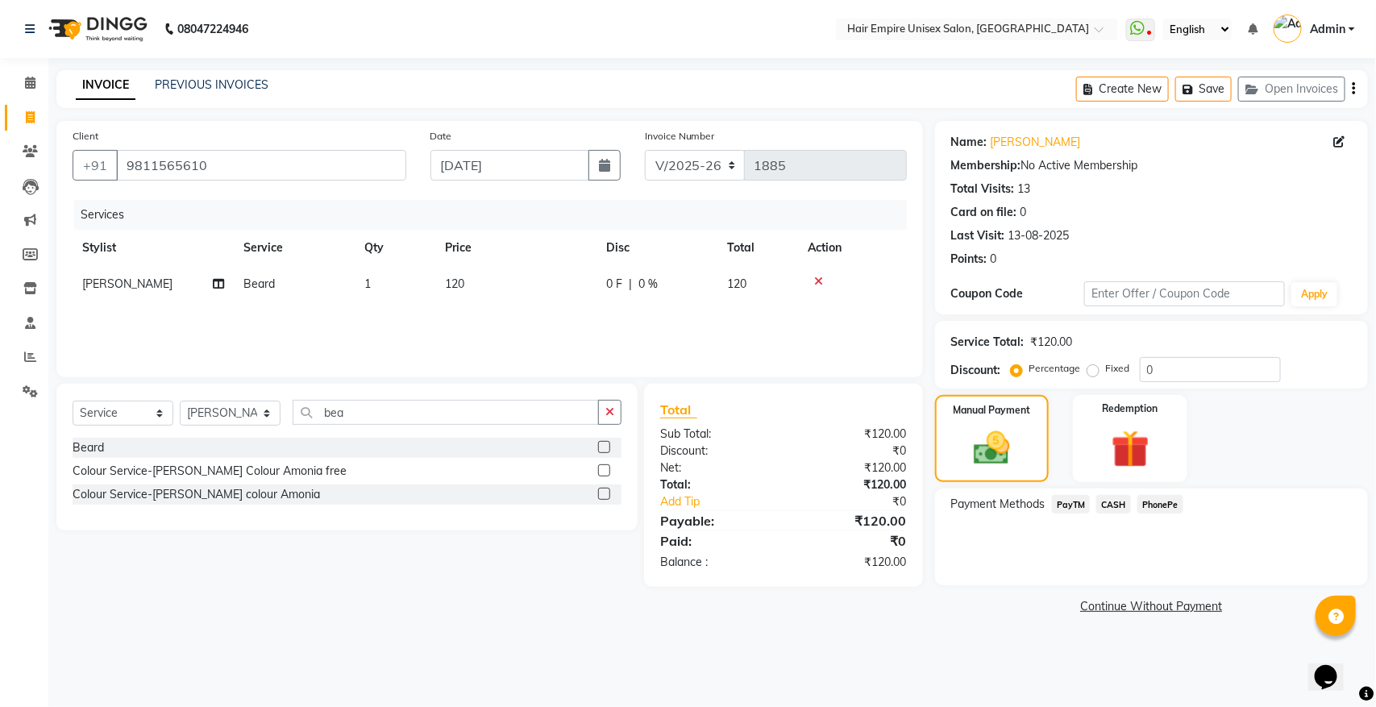
click at [1126, 502] on span "CASH" at bounding box center [1114, 504] width 35 height 19
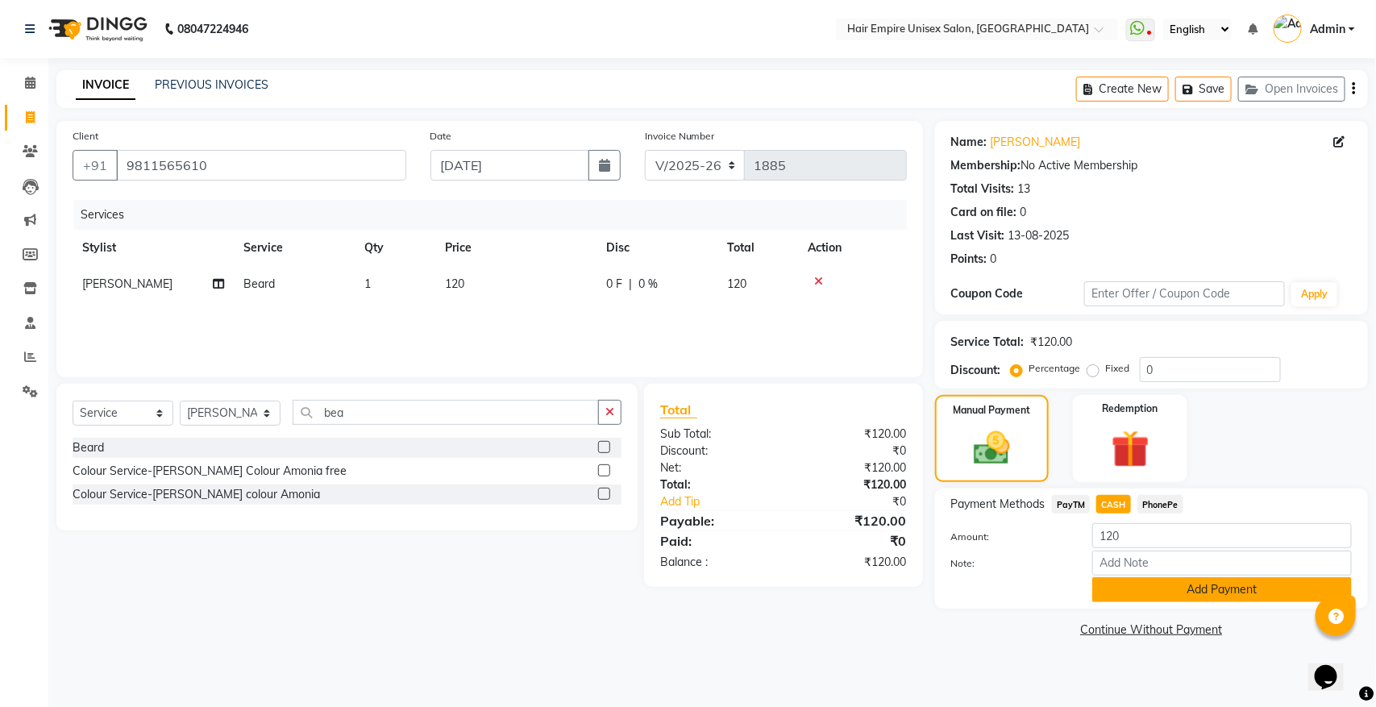
click at [1205, 590] on button "Add Payment" at bounding box center [1223, 589] width 260 height 25
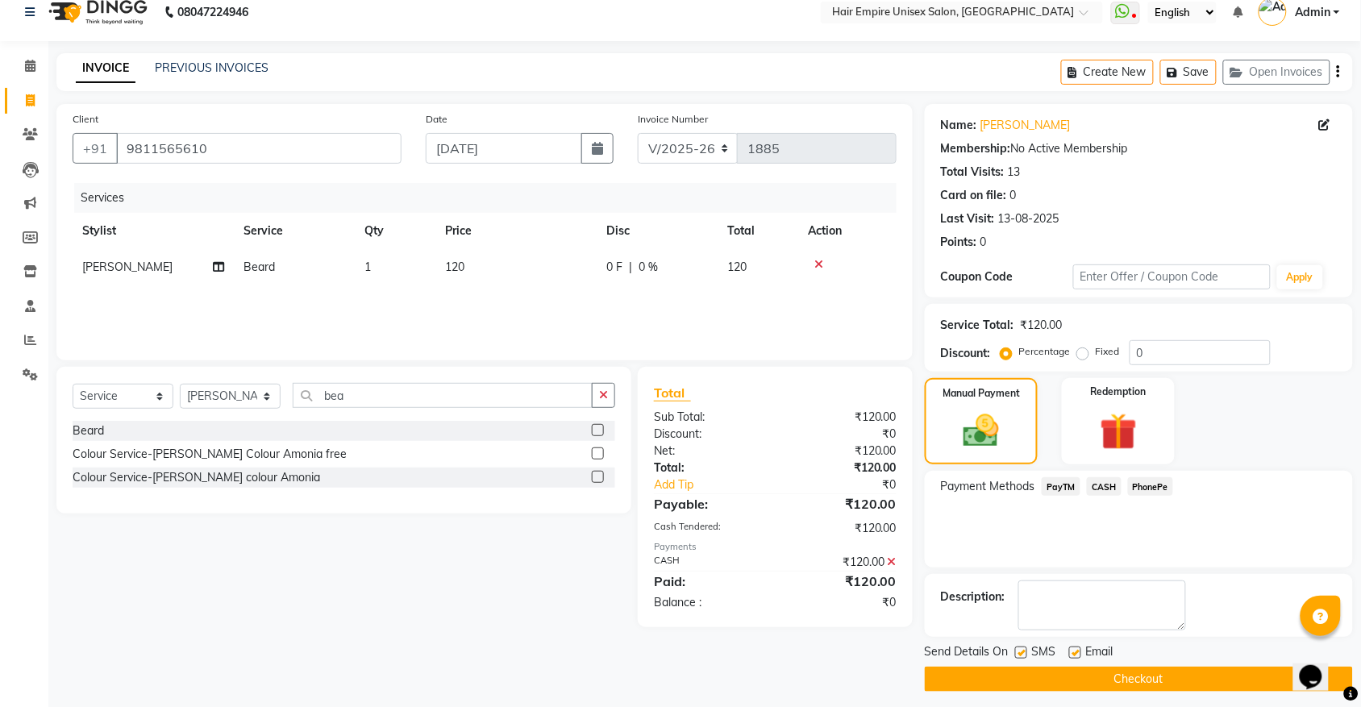
scroll to position [26, 0]
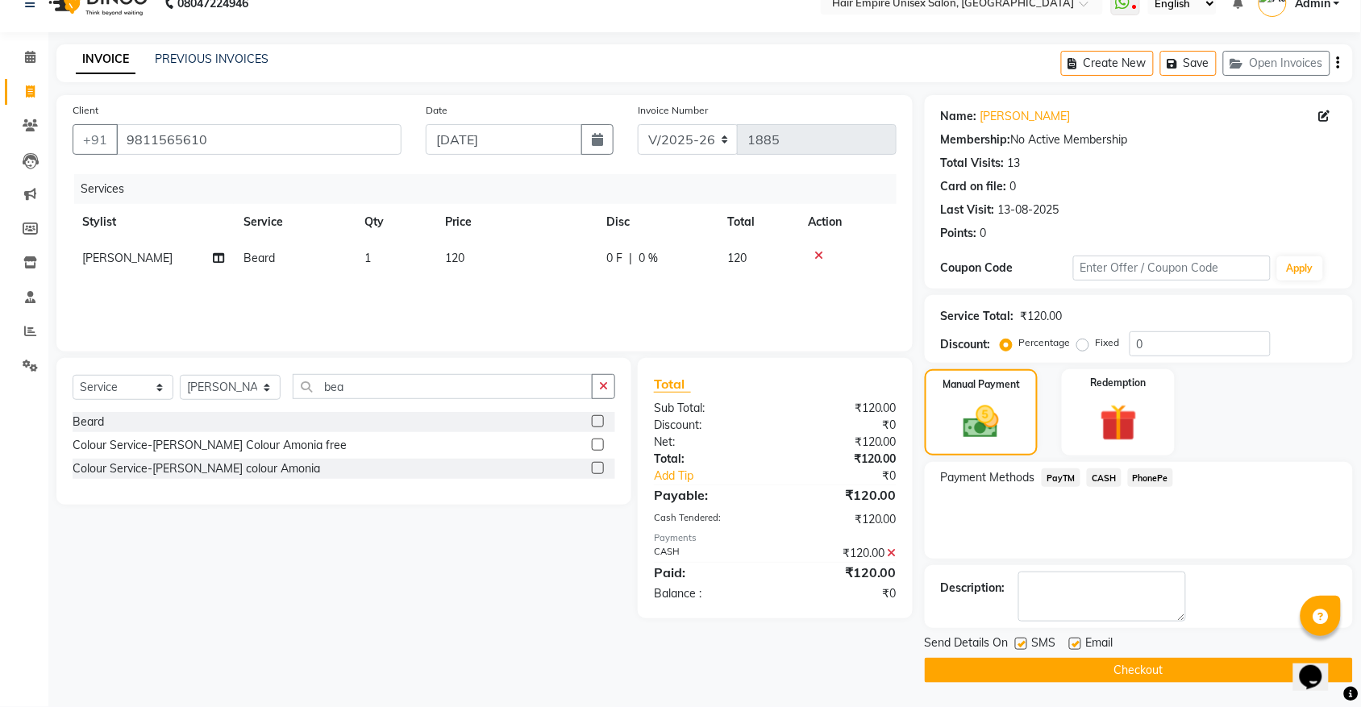
click at [1161, 673] on button "Checkout" at bounding box center [1139, 670] width 428 height 25
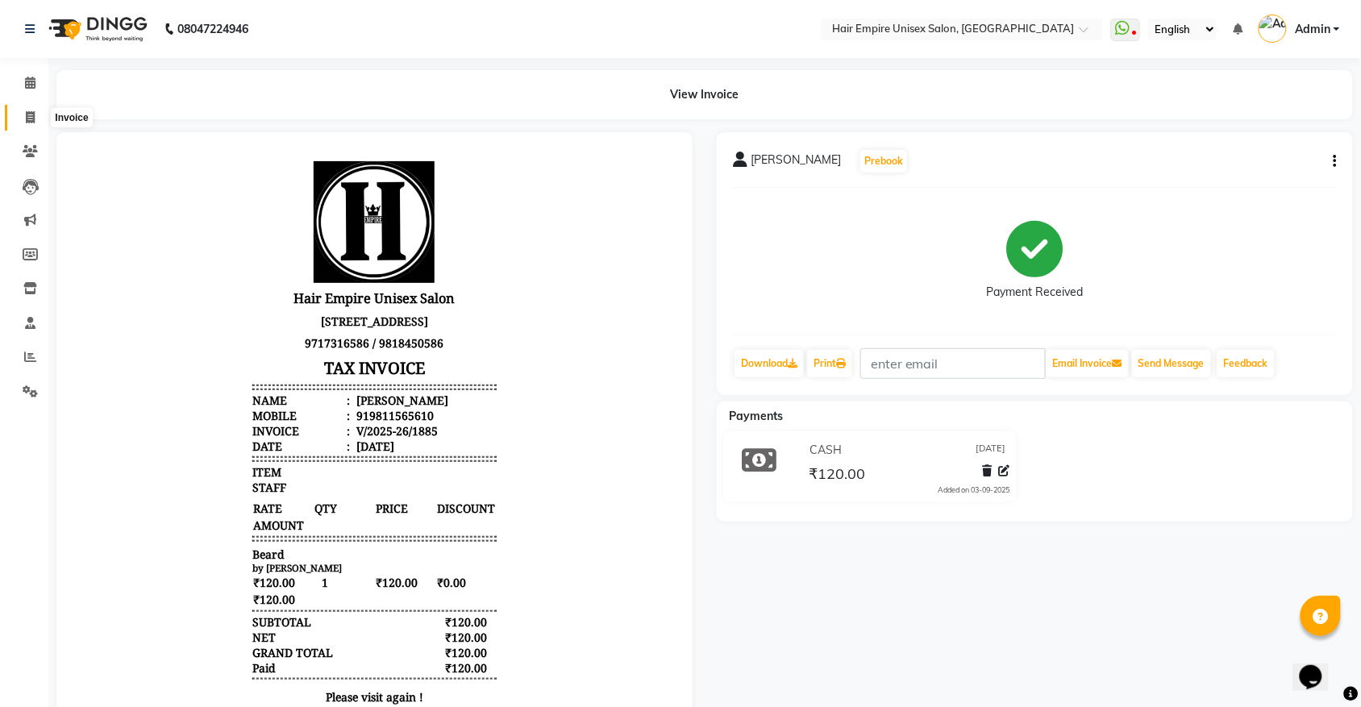
click at [26, 119] on icon at bounding box center [30, 117] width 9 height 12
select select "5055"
select select "service"
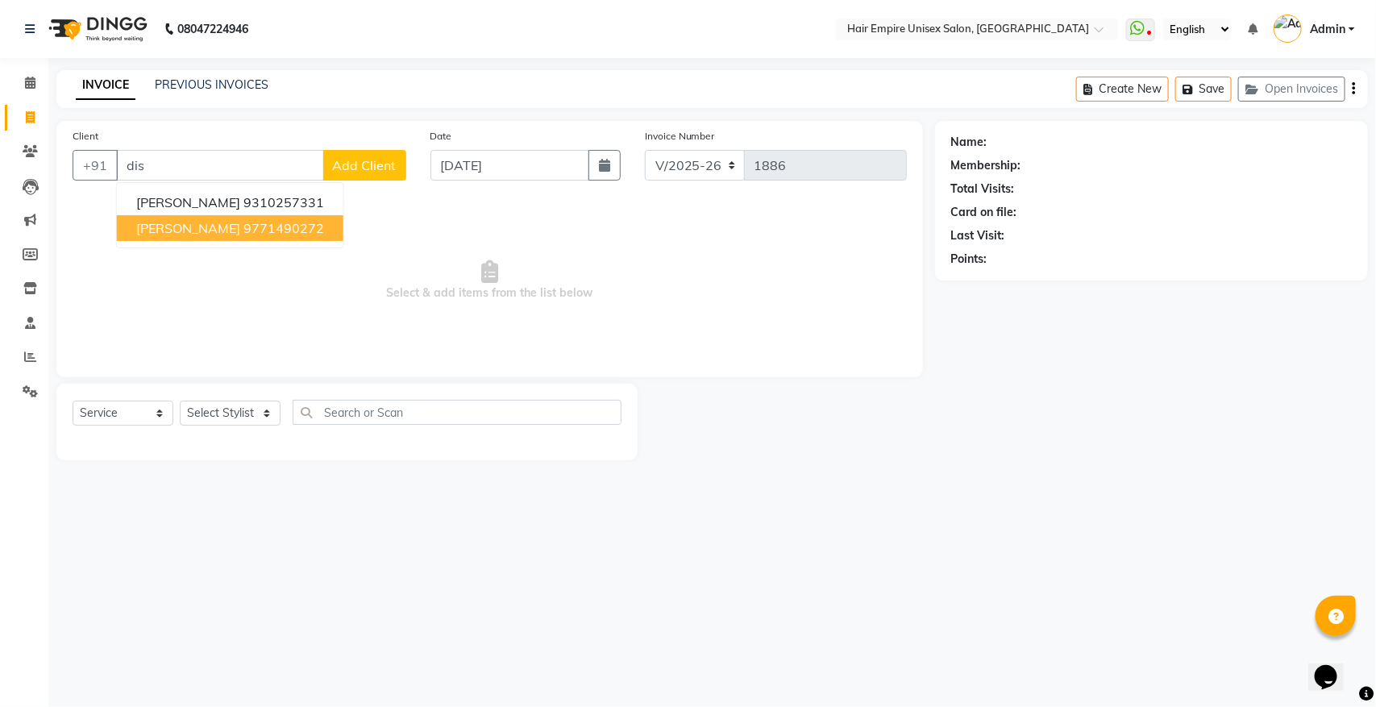
click at [177, 230] on span "[PERSON_NAME]" at bounding box center [188, 228] width 104 height 16
type input "9771490272"
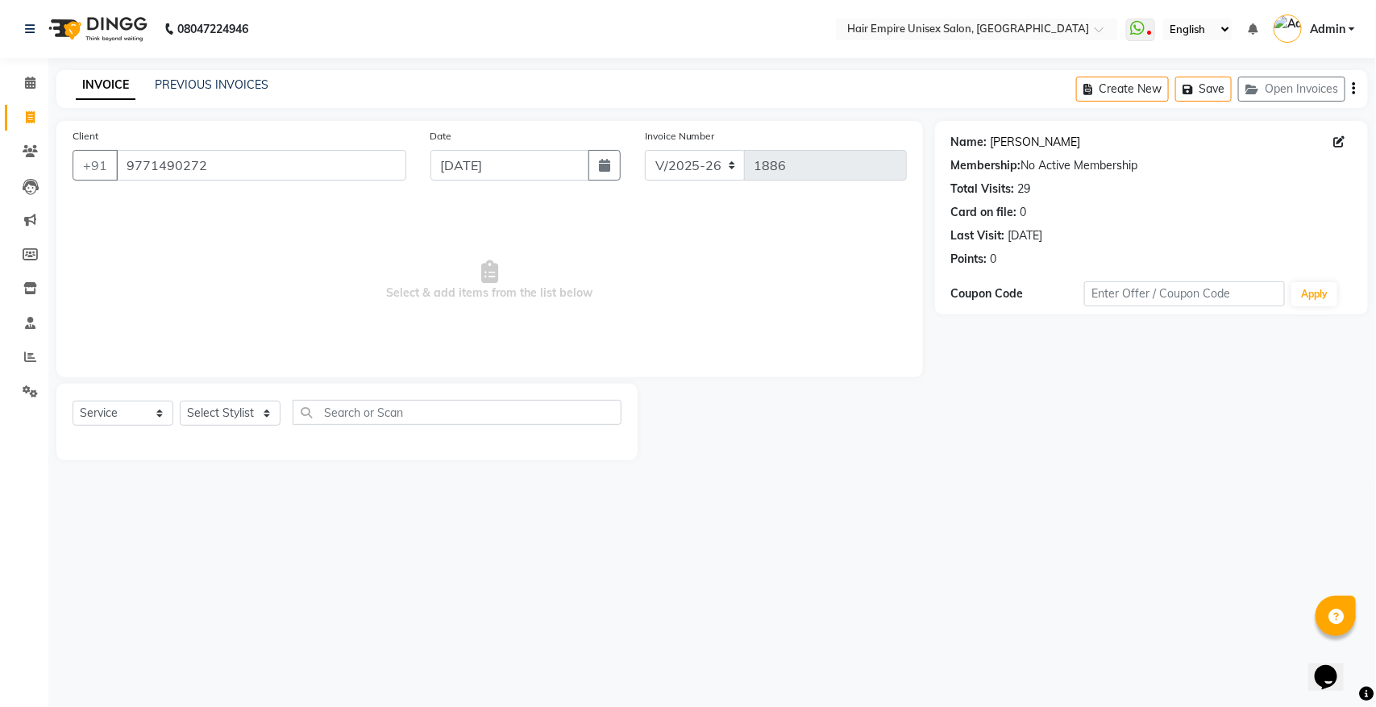
click at [1046, 144] on link "[PERSON_NAME]" at bounding box center [1036, 142] width 90 height 17
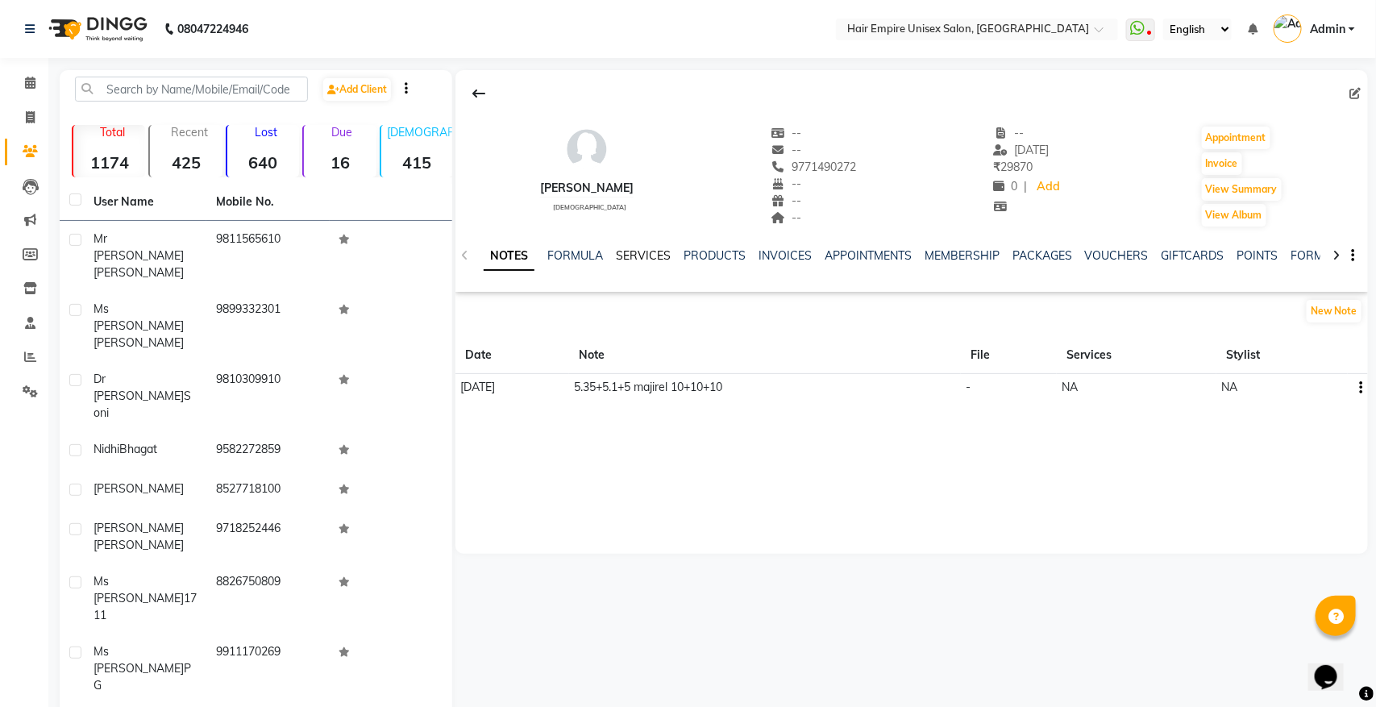
click at [641, 252] on link "SERVICES" at bounding box center [643, 255] width 55 height 15
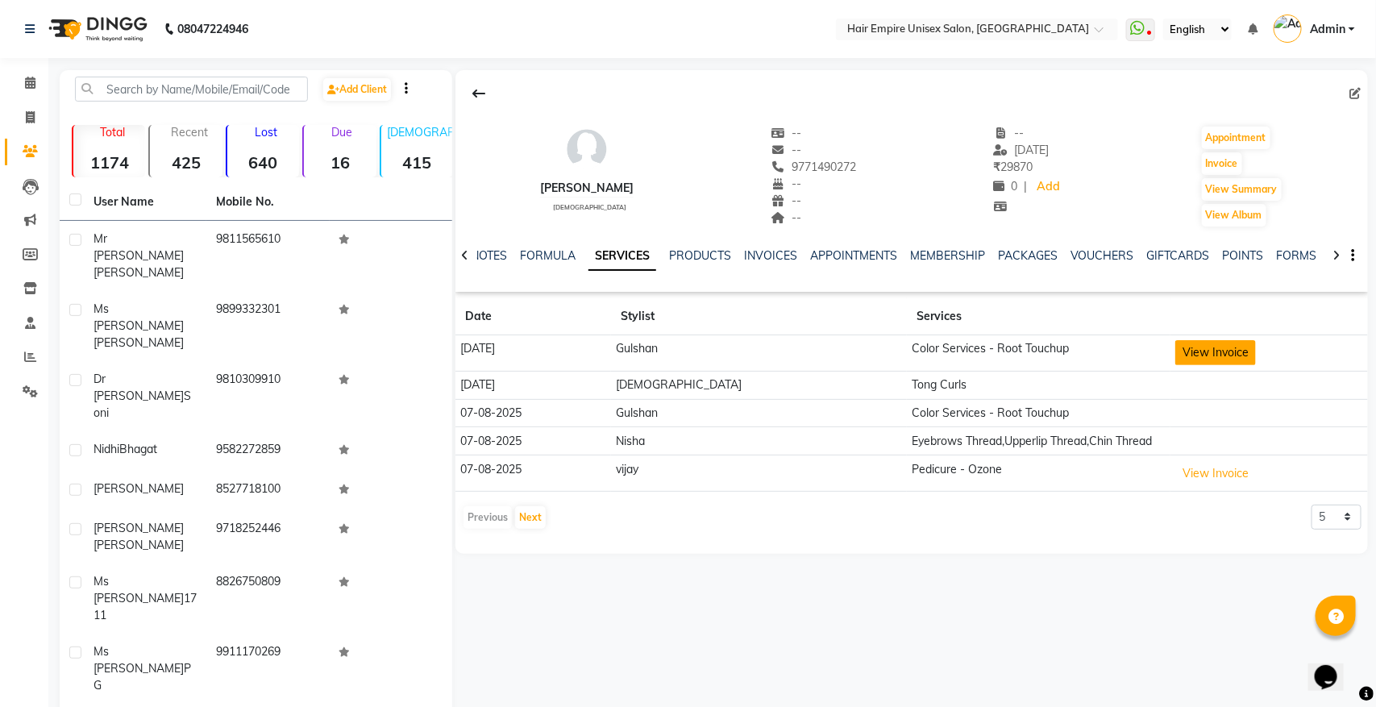
click at [1178, 352] on button "View Invoice" at bounding box center [1216, 352] width 81 height 25
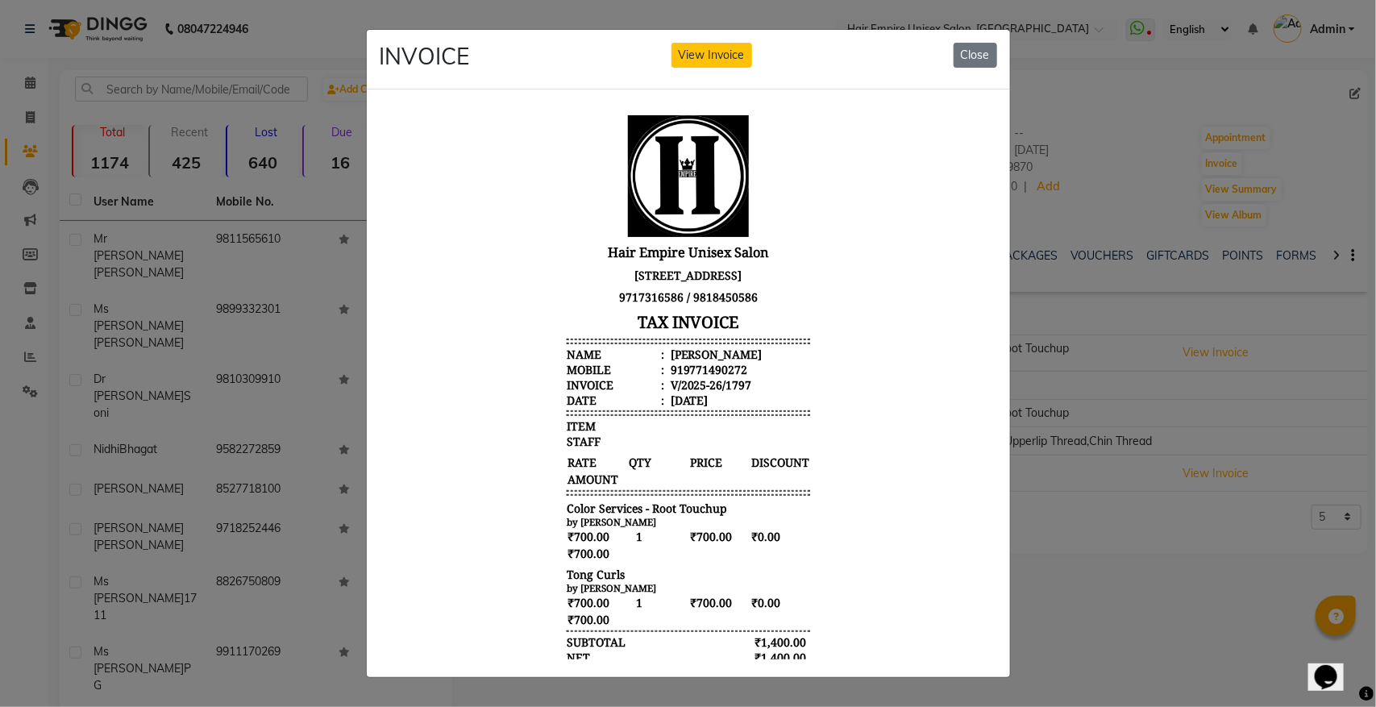
click at [1183, 320] on ngb-modal-window "INVOICE View Invoice Close" at bounding box center [688, 353] width 1376 height 707
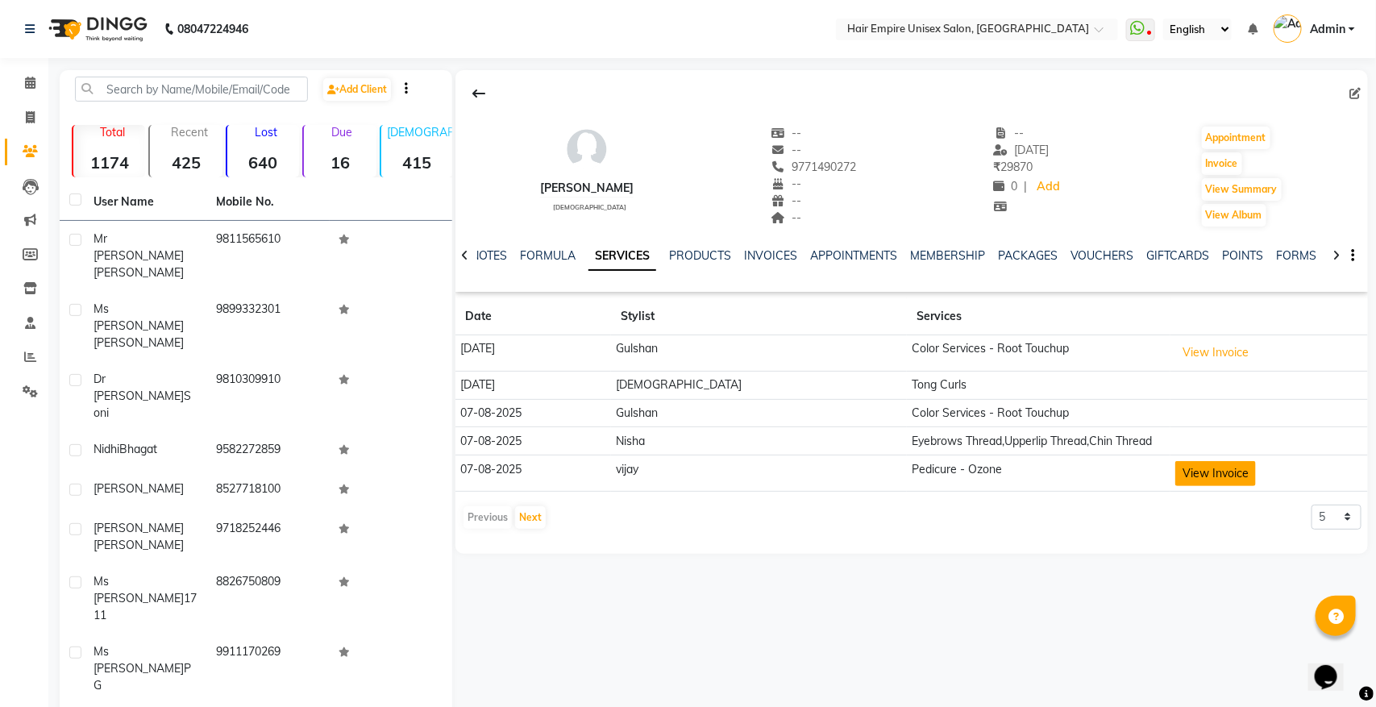
click at [1176, 477] on button "View Invoice" at bounding box center [1216, 473] width 81 height 25
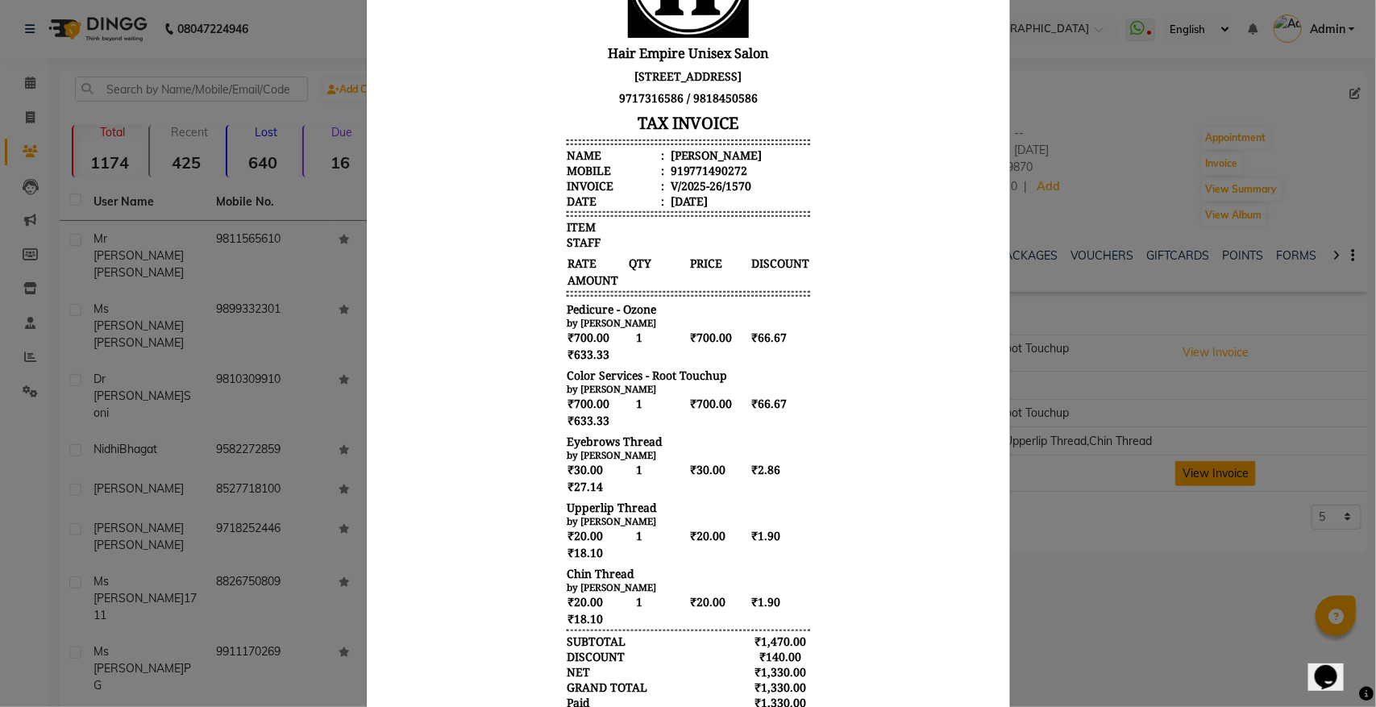
scroll to position [294, 0]
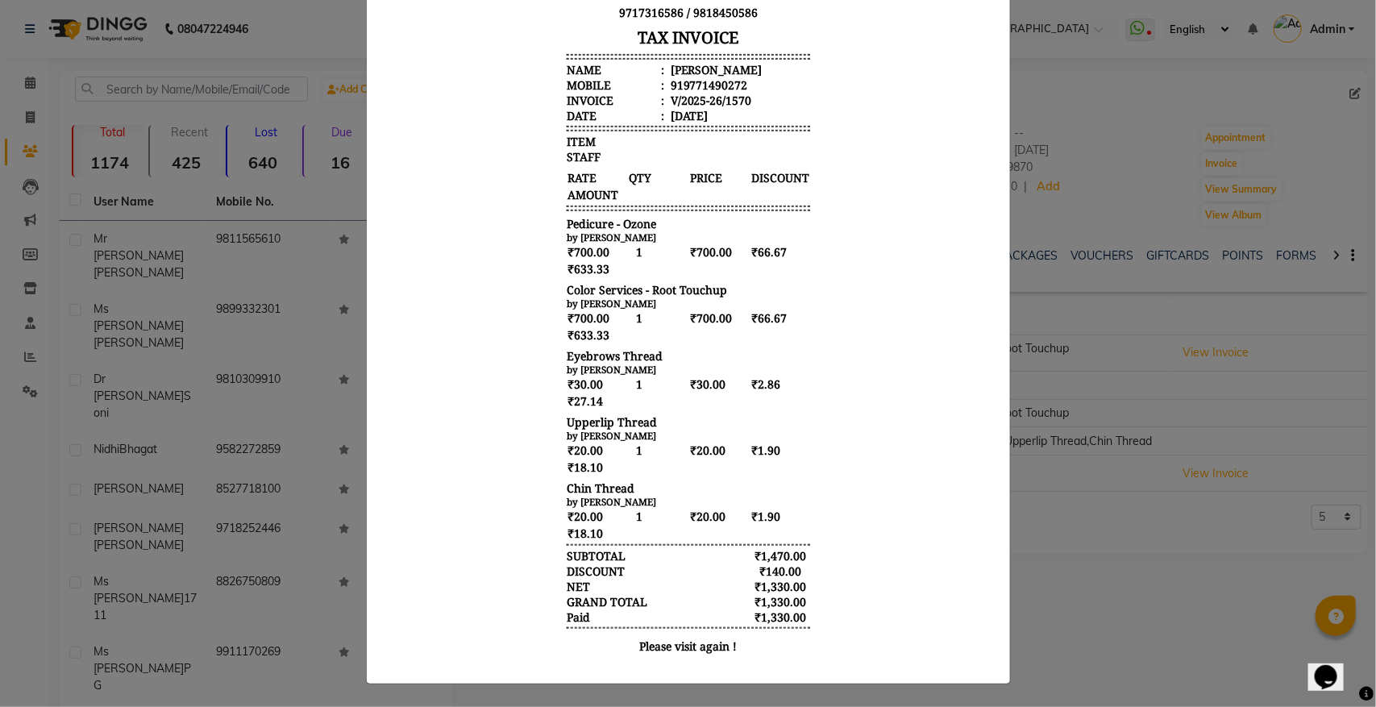
click at [1178, 464] on ngb-modal-window "INVOICE View Invoice Close" at bounding box center [688, 353] width 1376 height 707
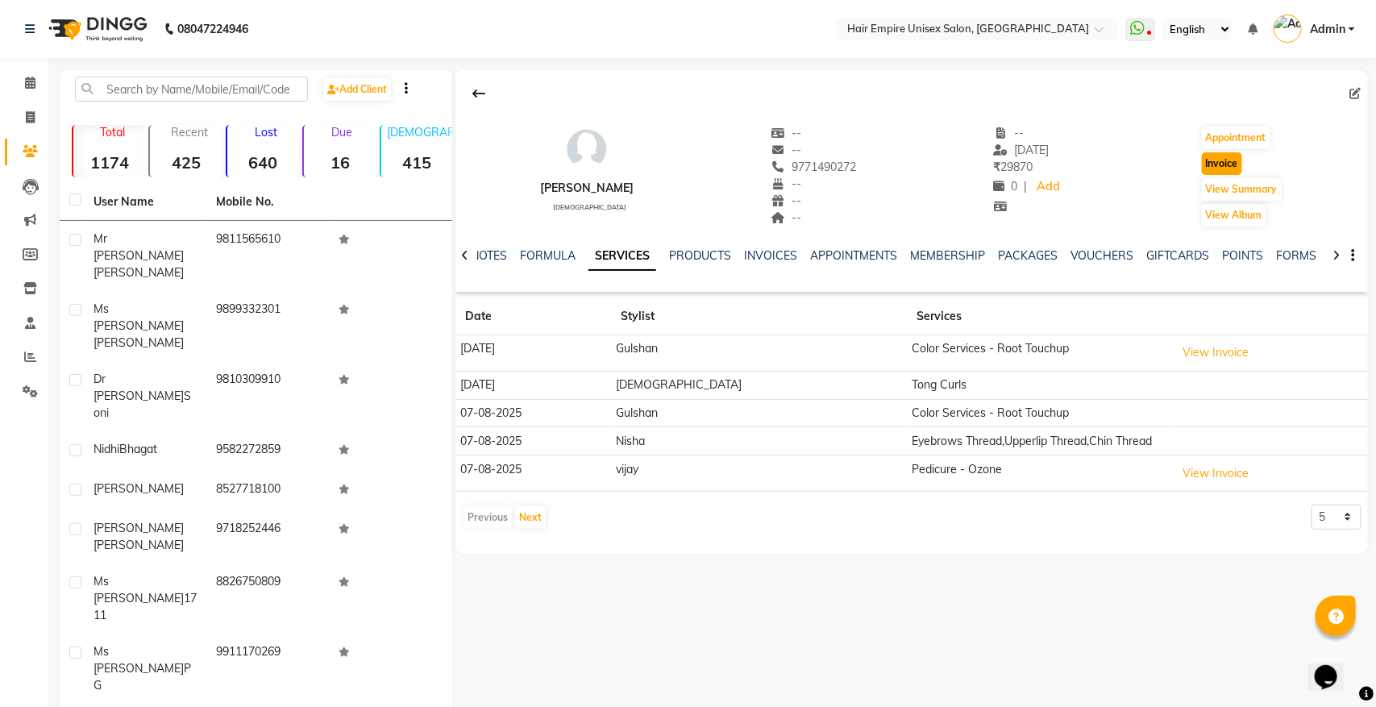
click at [1223, 160] on button "Invoice" at bounding box center [1222, 163] width 40 height 23
select select "service"
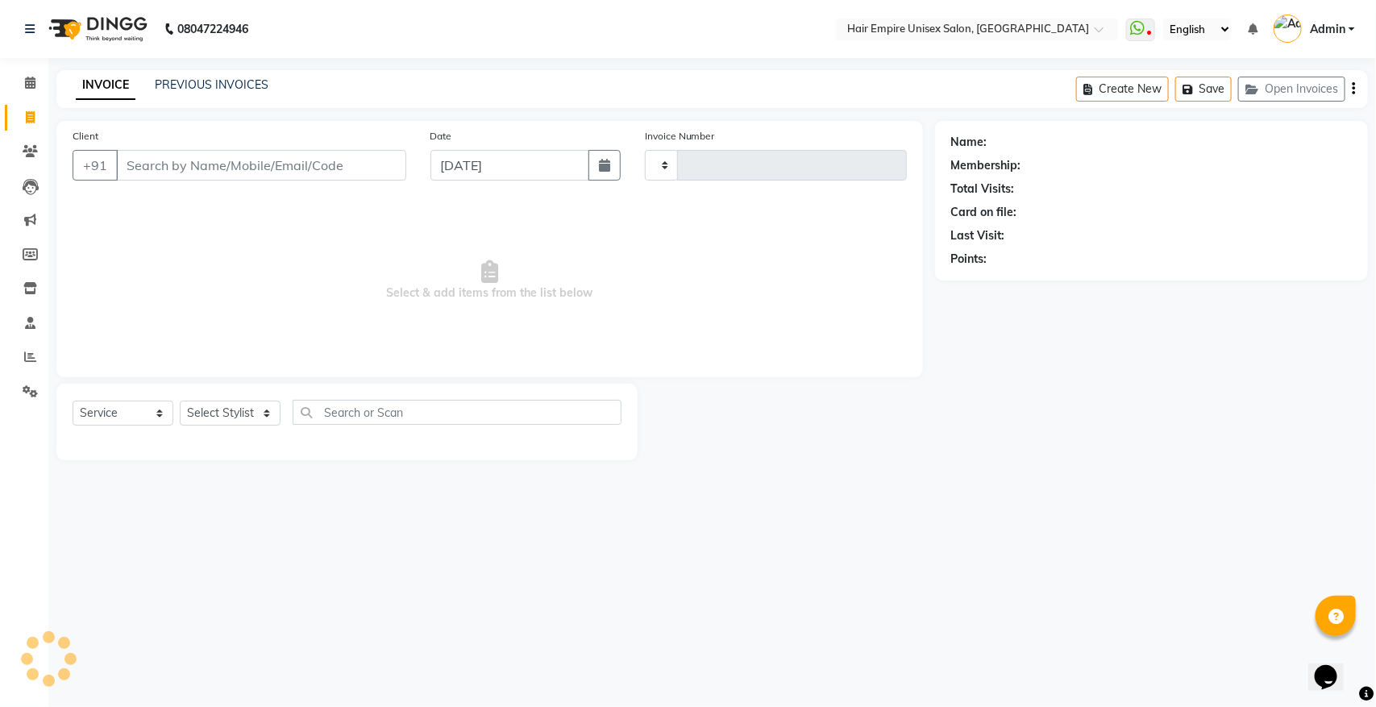
type input "1886"
select select "5055"
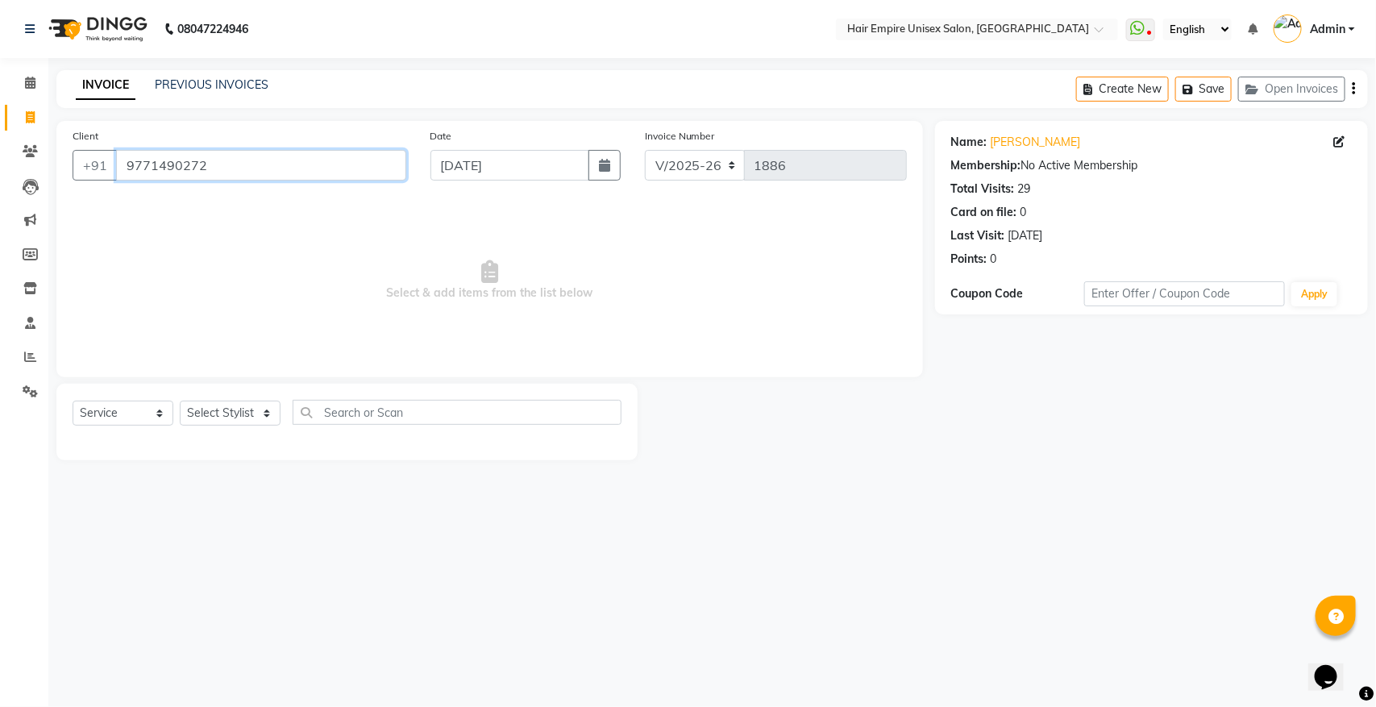
click at [219, 161] on input "9771490272" at bounding box center [261, 165] width 290 height 31
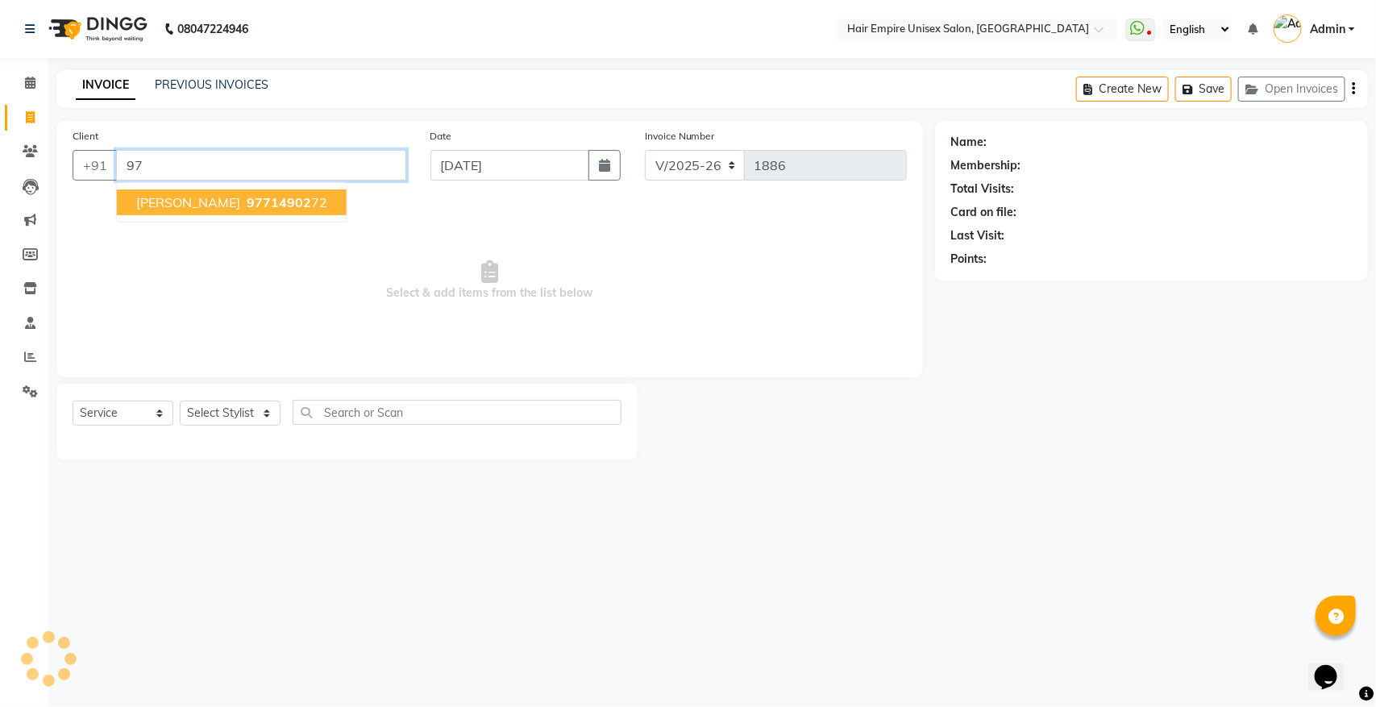
type input "9"
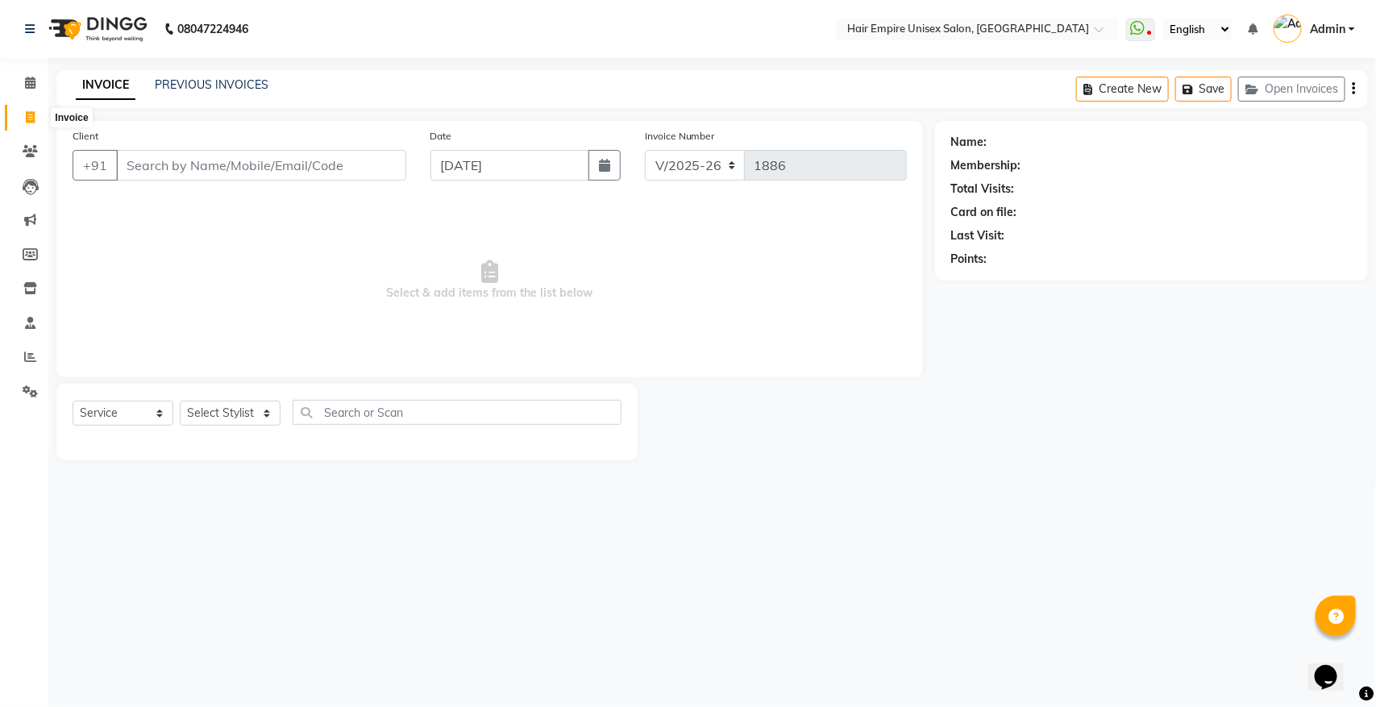
click at [26, 119] on icon at bounding box center [30, 117] width 9 height 12
select select "service"
select select "5055"
type input "1886"
click at [29, 82] on icon at bounding box center [30, 83] width 10 height 12
